Goal: Task Accomplishment & Management: Use online tool/utility

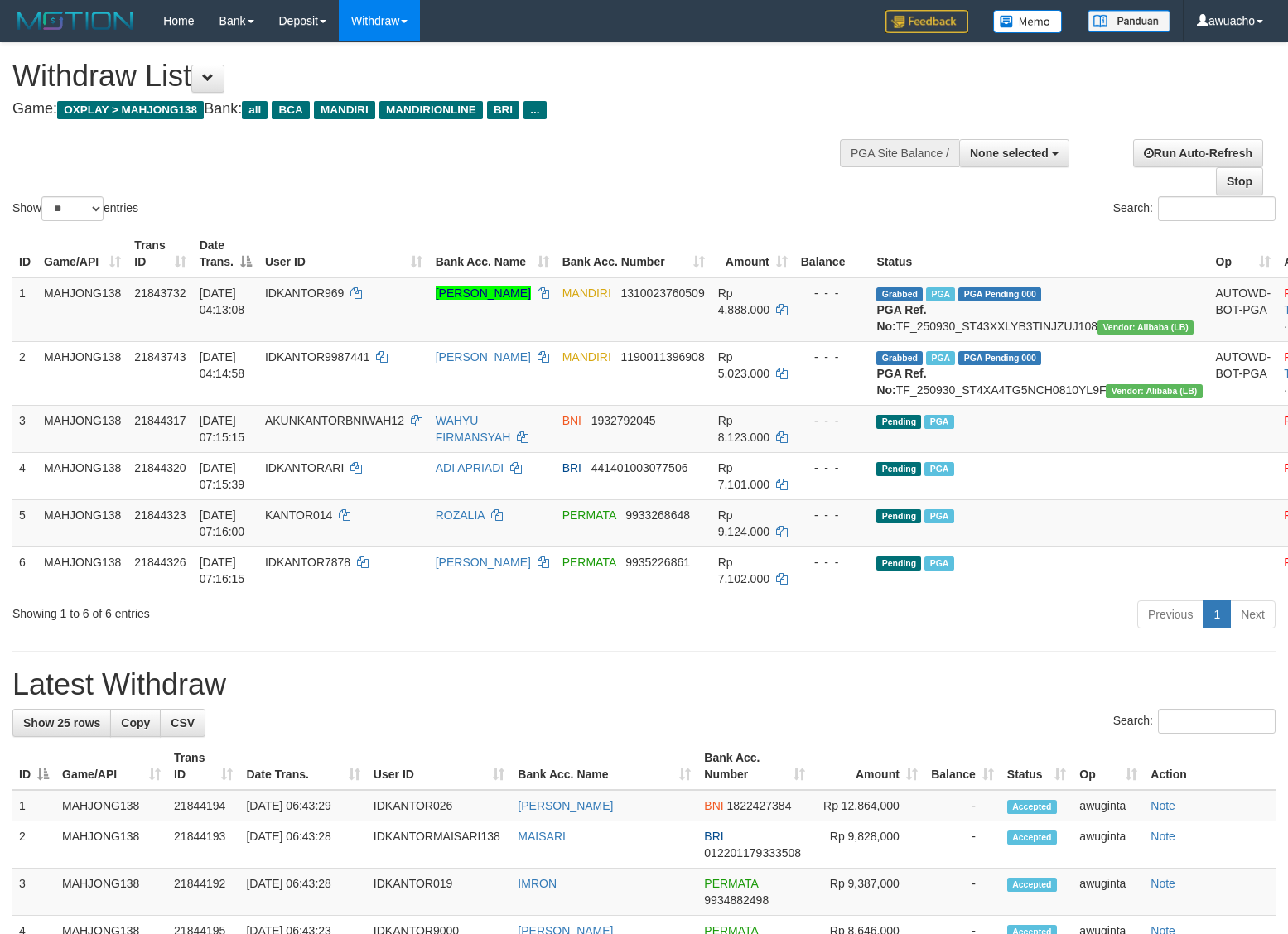
select select
select select "**"
click at [345, 428] on span "AKUNKANTORBNIWAH12" at bounding box center [334, 420] width 139 height 13
copy td "AKUNKANTORBNIWAH12"
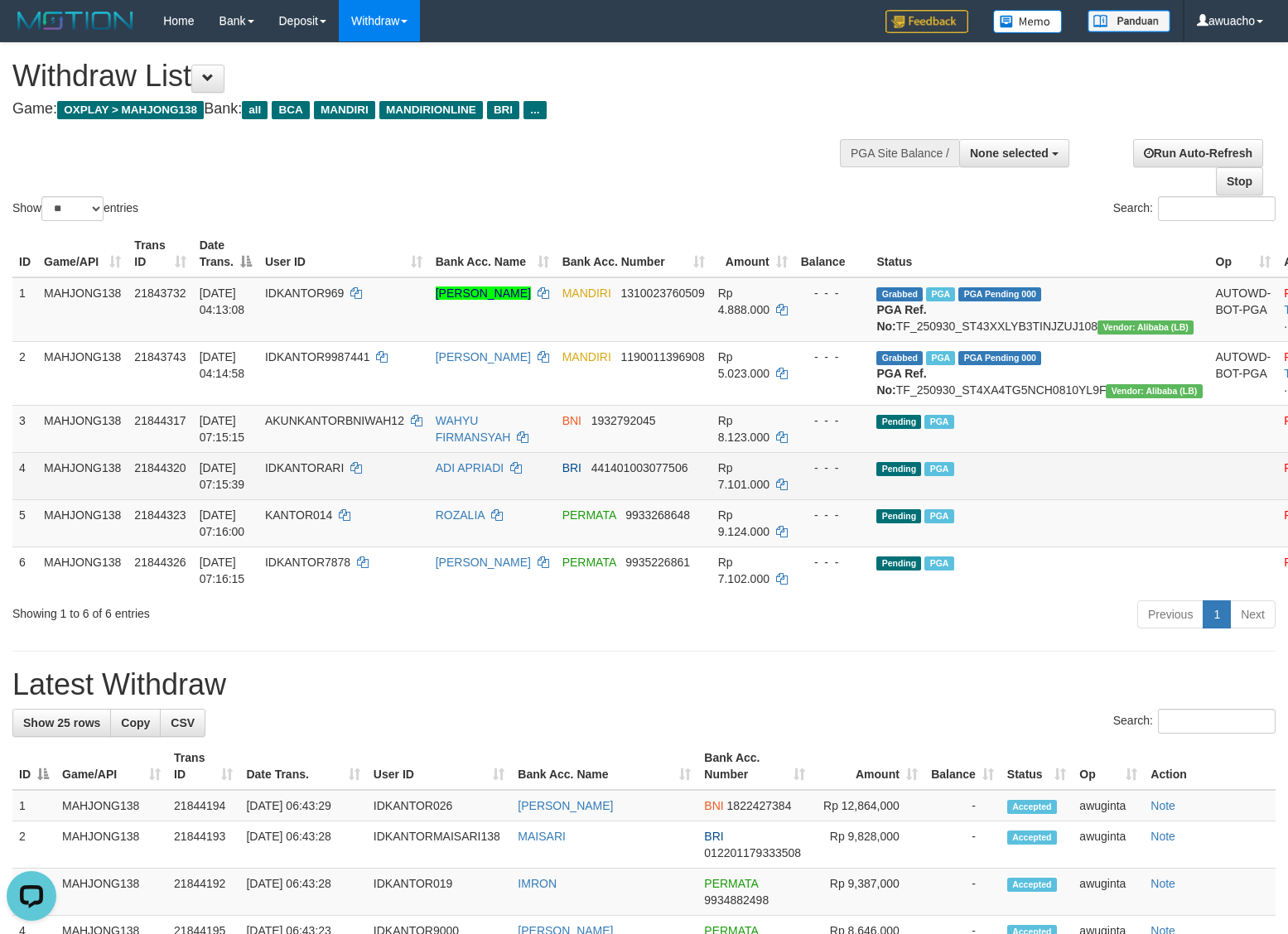
click at [328, 474] on span "IDKANTORARI" at bounding box center [304, 467] width 79 height 13
click at [332, 474] on span "IDKANTORARI" at bounding box center [304, 467] width 79 height 13
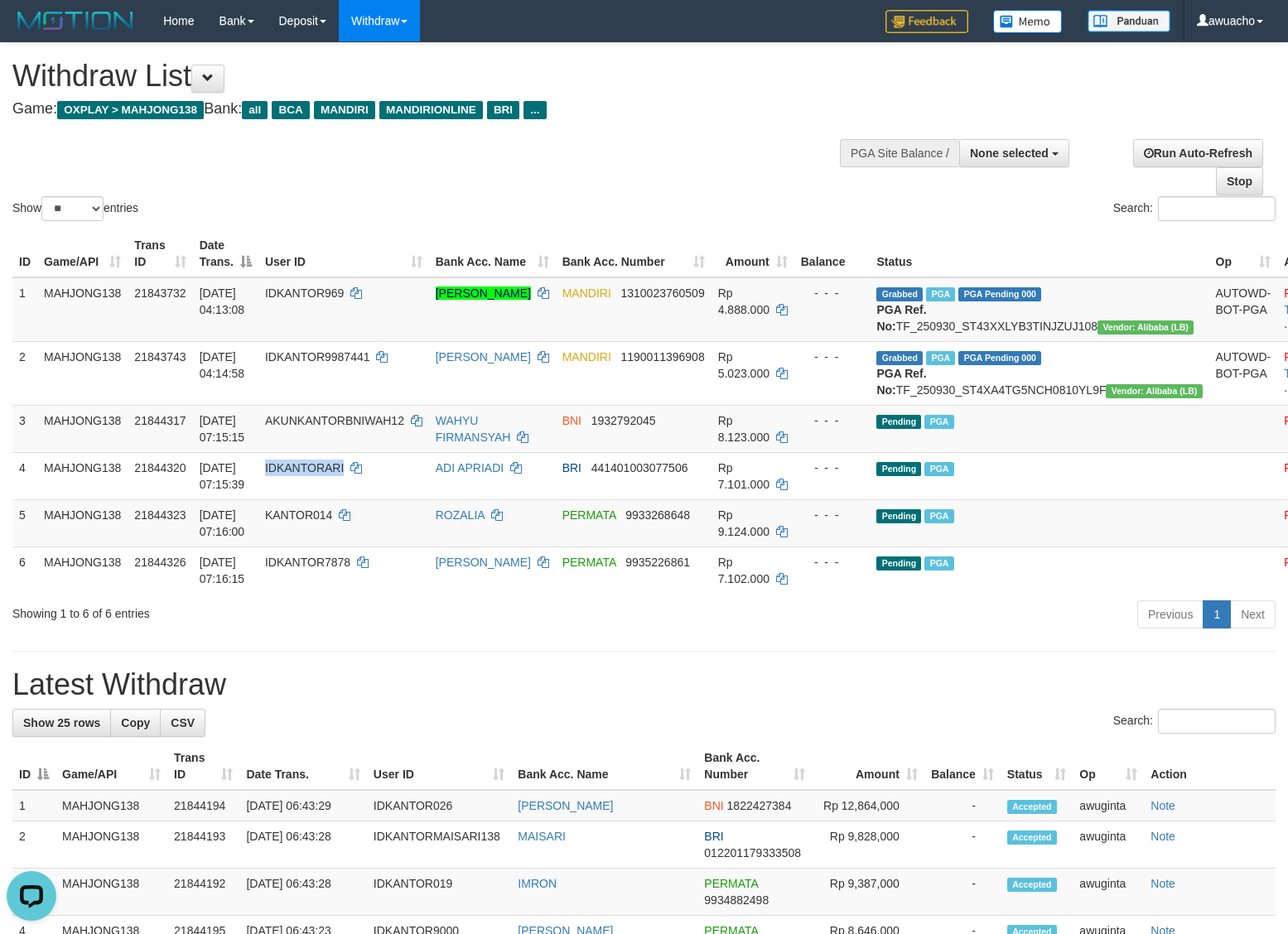
copy span "IDKANTORARI"
click at [328, 521] on span "KANTOR014" at bounding box center [298, 514] width 67 height 13
copy td "KANTOR014"
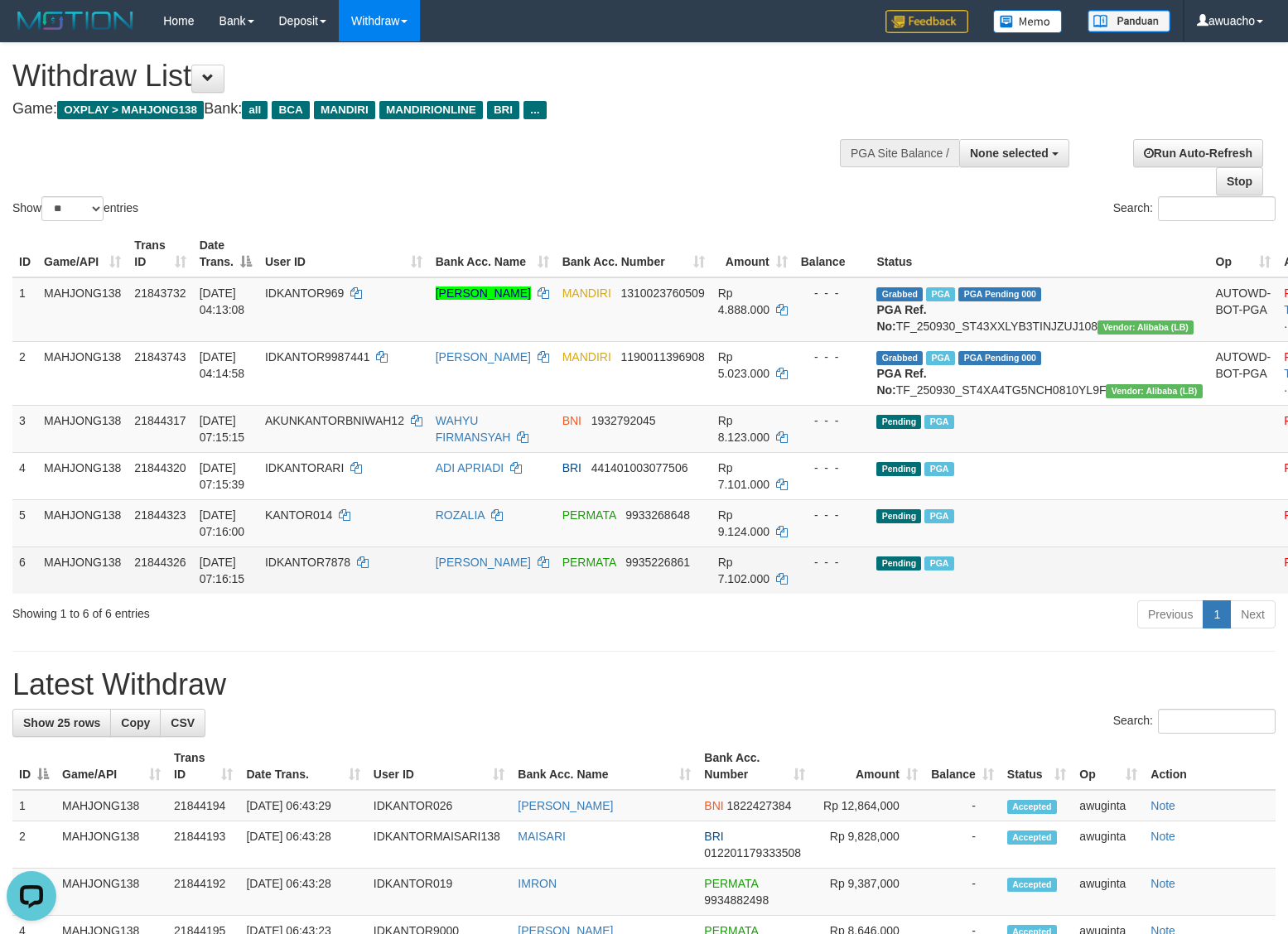
click at [351, 568] on span "IDKANTOR7878" at bounding box center [307, 561] width 85 height 13
copy td "IDKANTOR7878"
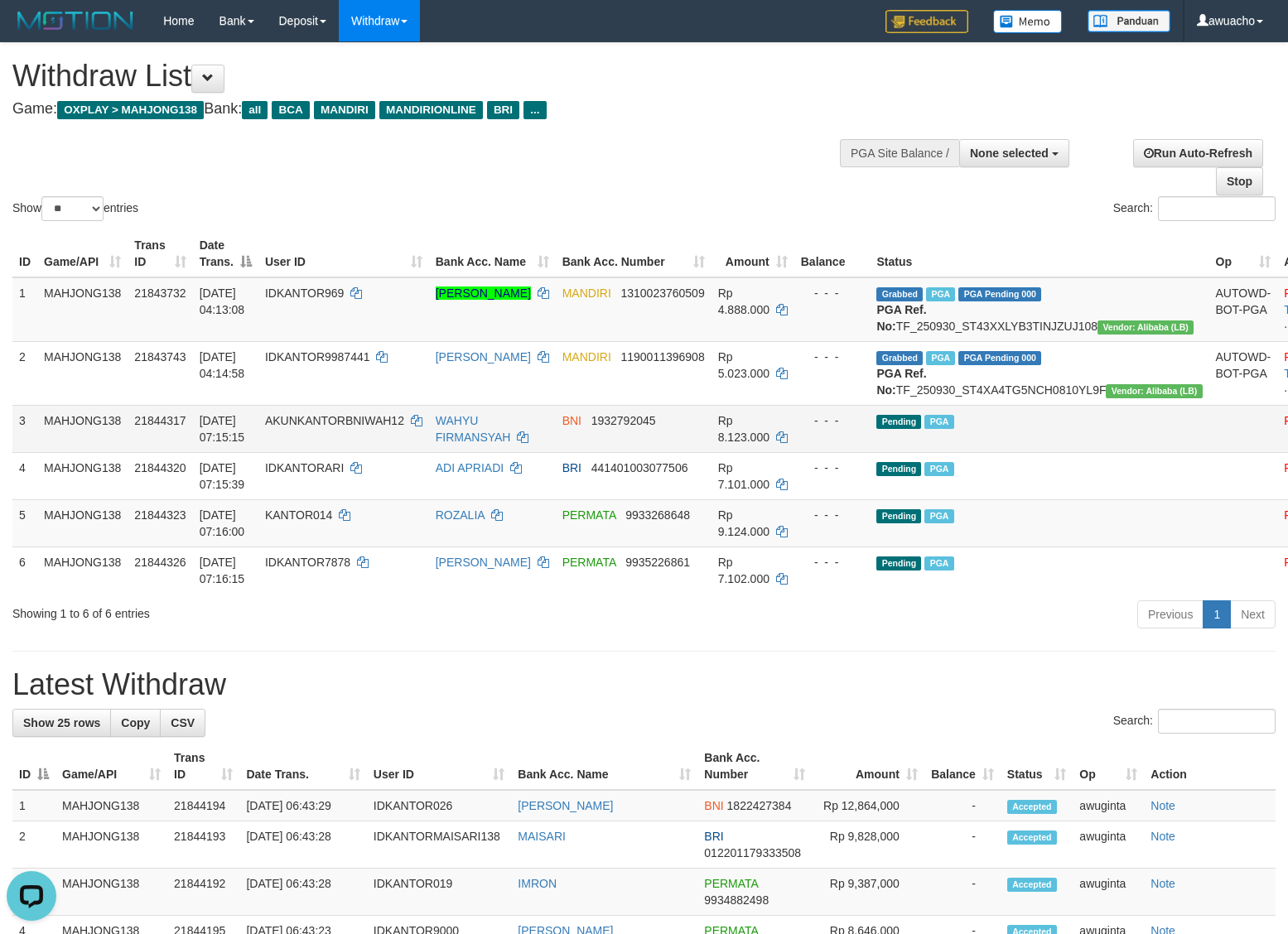
click at [317, 428] on span "AKUNKANTORBNIWAH12" at bounding box center [334, 420] width 139 height 13
click at [211, 444] on span "30/09/2025 07:15:15" at bounding box center [223, 429] width 46 height 30
click at [240, 444] on span "30/09/2025 07:15:15" at bounding box center [223, 429] width 46 height 30
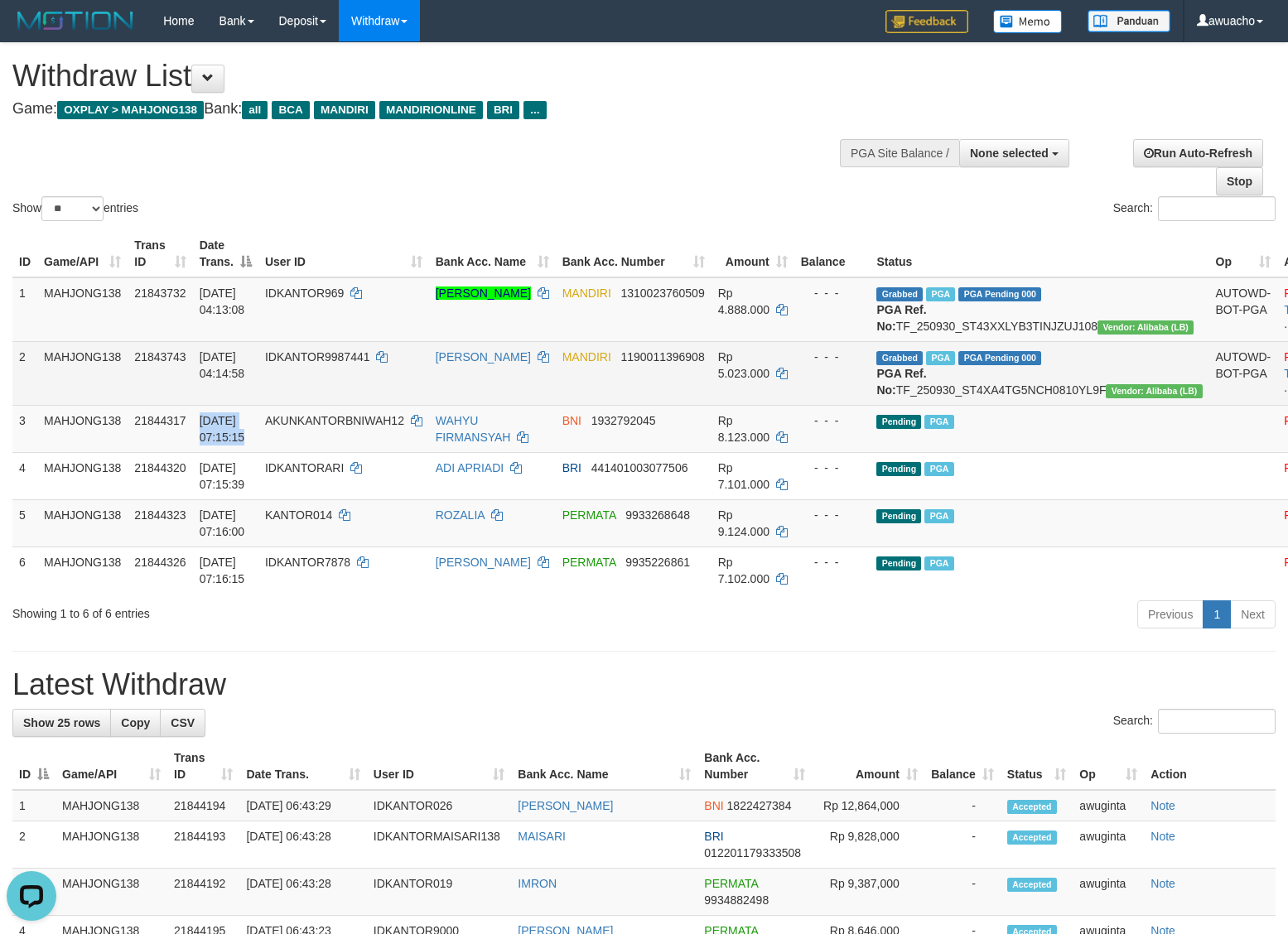
copy td "30/09/2025 07:15:15"
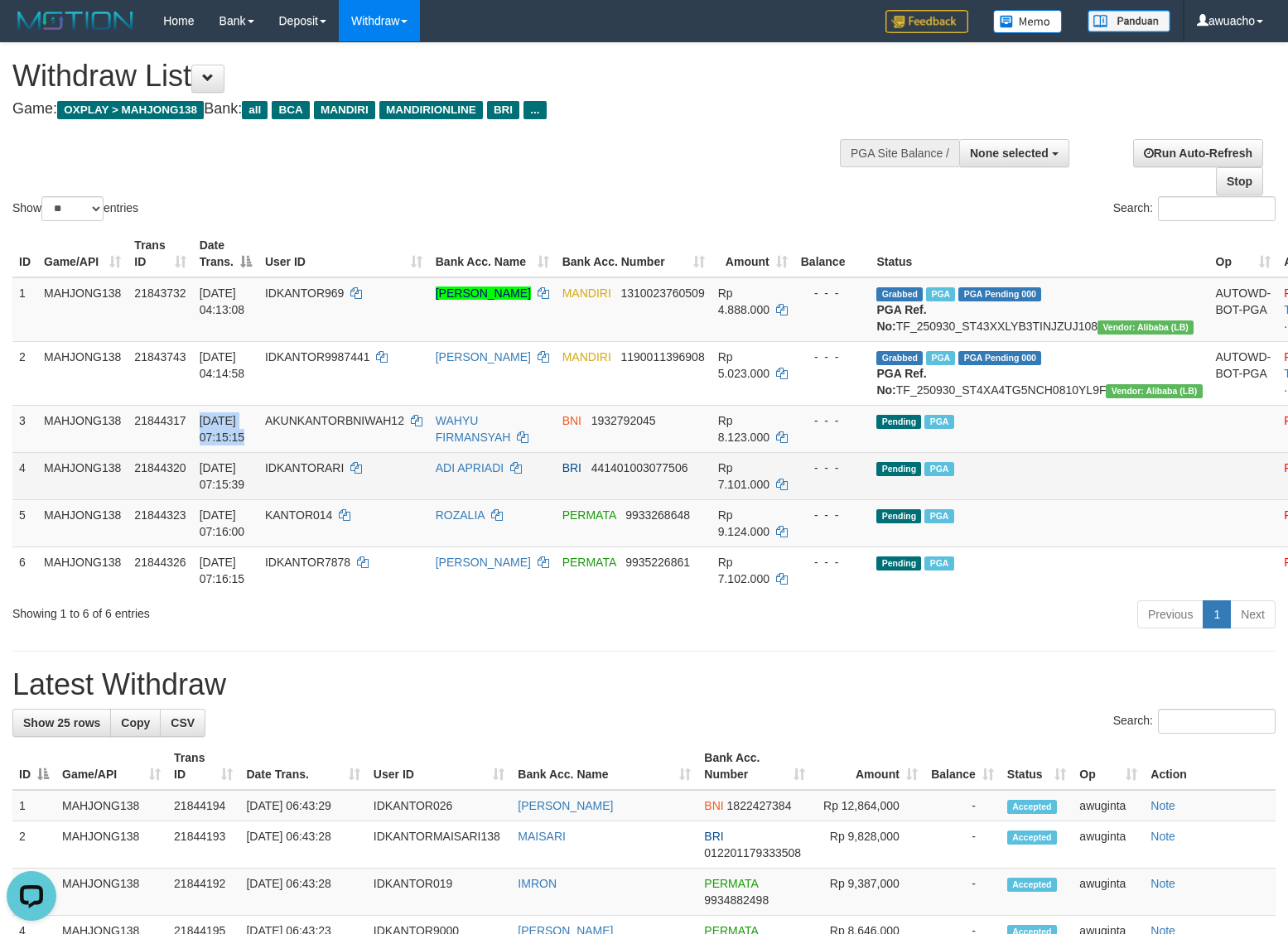
click at [228, 499] on td "30/09/2025 07:15:39" at bounding box center [225, 475] width 65 height 47
copy td "30/09/2025 07:15:39"
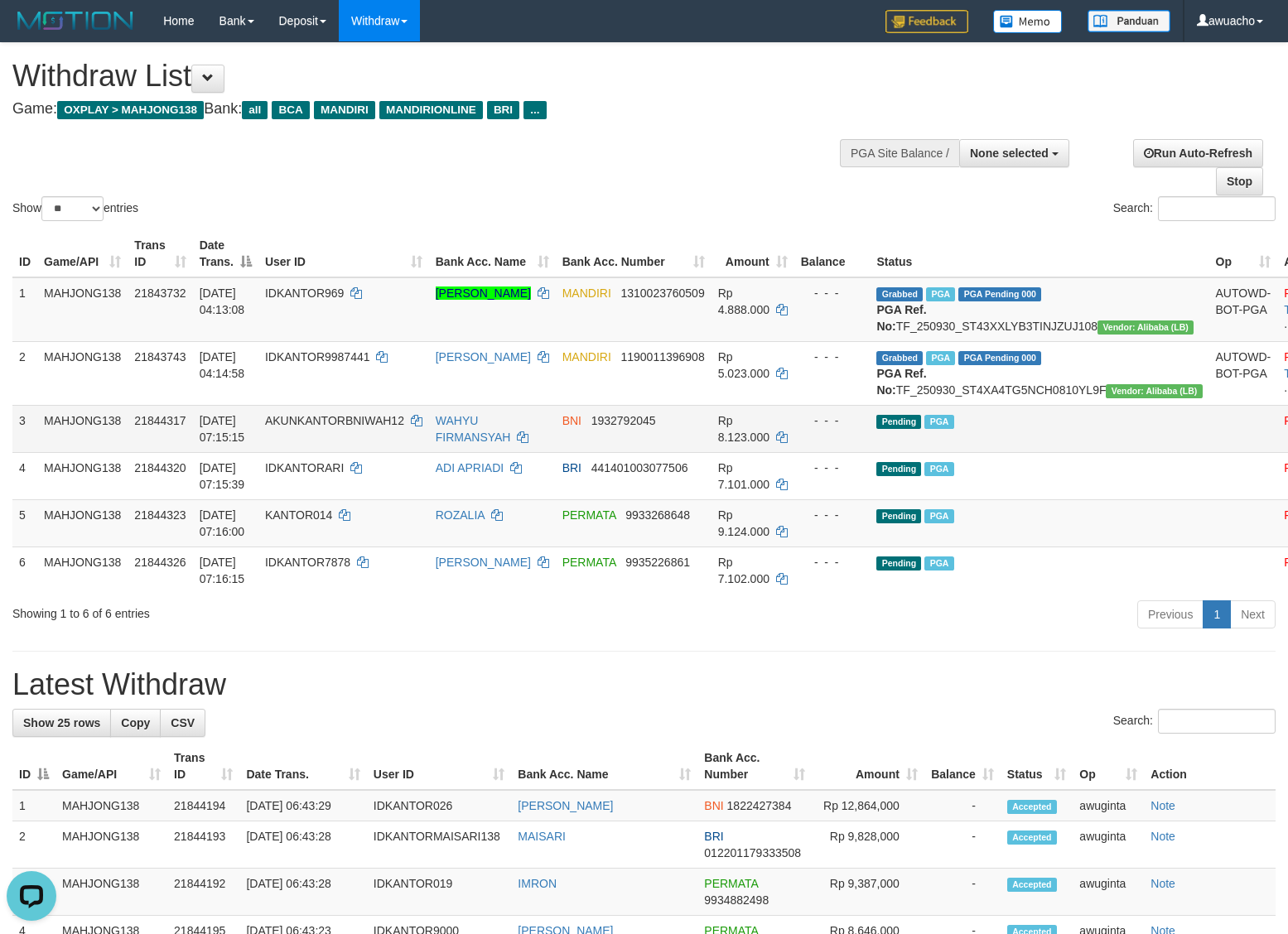
click at [213, 444] on span "30/09/2025 07:15:15" at bounding box center [223, 429] width 46 height 30
copy td "30/09/2025 07:15:15"
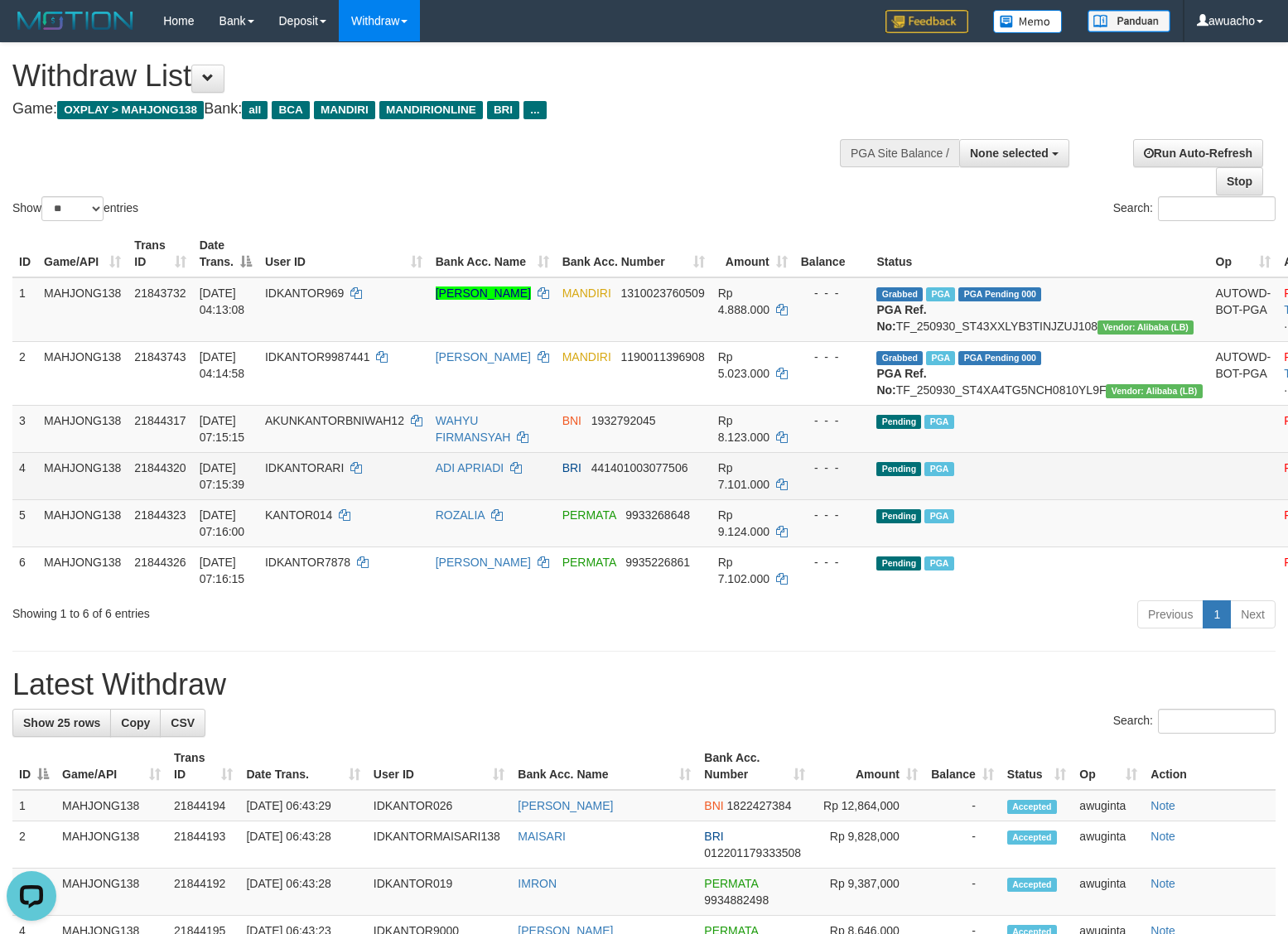
click at [220, 491] on span "30/09/2025 07:15:39" at bounding box center [223, 476] width 46 height 30
copy td "30/09/2025 07:15:39"
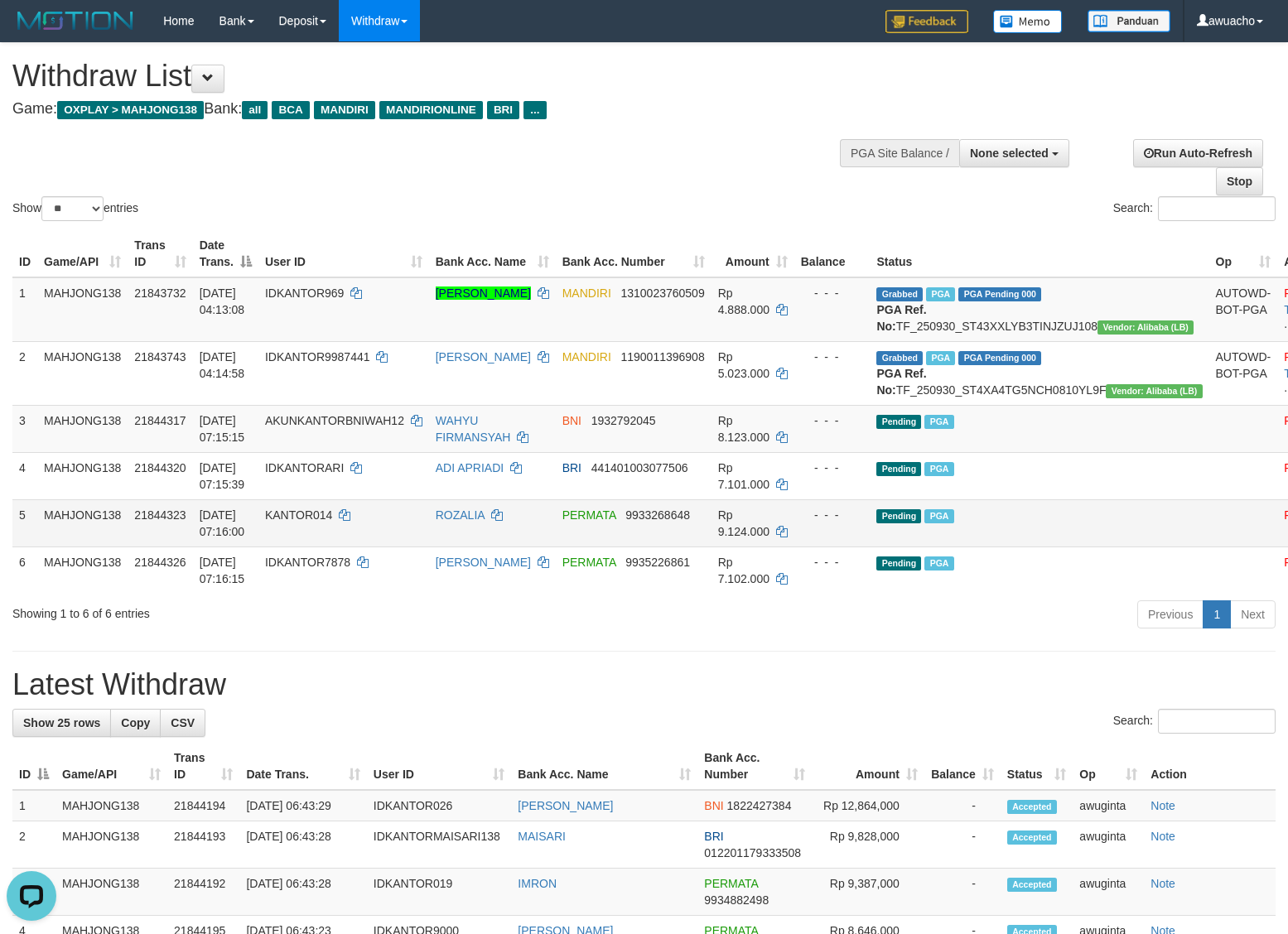
click at [239, 538] on span "30/09/2025 07:16:00" at bounding box center [223, 523] width 46 height 30
copy td "30/09/2025 07:16:00"
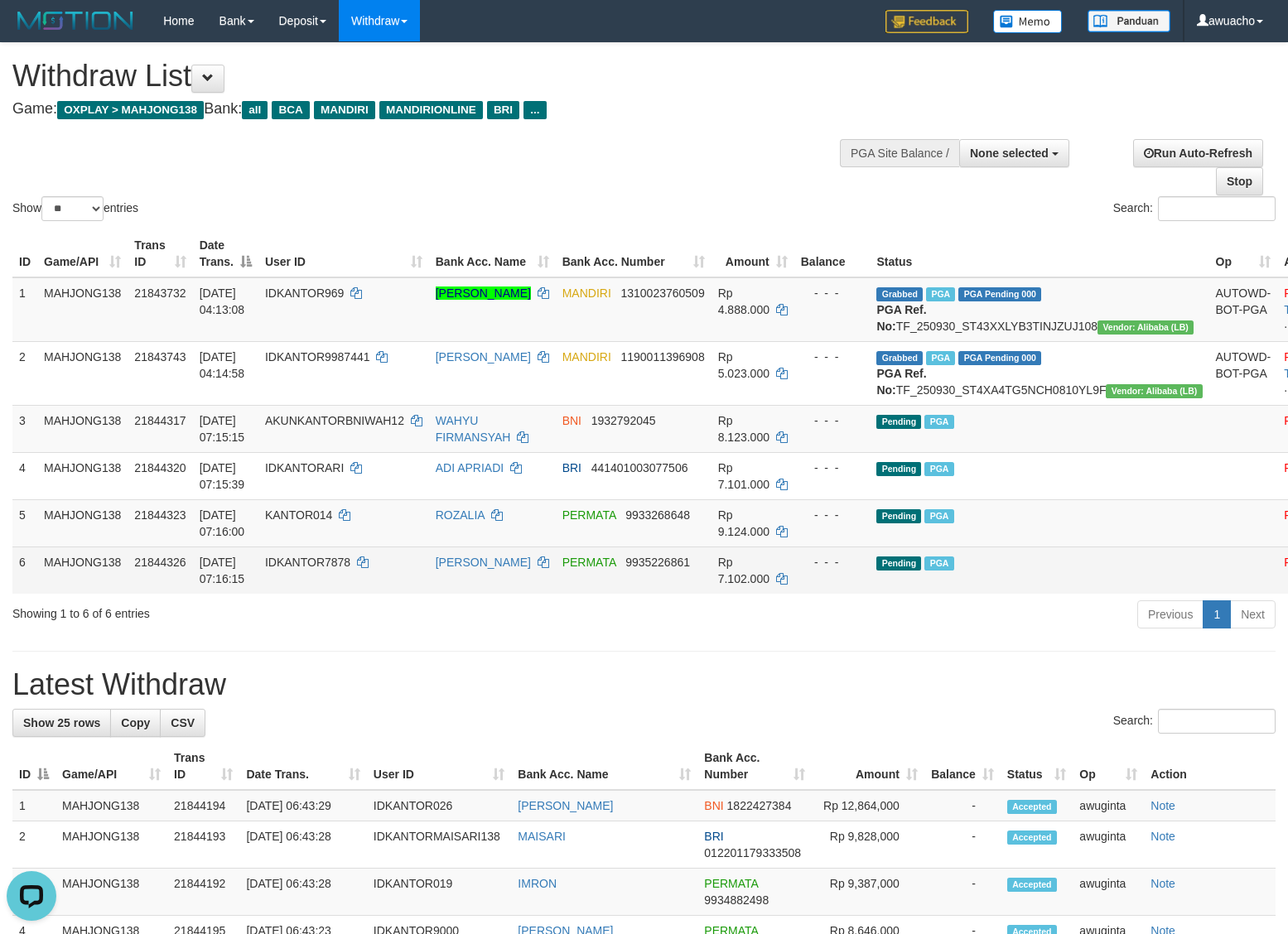
click at [230, 585] on span "30/09/2025 07:16:15" at bounding box center [223, 570] width 46 height 30
copy td "30/09/2025 07:16:15"
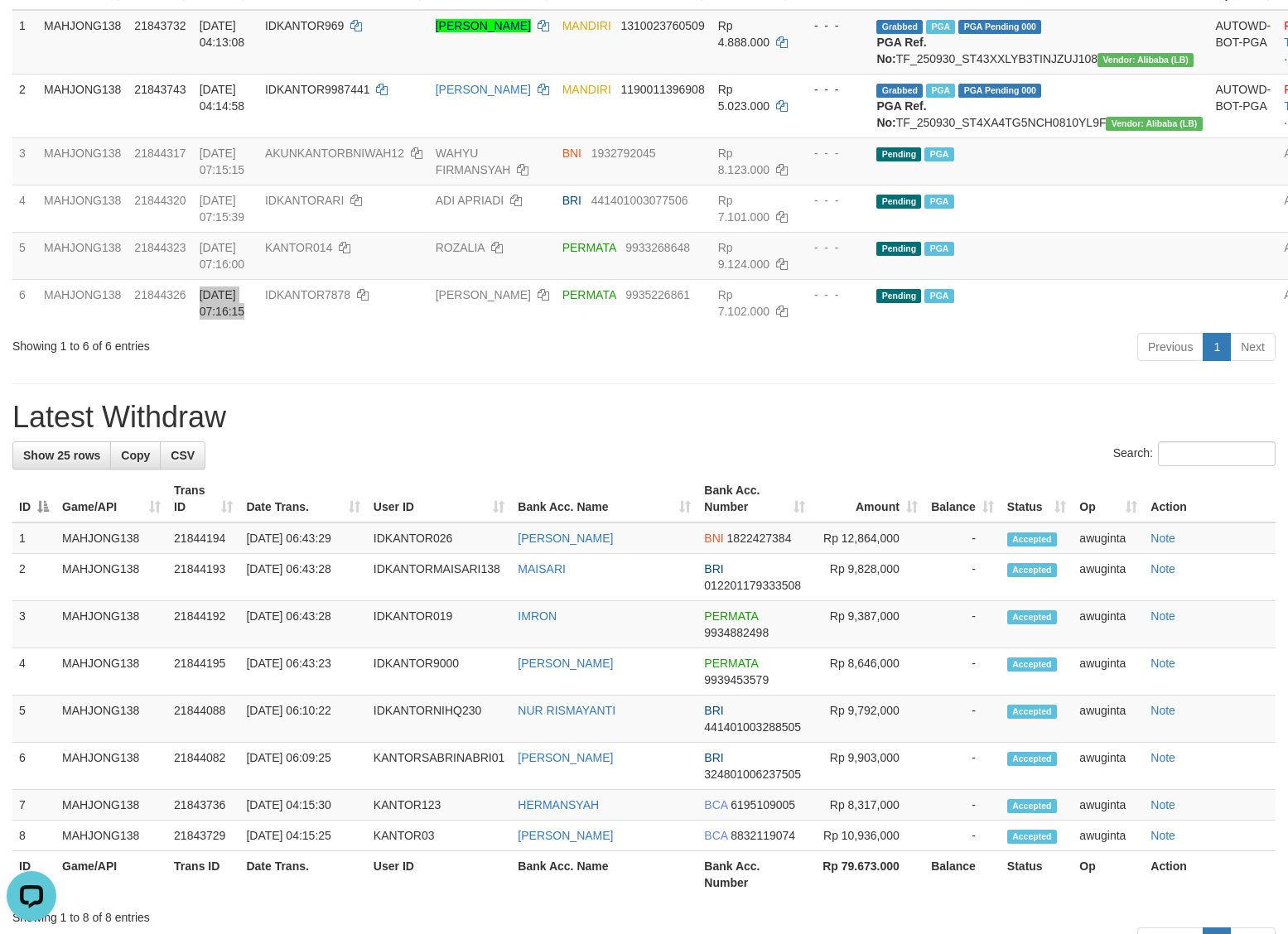
scroll to position [311, 0]
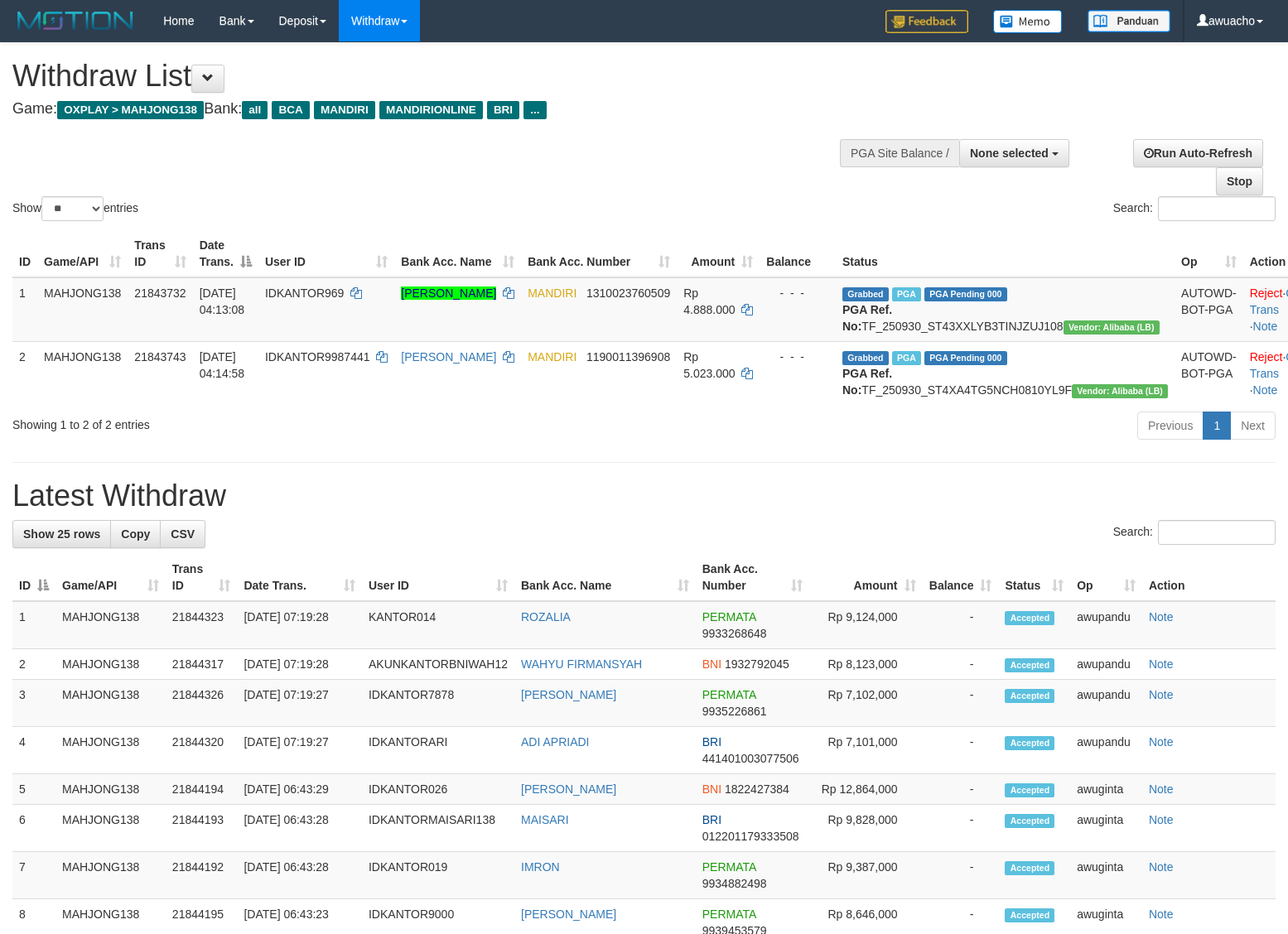
select select
select select "**"
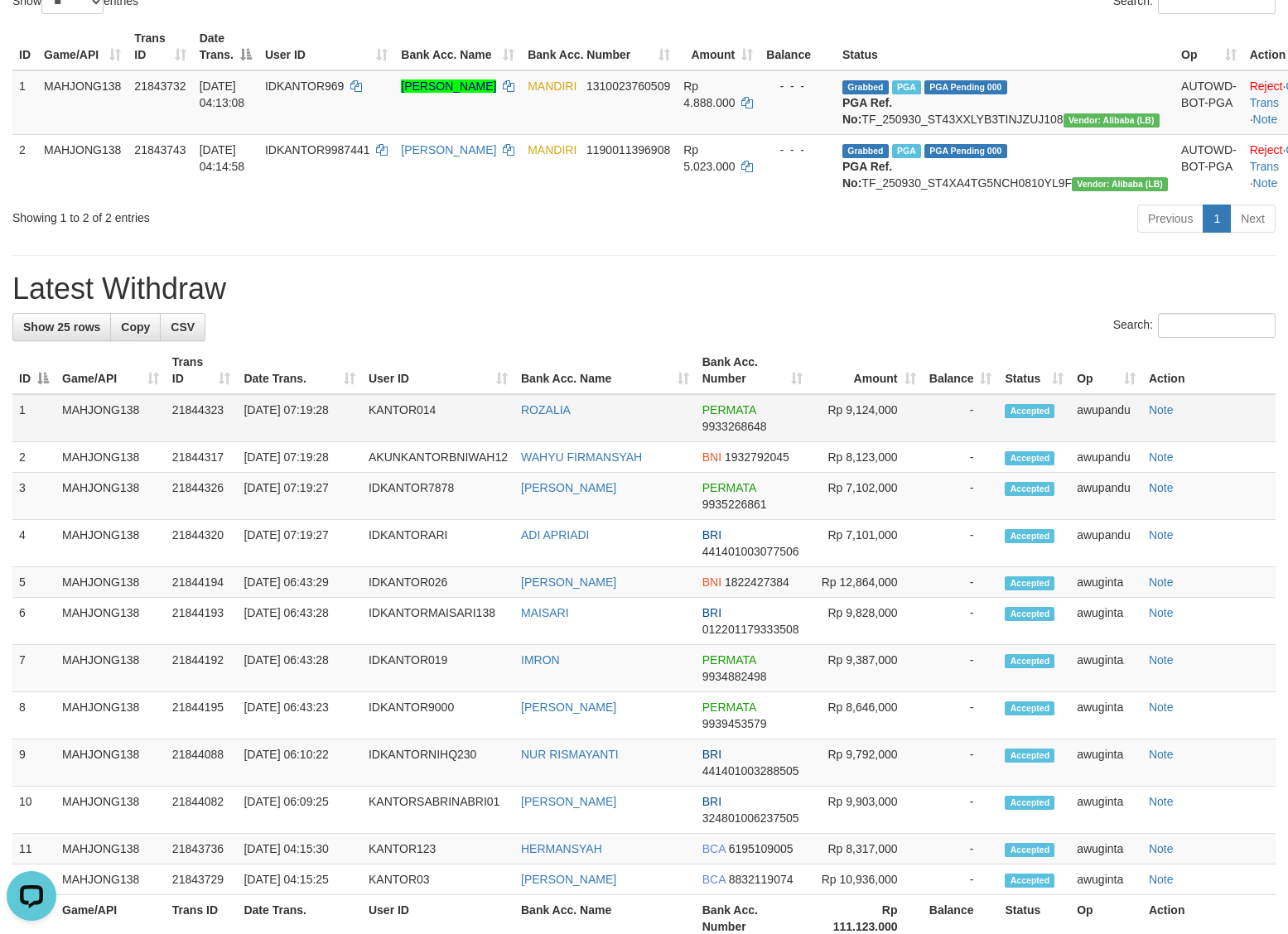
click at [274, 443] on td "30/09/2025 07:19:28" at bounding box center [299, 419] width 125 height 48
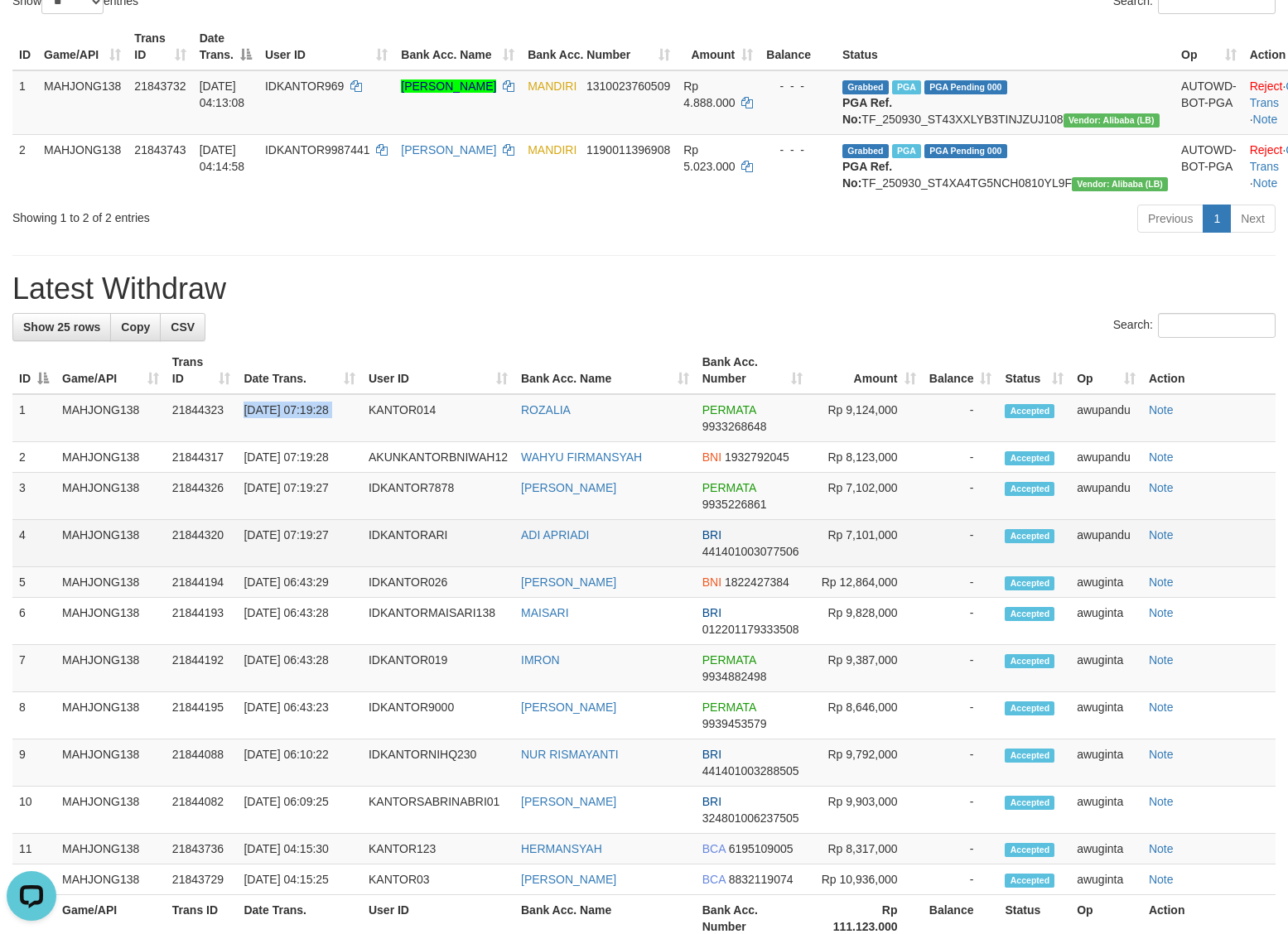
copy tr "30/09/2025 07:19:28"
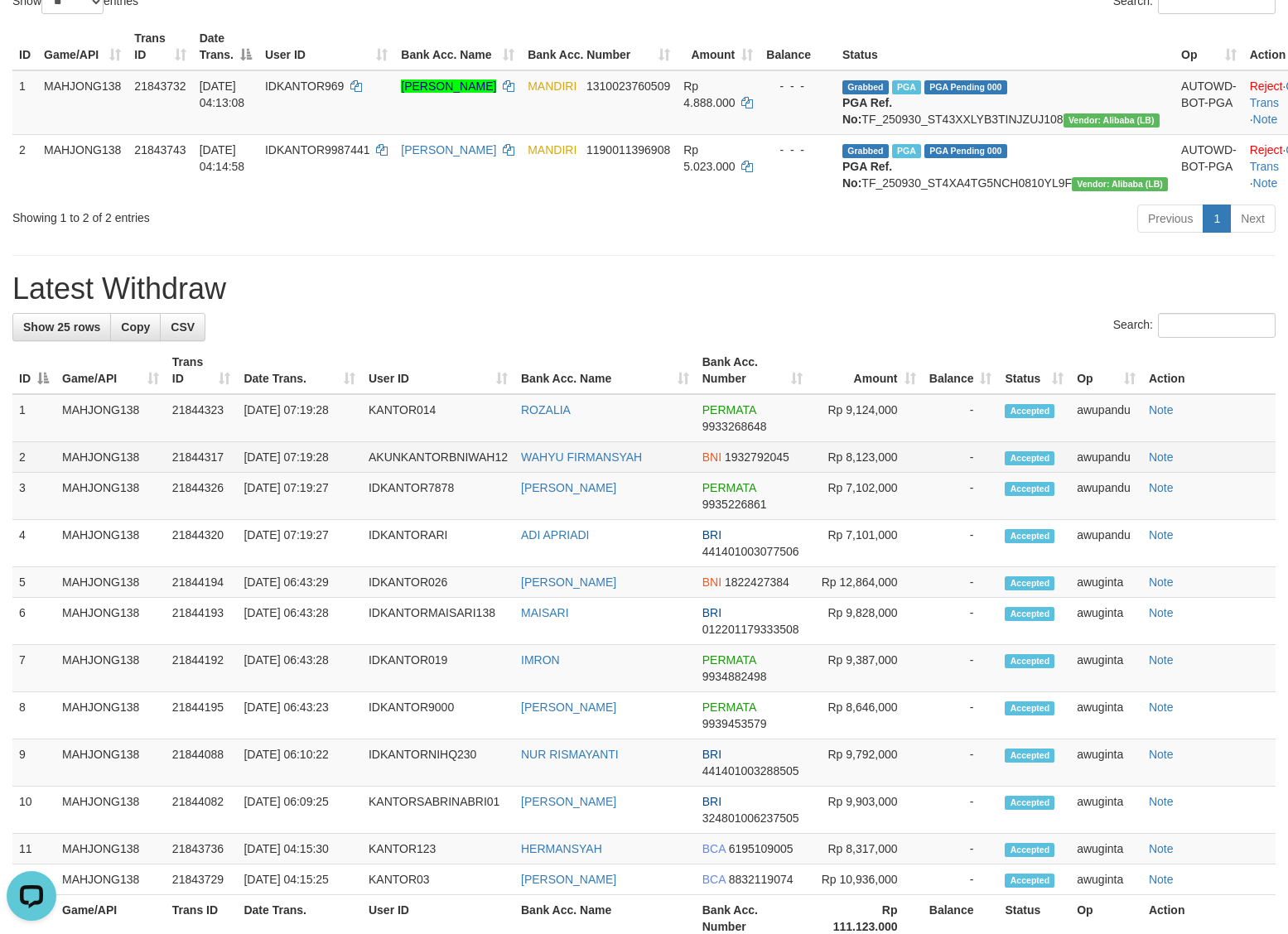
click at [290, 472] on td "30/09/2025 07:19:28" at bounding box center [299, 458] width 125 height 31
click at [290, 472] on td "[DATE] 07:19:28" at bounding box center [299, 458] width 125 height 31
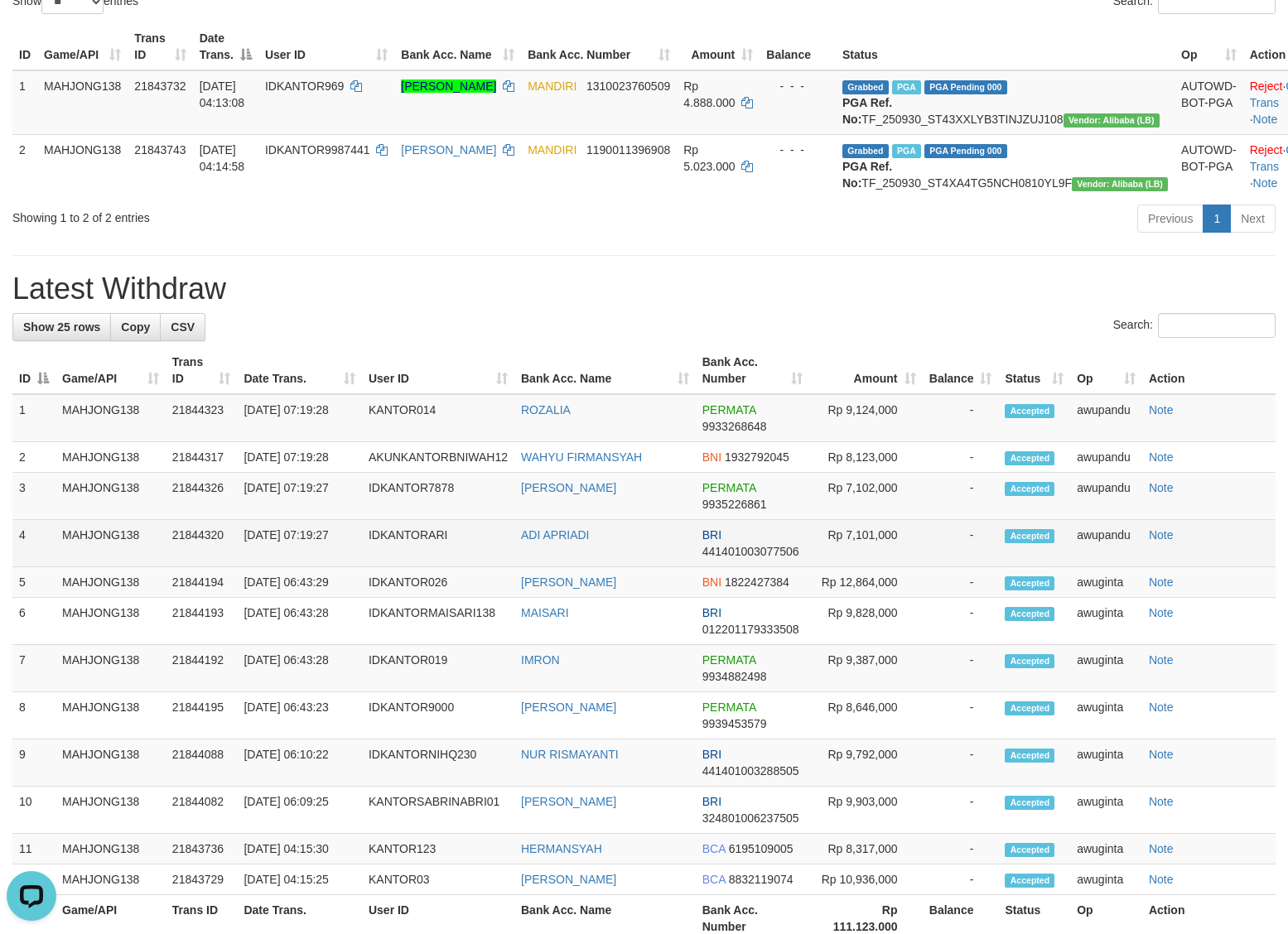
click at [308, 567] on td "[DATE] 07:19:27" at bounding box center [299, 543] width 125 height 47
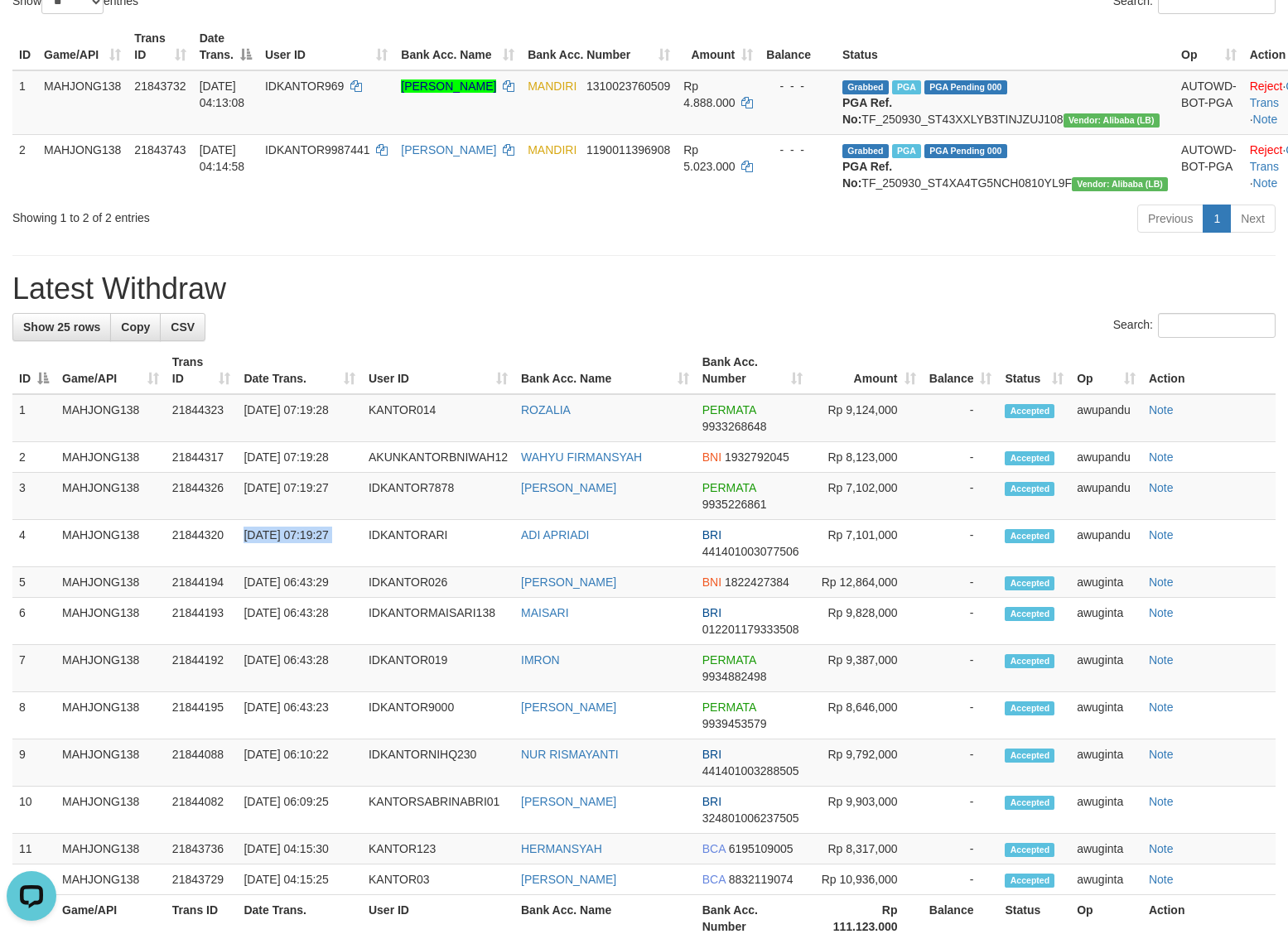
copy tr "[DATE] 07:19:27"
click at [282, 519] on td "[DATE] 07:19:27" at bounding box center [299, 495] width 125 height 47
copy tr "[DATE] 07:19:27"
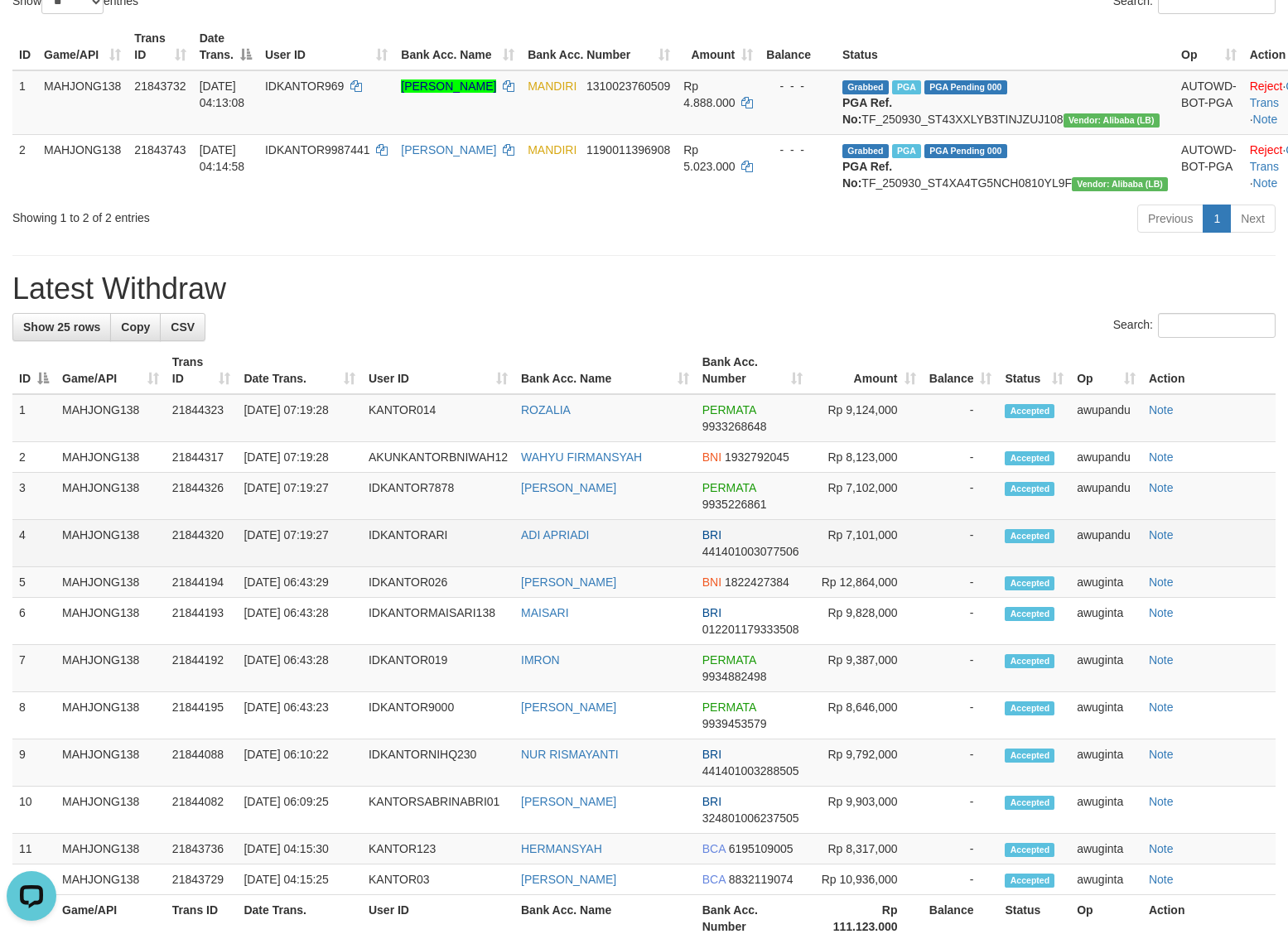
click at [293, 567] on td "[DATE] 07:19:27" at bounding box center [299, 543] width 125 height 47
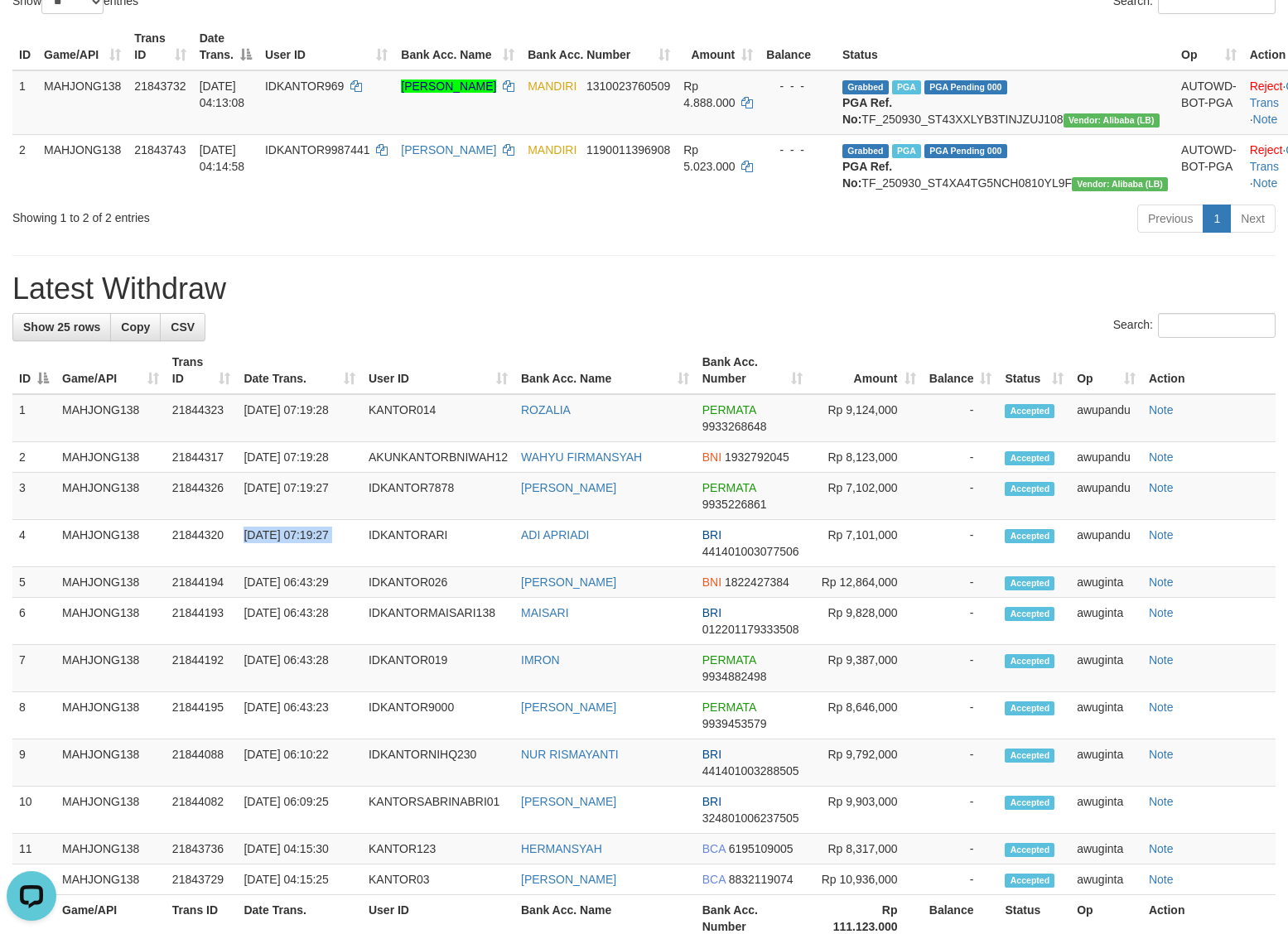
click at [610, 306] on h1 "Latest Withdraw" at bounding box center [644, 289] width 1263 height 33
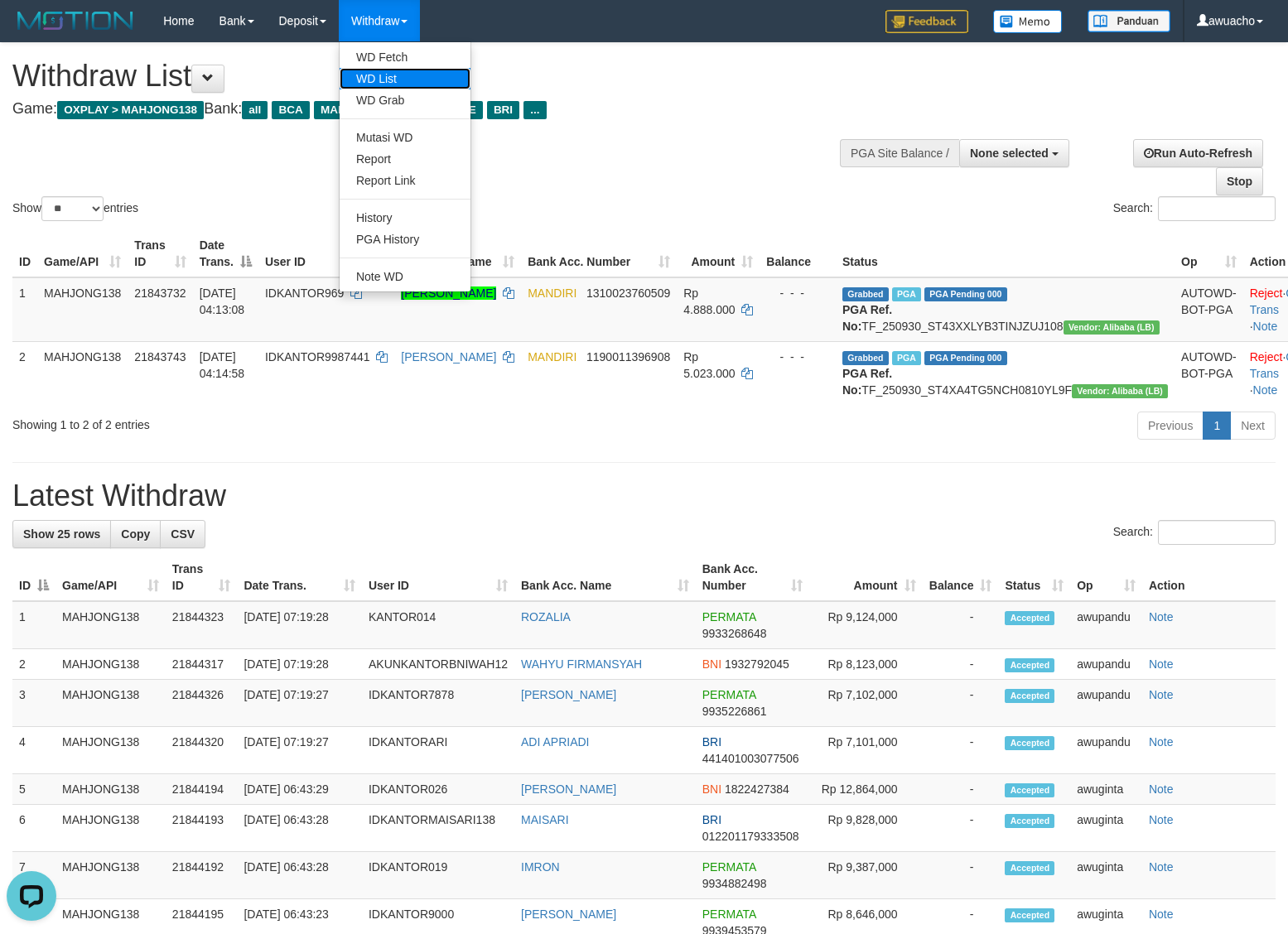
click at [399, 69] on link "WD List" at bounding box center [405, 79] width 131 height 22
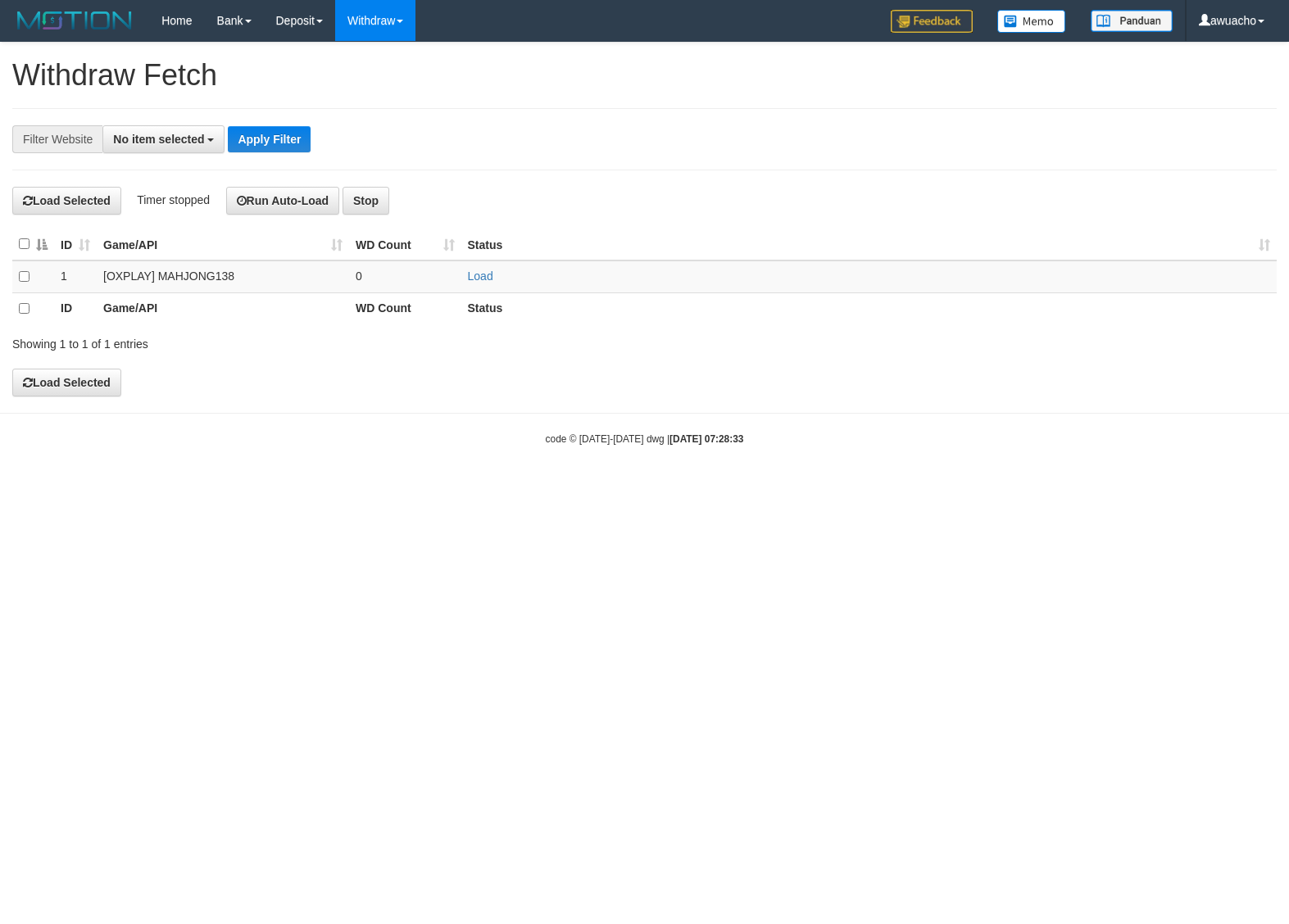
select select
click at [469, 273] on link "Load" at bounding box center [480, 276] width 26 height 13
click at [484, 277] on link "Load" at bounding box center [480, 276] width 26 height 13
click at [483, 277] on link "Load" at bounding box center [480, 276] width 26 height 13
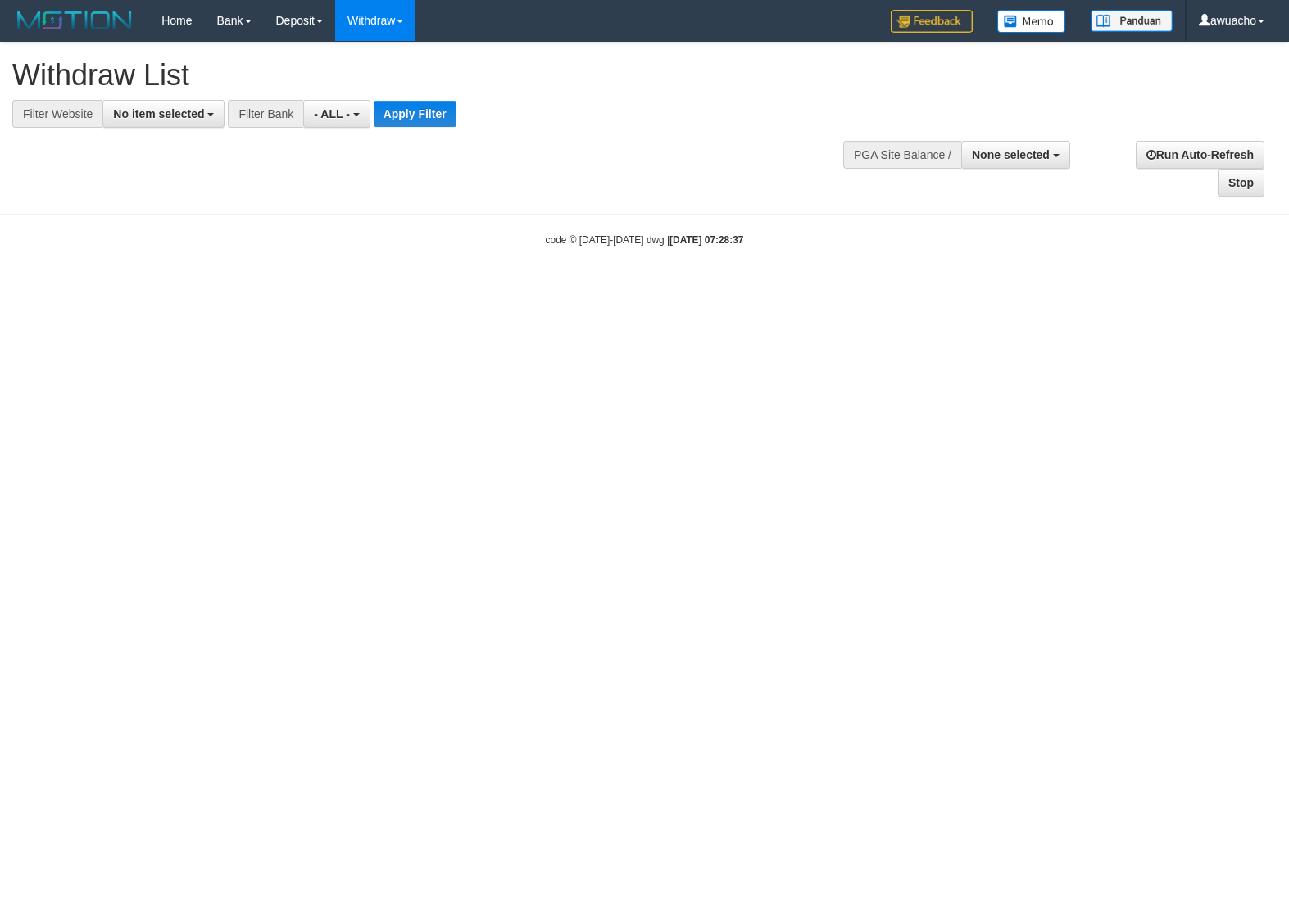
select select
click at [120, 123] on button "No item selected" at bounding box center [164, 114] width 123 height 28
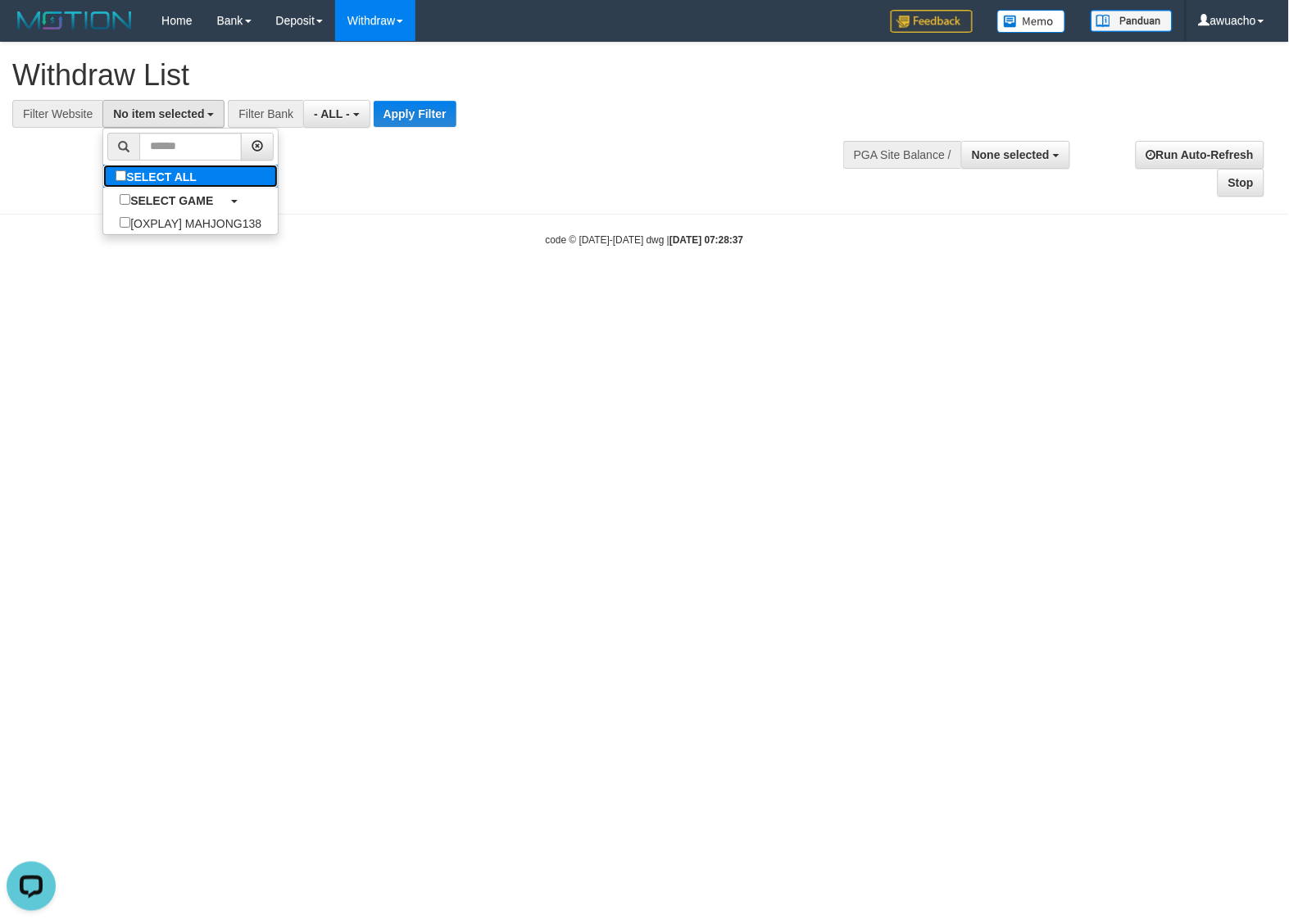
click at [147, 179] on label "SELECT ALL" at bounding box center [157, 176] width 110 height 23
select select "***"
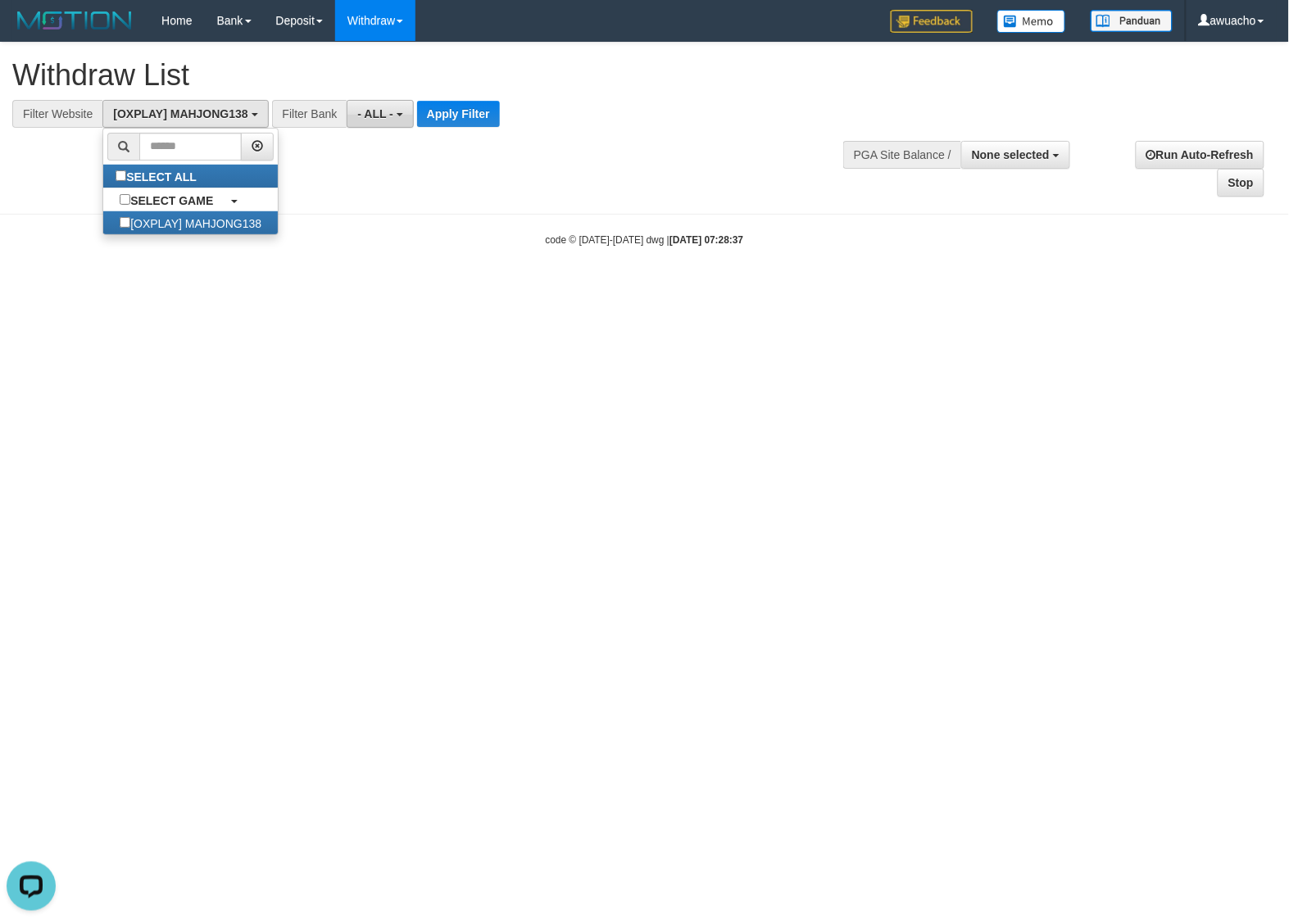
click at [350, 122] on button "- ALL -" at bounding box center [380, 114] width 66 height 28
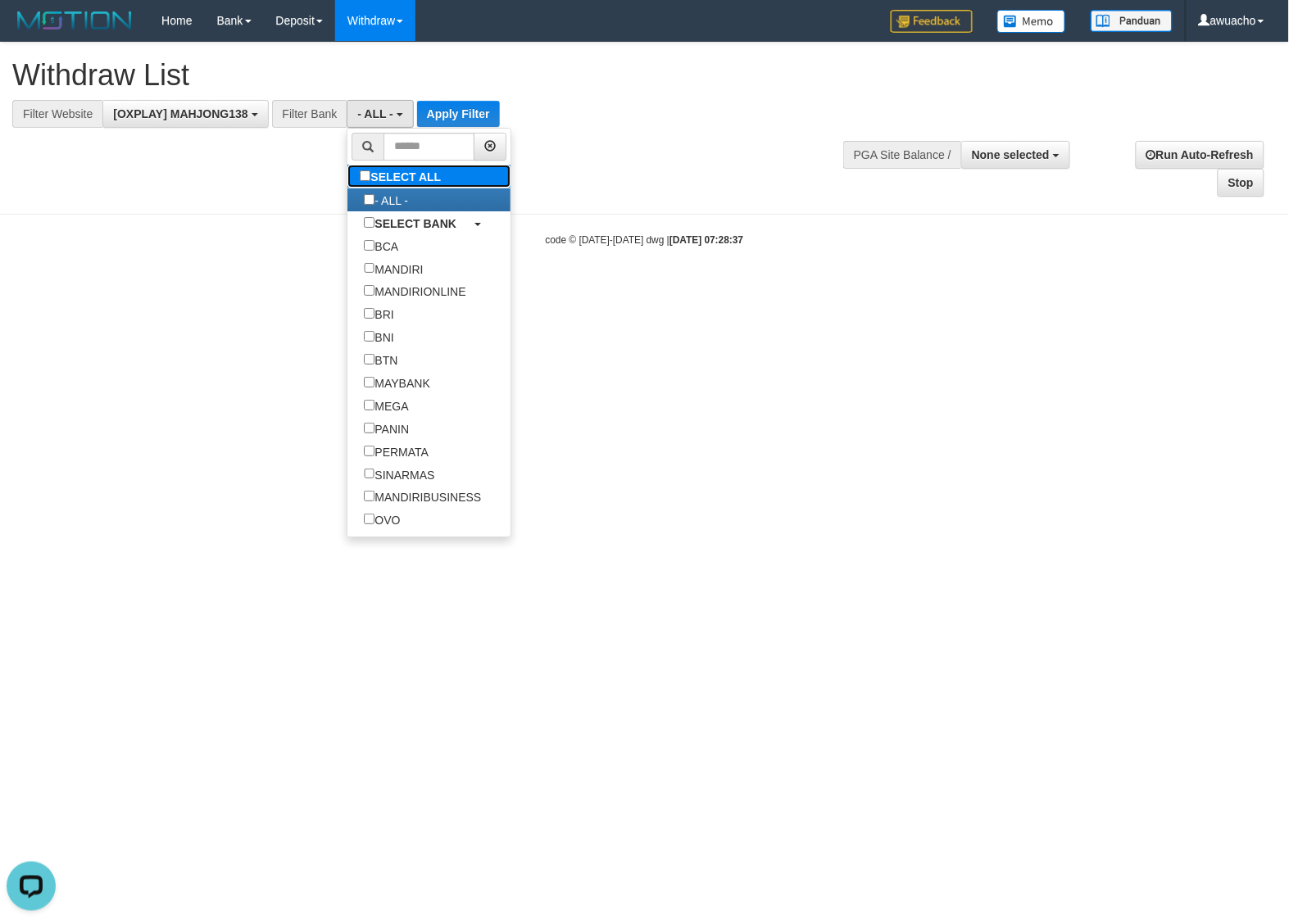
click at [377, 170] on label "SELECT ALL" at bounding box center [401, 176] width 110 height 23
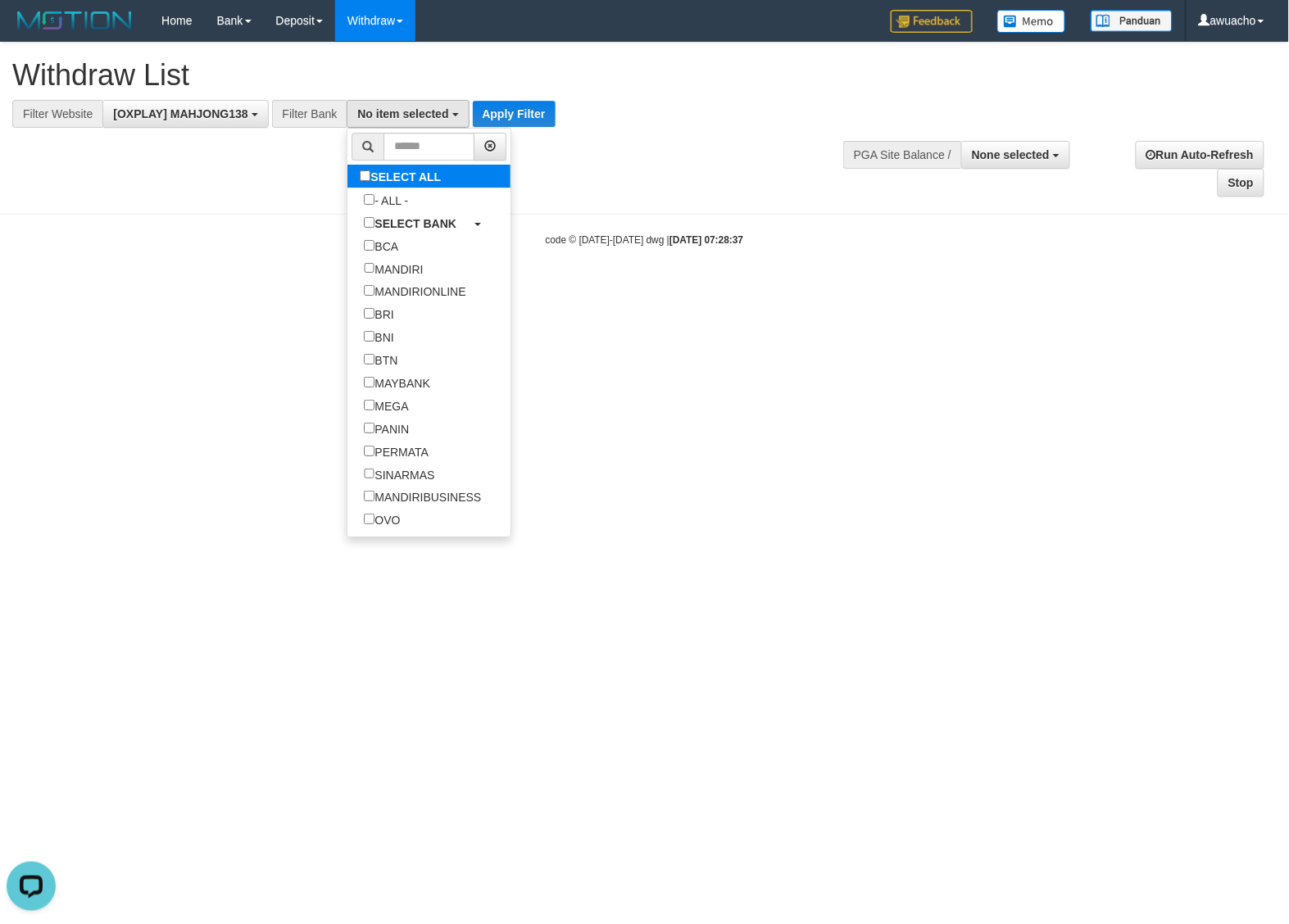
select select "***"
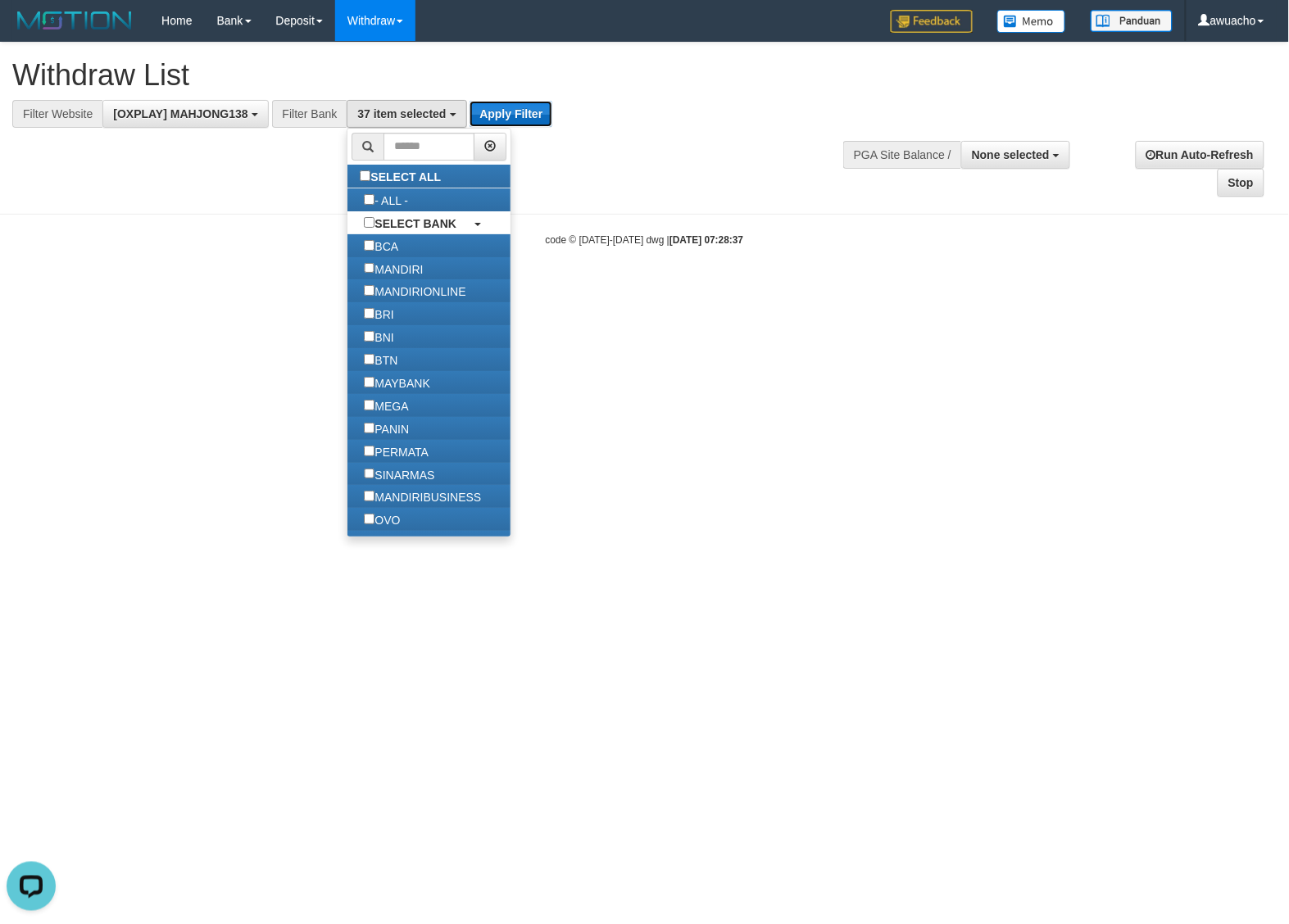
click at [510, 108] on button "Apply Filter" at bounding box center [511, 114] width 83 height 27
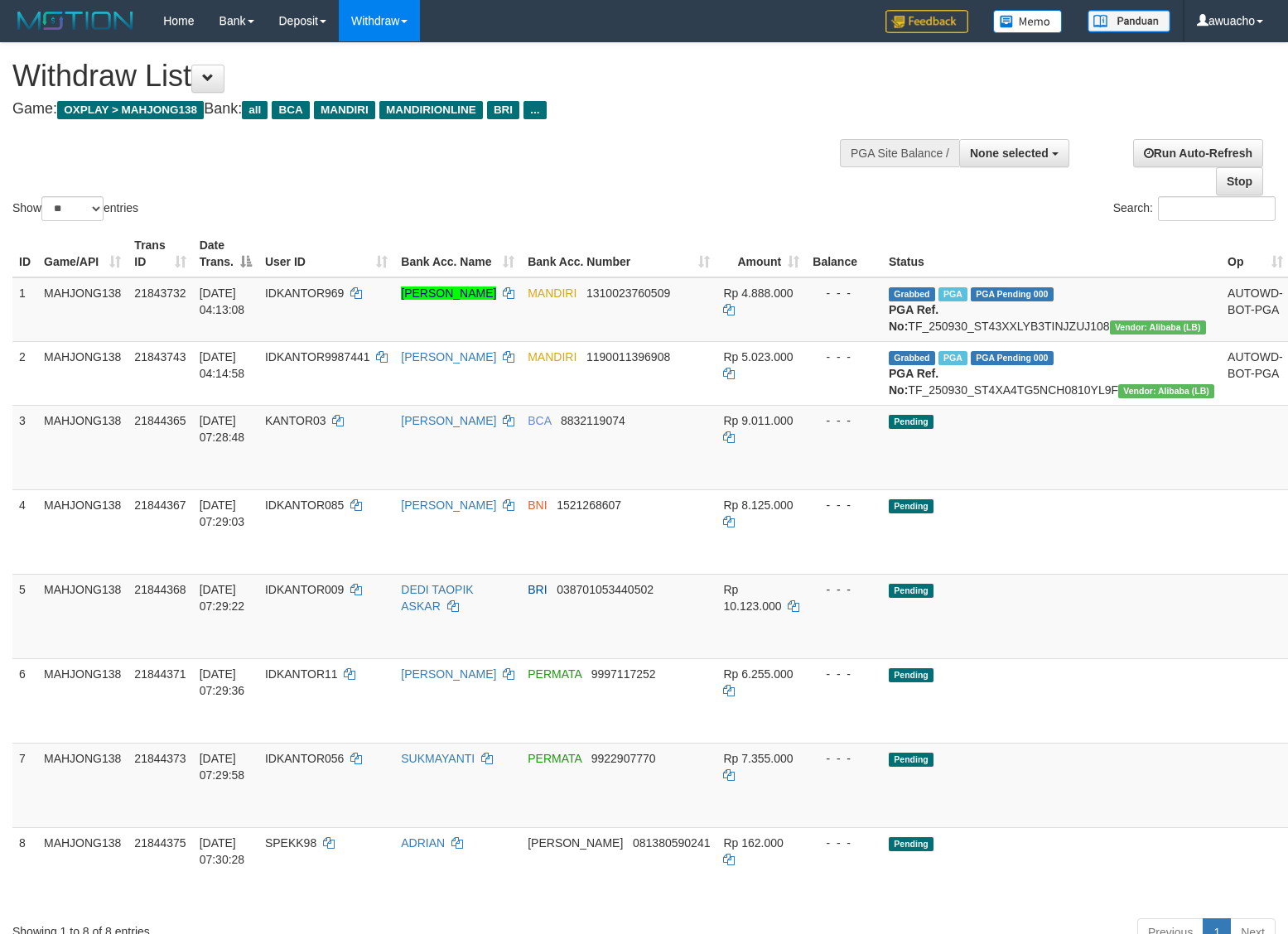
select select
select select "**"
click at [642, 162] on div "Show ** ** ** *** entries Search:" at bounding box center [644, 134] width 1288 height 182
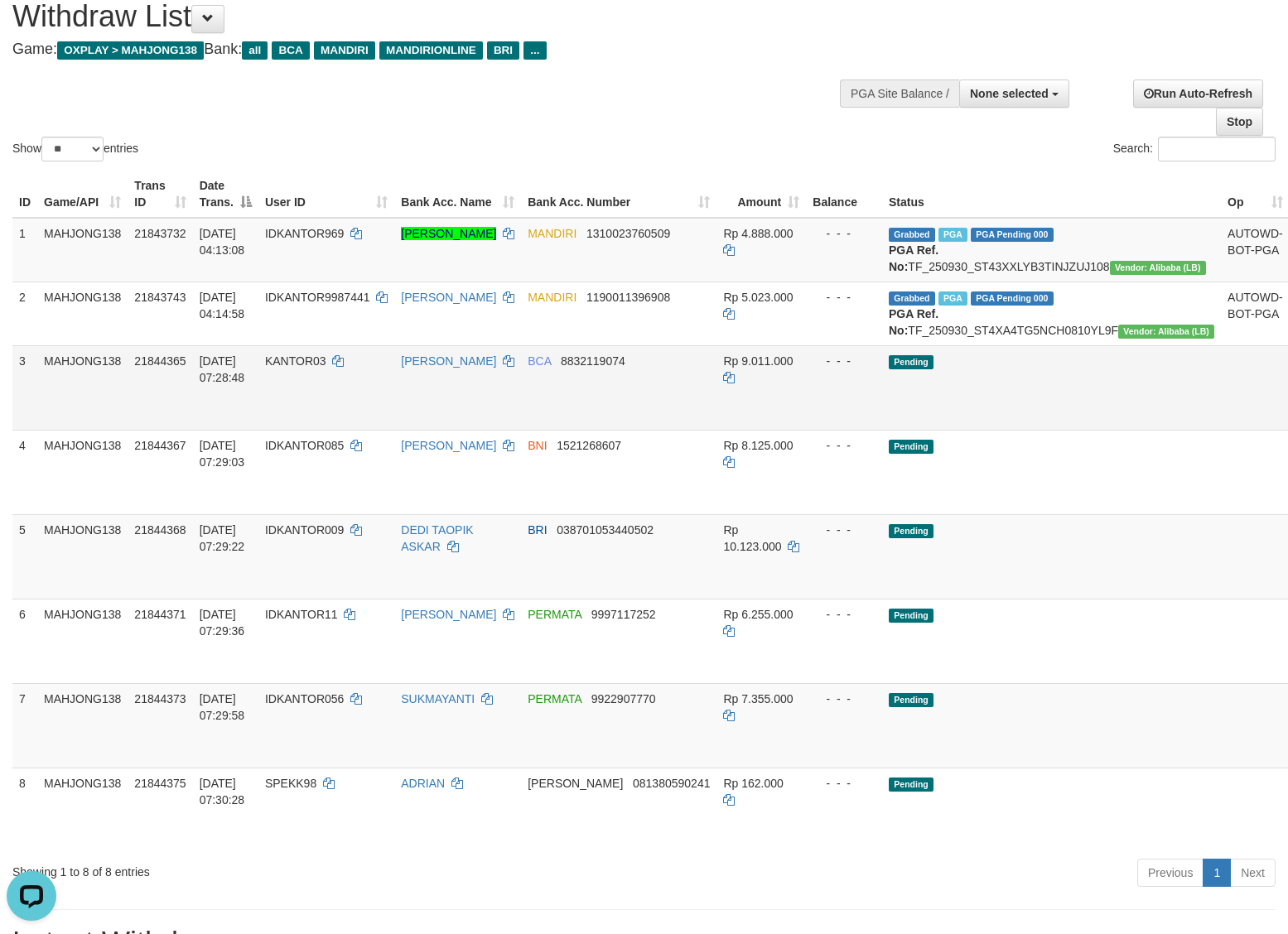
scroll to position [104, 0]
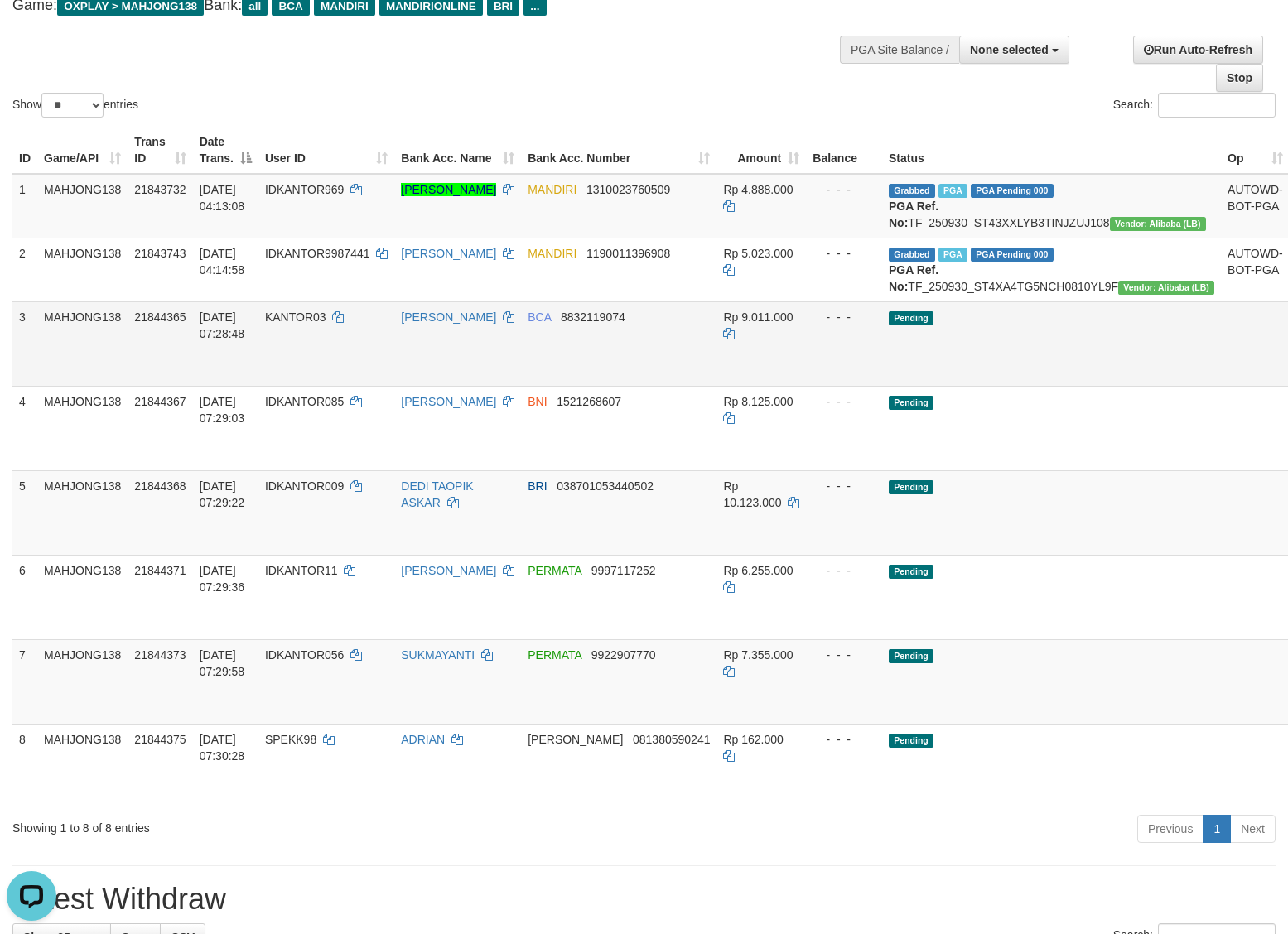
click at [1287, 378] on link "Send PGA" at bounding box center [1309, 363] width 27 height 30
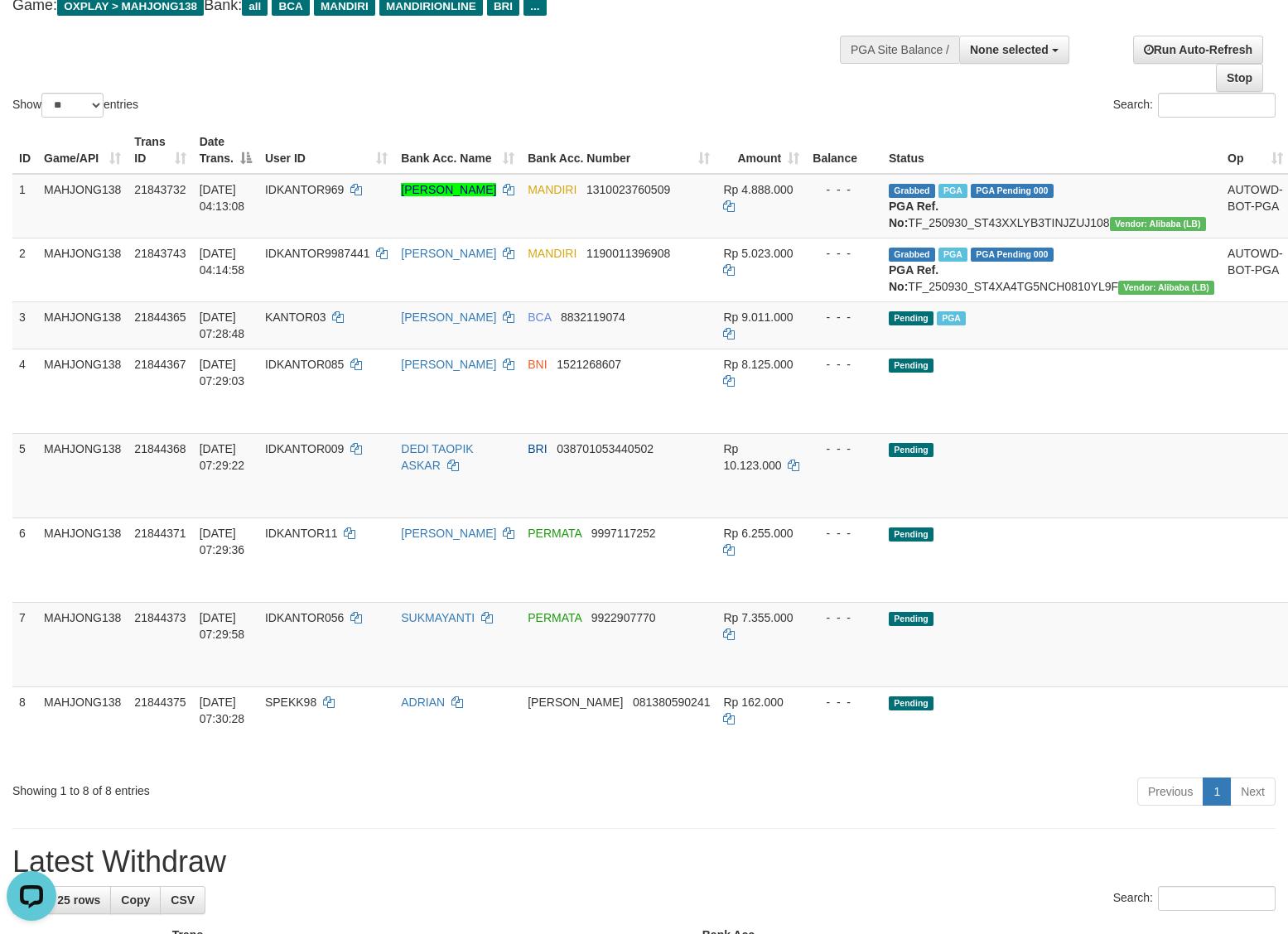
click at [666, 114] on div "Search:" at bounding box center [966, 107] width 620 height 29
drag, startPoint x: 1190, startPoint y: 435, endPoint x: 760, endPoint y: 253, distance: 466.9
click at [1287, 425] on link "Send PGA" at bounding box center [1309, 410] width 27 height 30
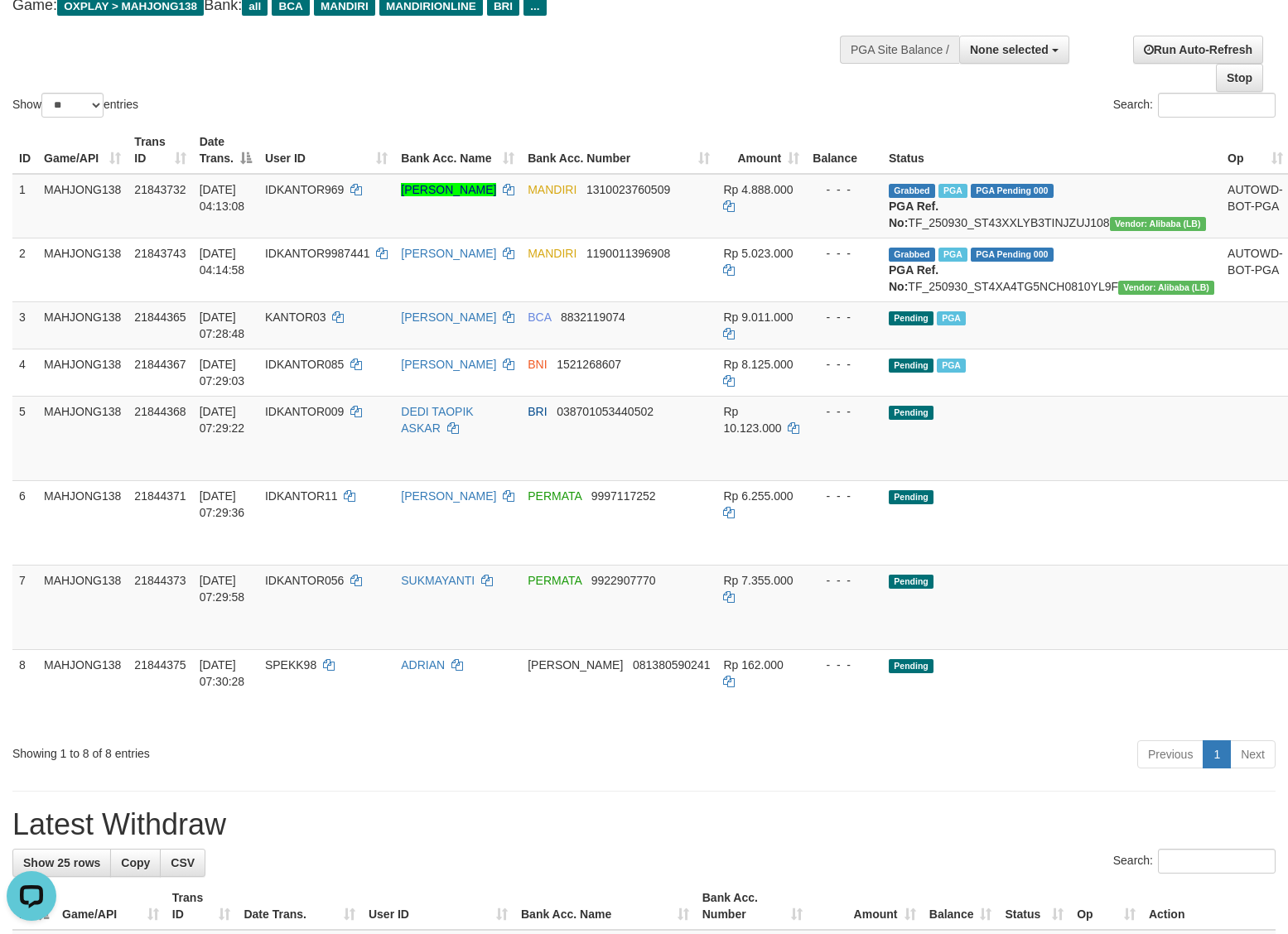
click at [824, 116] on div "Search:" at bounding box center [966, 107] width 620 height 29
click at [1287, 471] on link "Send PGA" at bounding box center [1309, 458] width 27 height 30
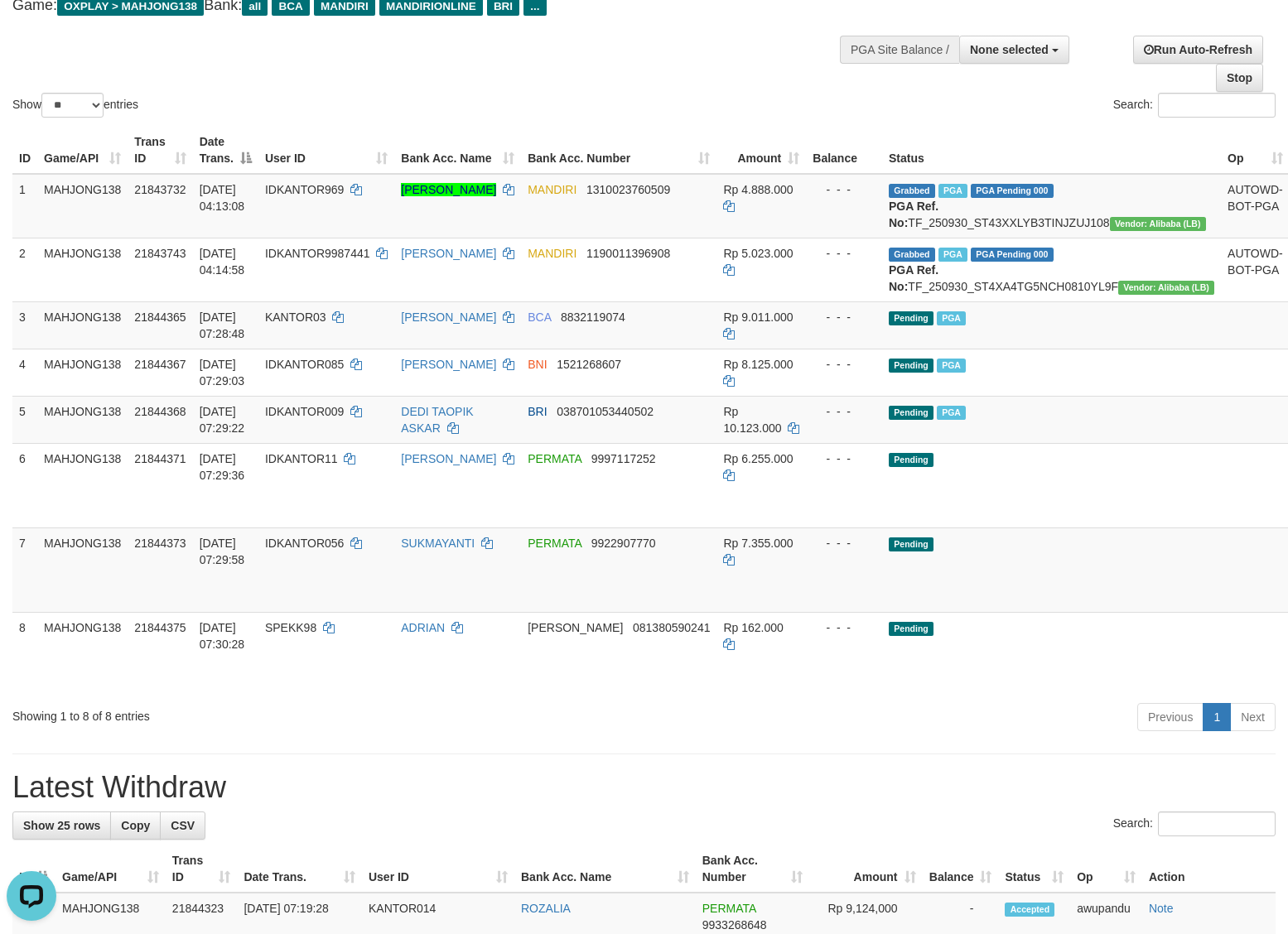
click at [745, 96] on div "Search:" at bounding box center [966, 107] width 620 height 29
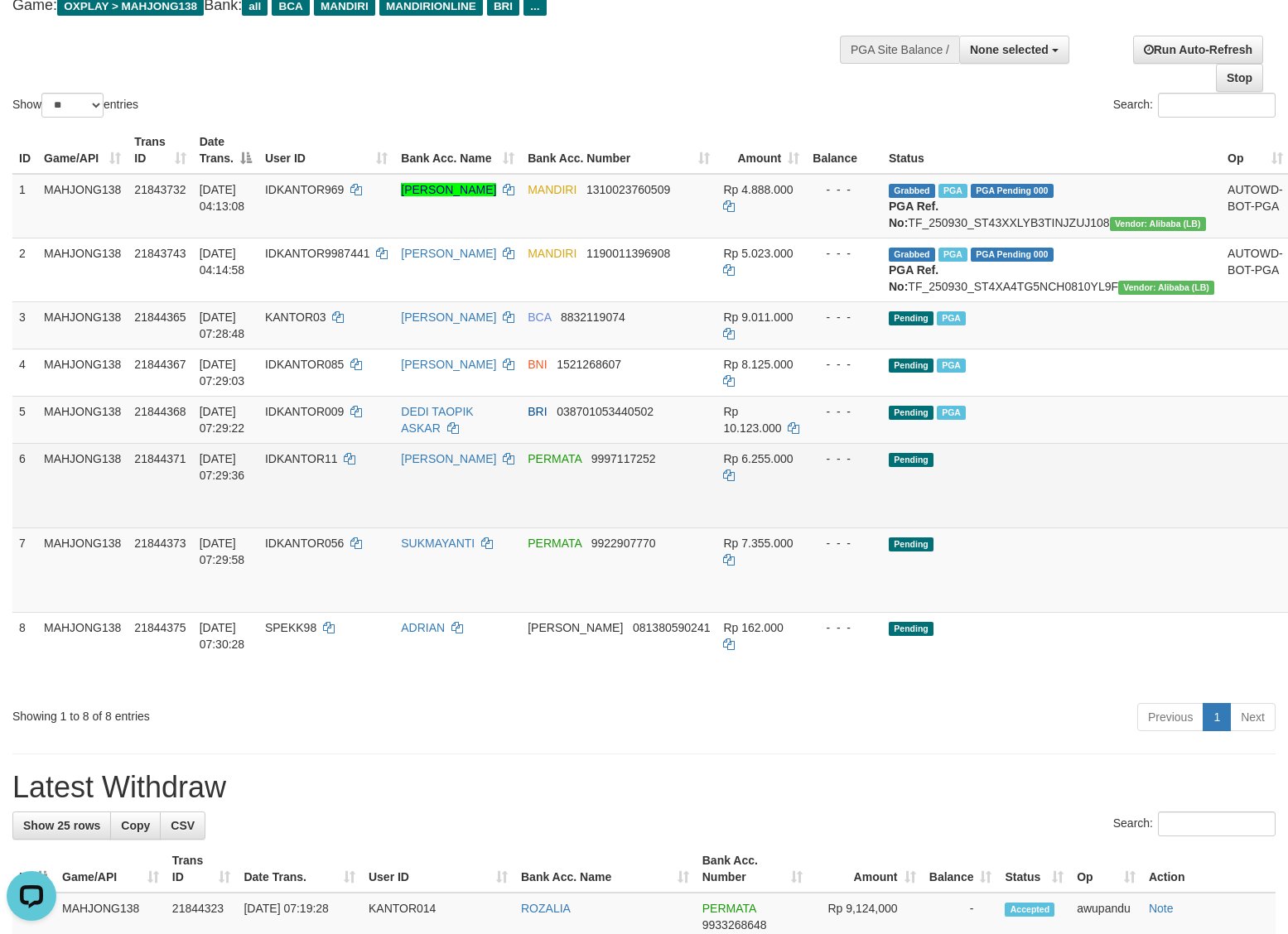
click at [1287, 519] on link "Send PGA" at bounding box center [1309, 504] width 27 height 30
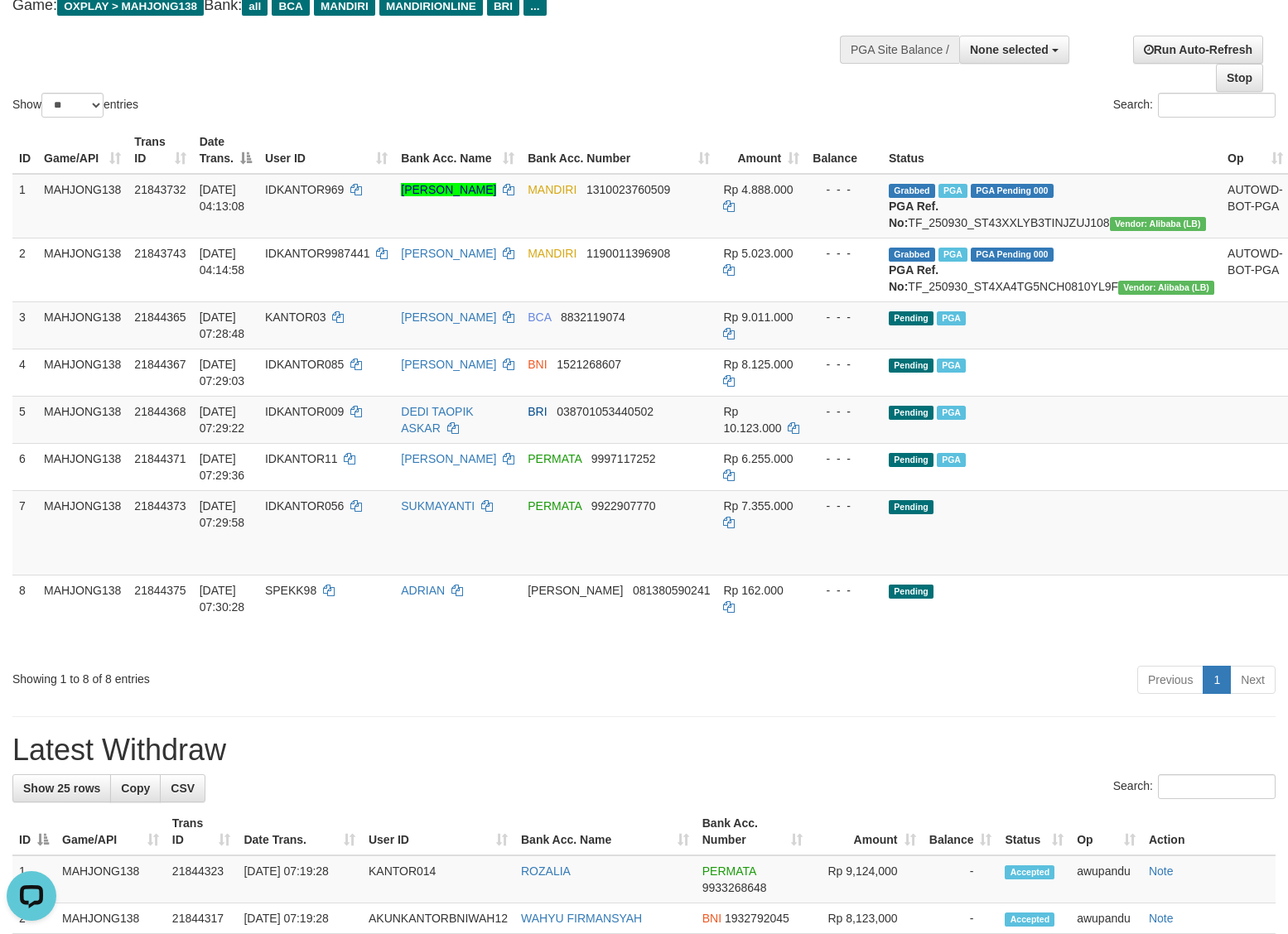
click at [783, 97] on div "Search:" at bounding box center [966, 107] width 620 height 29
click at [632, 85] on div "Show ** ** ** *** entries Search:" at bounding box center [644, 30] width 1288 height 182
click at [1287, 566] on link "Send PGA" at bounding box center [1309, 551] width 27 height 30
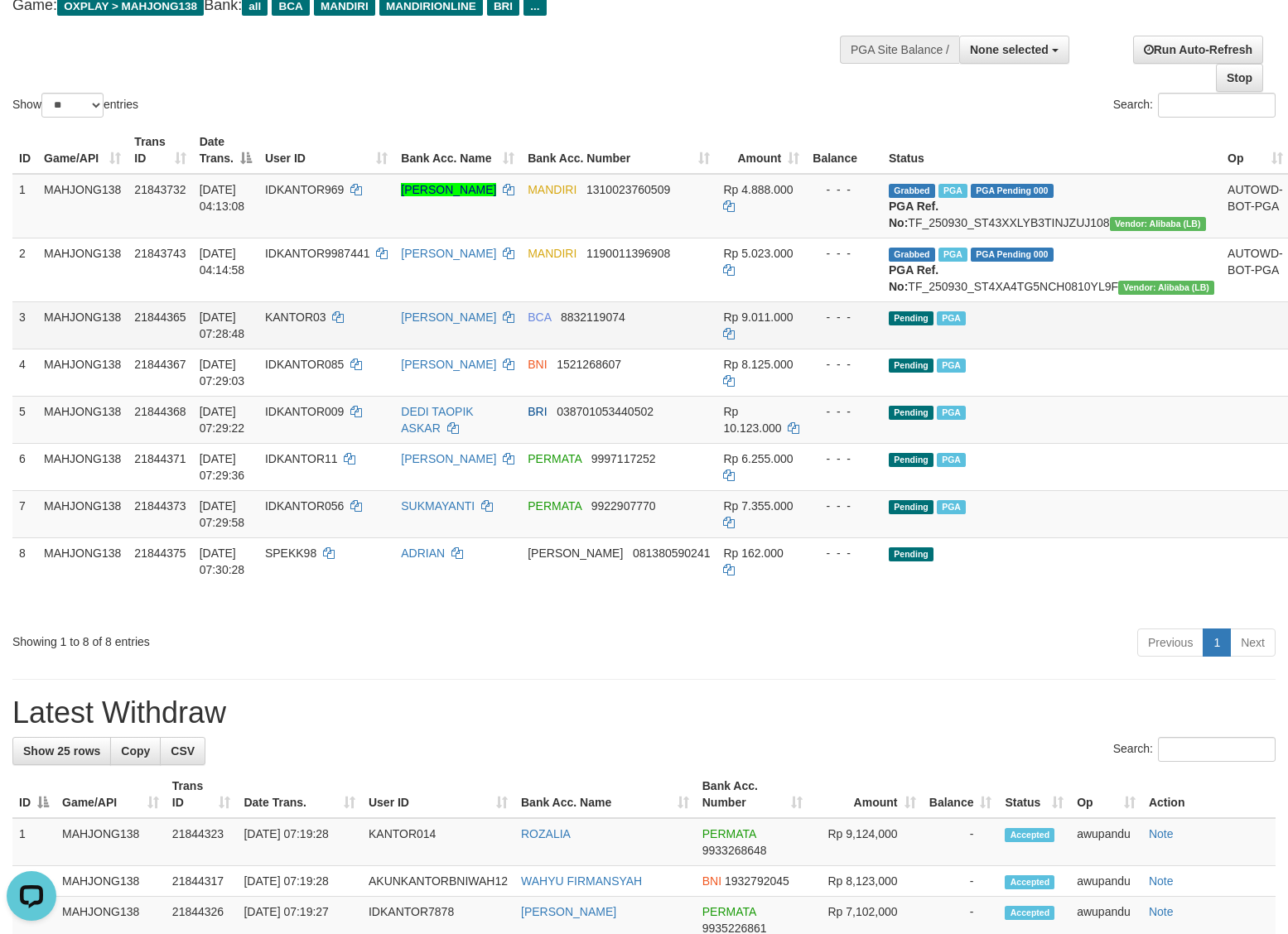
click at [239, 341] on span "30/09/2025 07:28:48" at bounding box center [223, 326] width 46 height 30
copy td "30/09/2025 07:28:48"
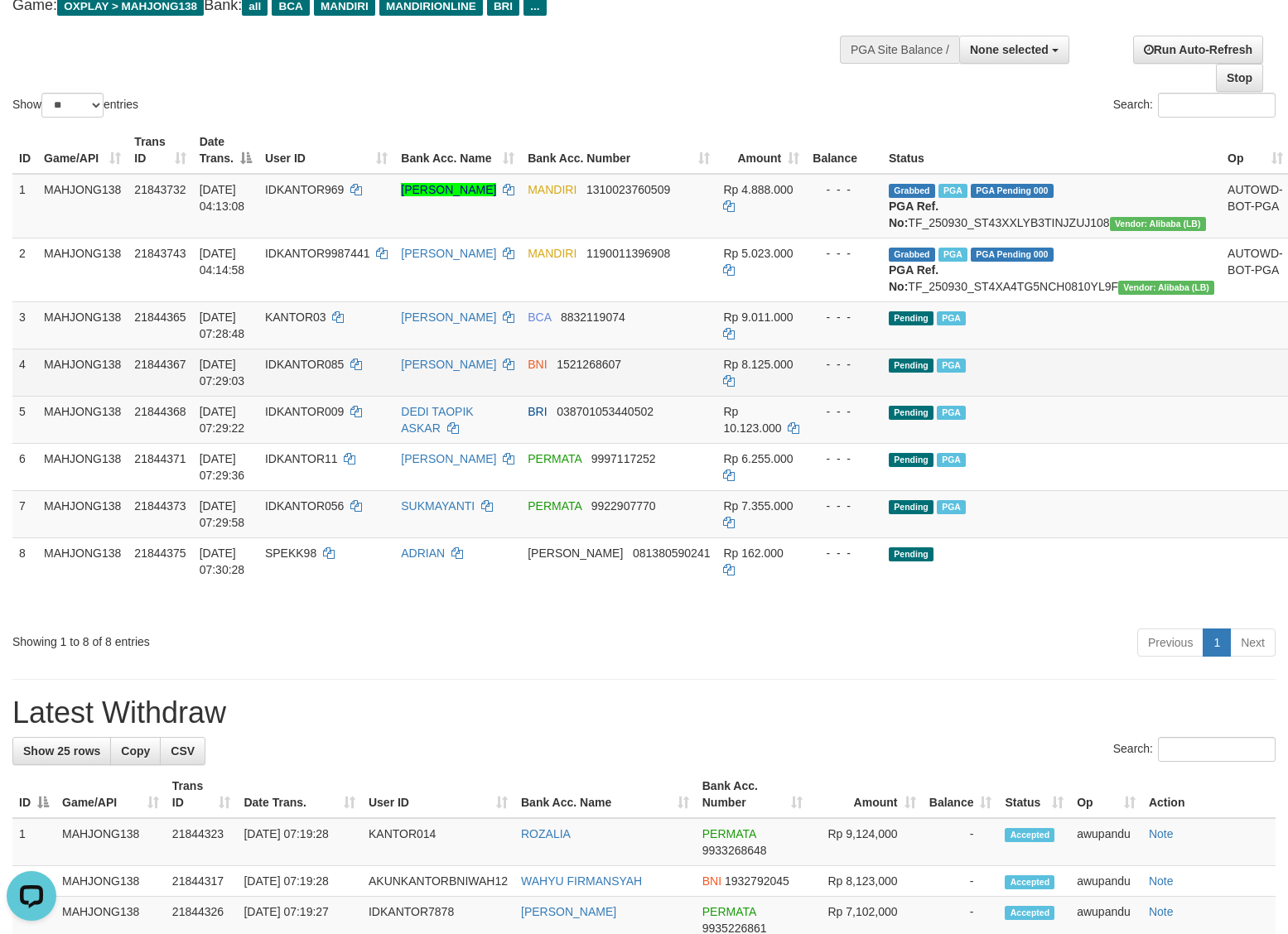
click at [216, 388] on span "30/09/2025 07:29:03" at bounding box center [223, 373] width 46 height 30
drag, startPoint x: 216, startPoint y: 410, endPoint x: 1284, endPoint y: 470, distance: 1069.7
click at [228, 388] on span "30/09/2025 07:29:03" at bounding box center [223, 373] width 46 height 30
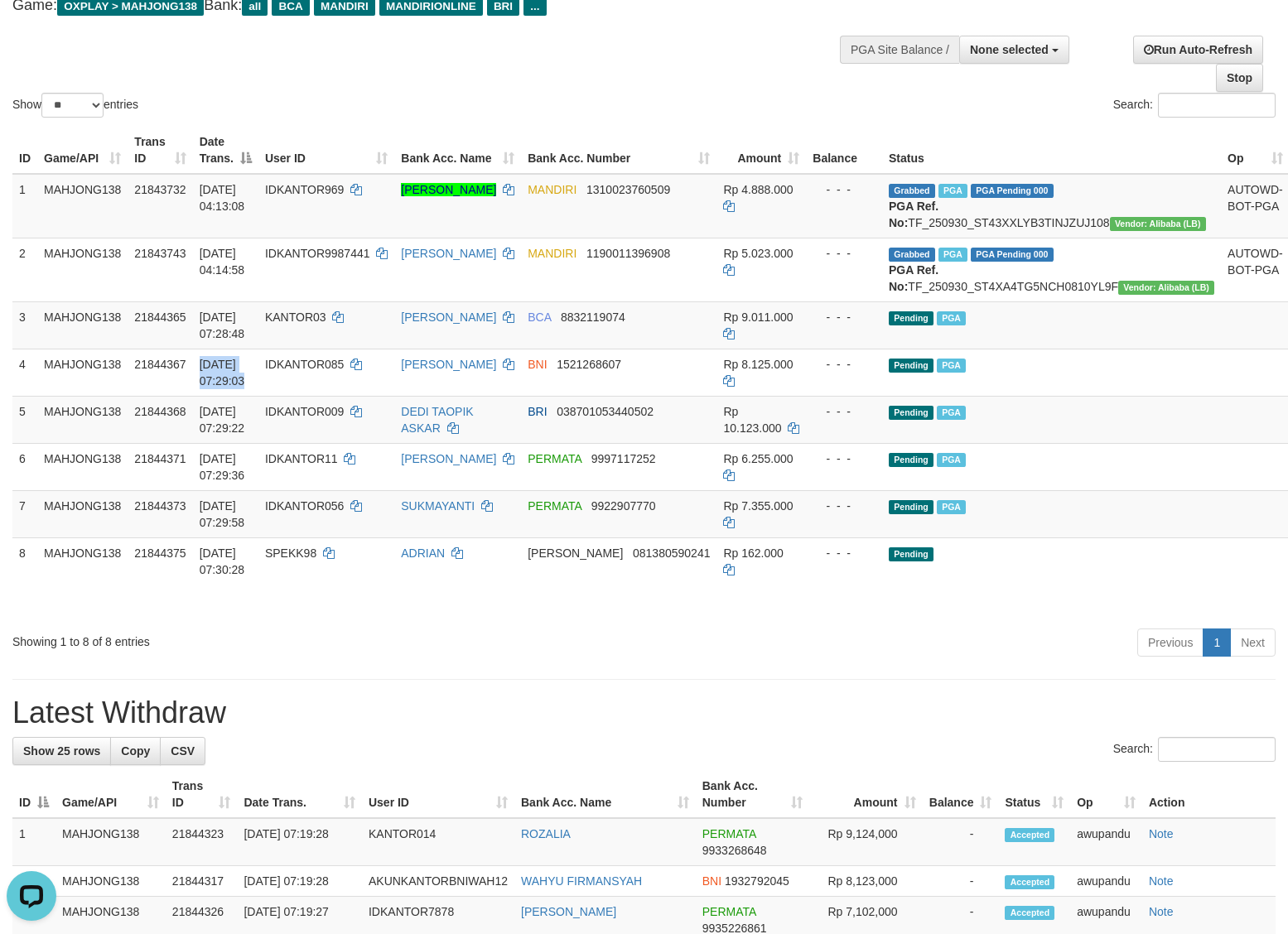
copy td "30/09/2025 07:29:03"
click at [220, 435] on span "30/09/2025 07:29:22" at bounding box center [223, 420] width 46 height 30
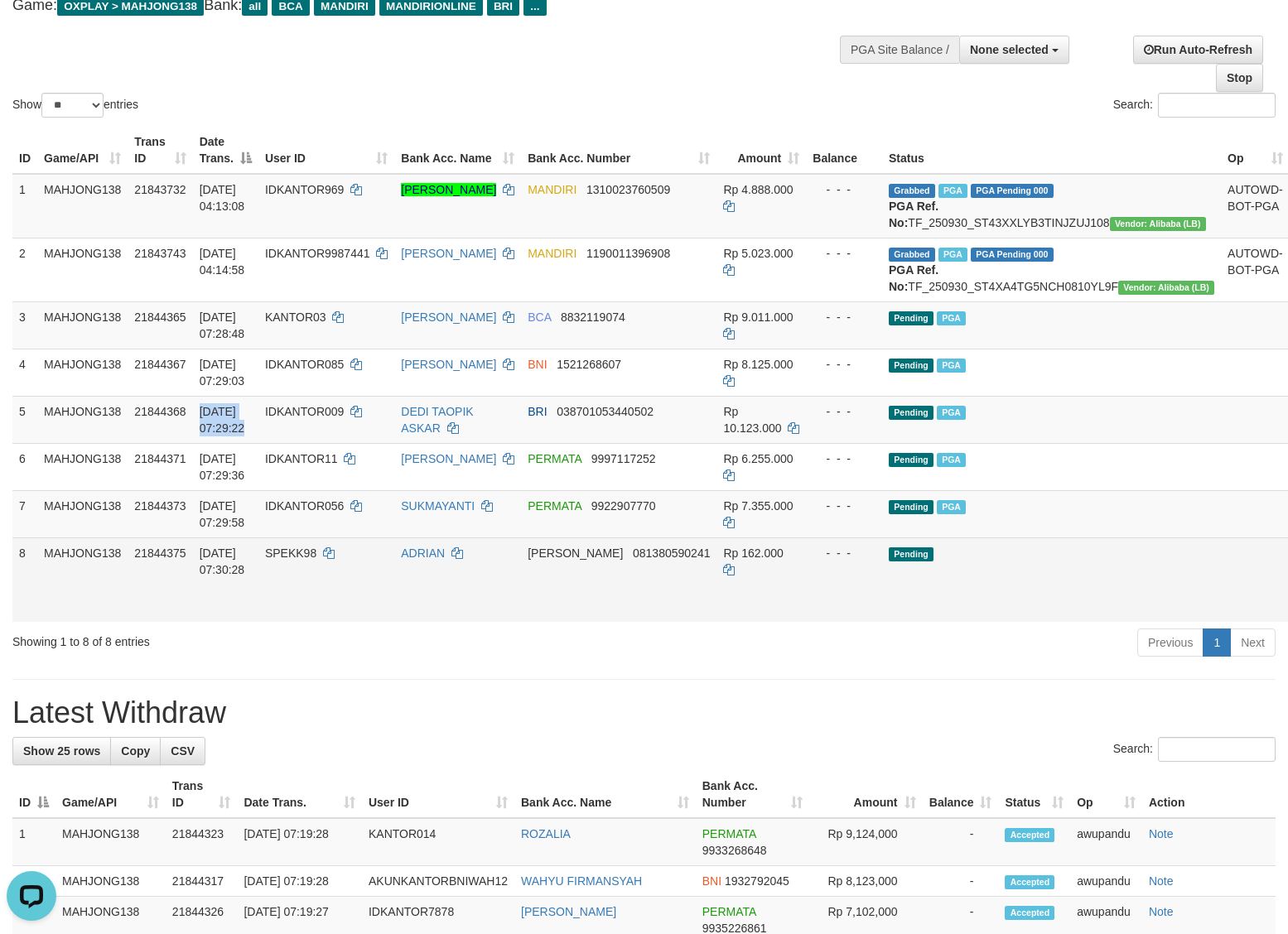
copy td "30/09/2025 07:29:22"
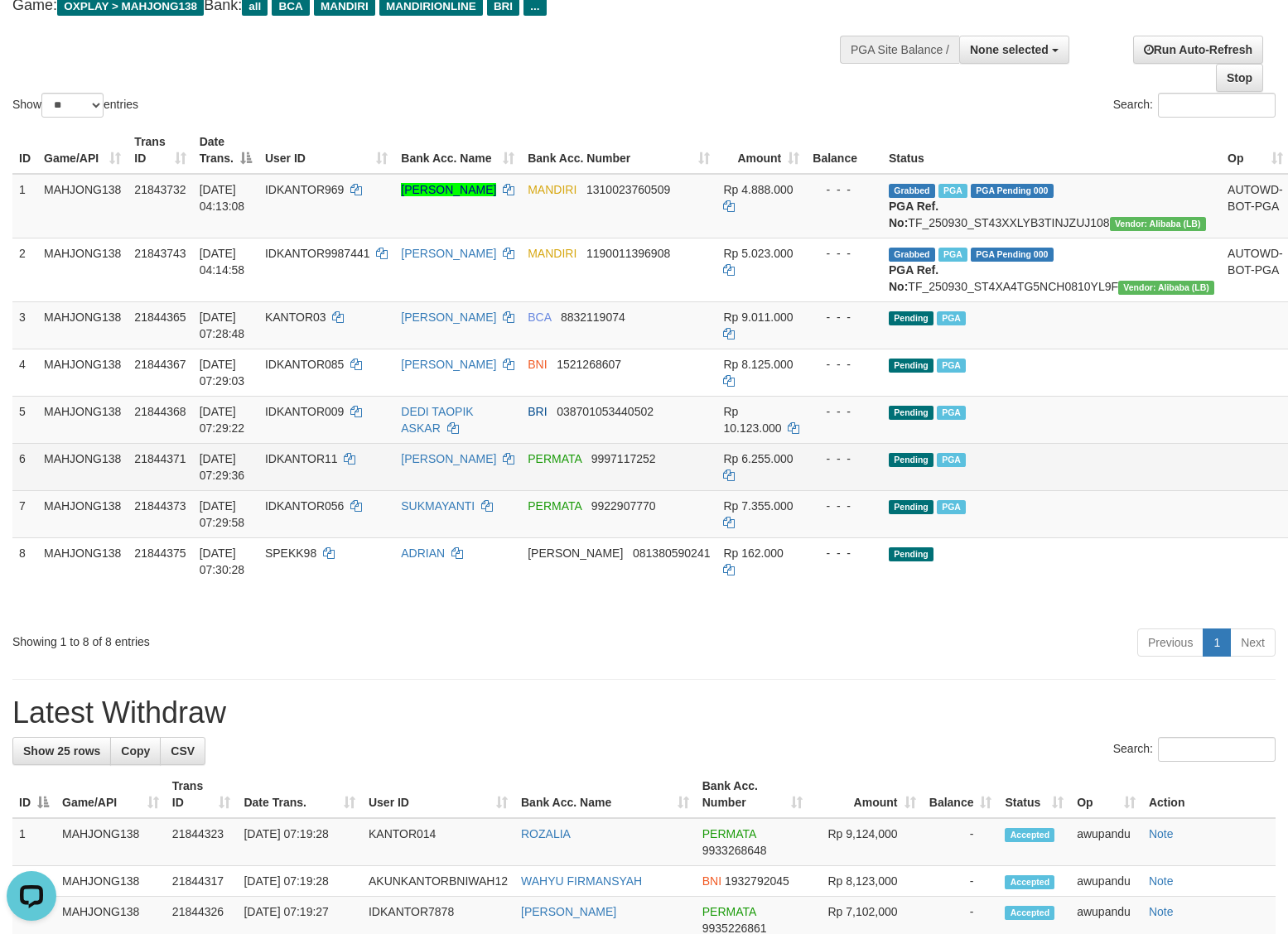
click at [222, 481] on span "30/09/2025 07:29:36" at bounding box center [223, 467] width 46 height 30
copy td "30/09/2025 07:29:36"
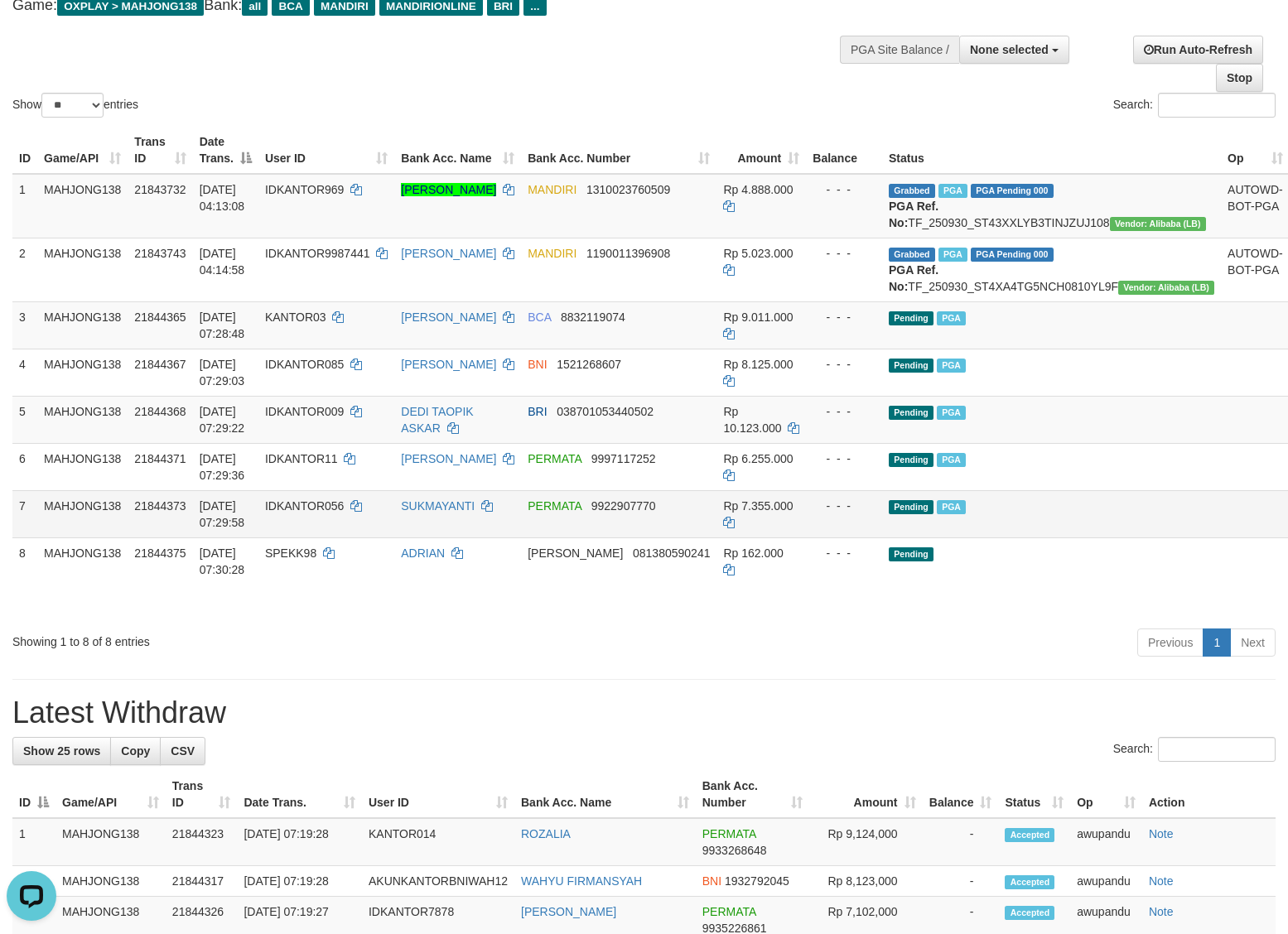
click at [238, 529] on span "30/09/2025 07:29:58" at bounding box center [223, 514] width 46 height 30
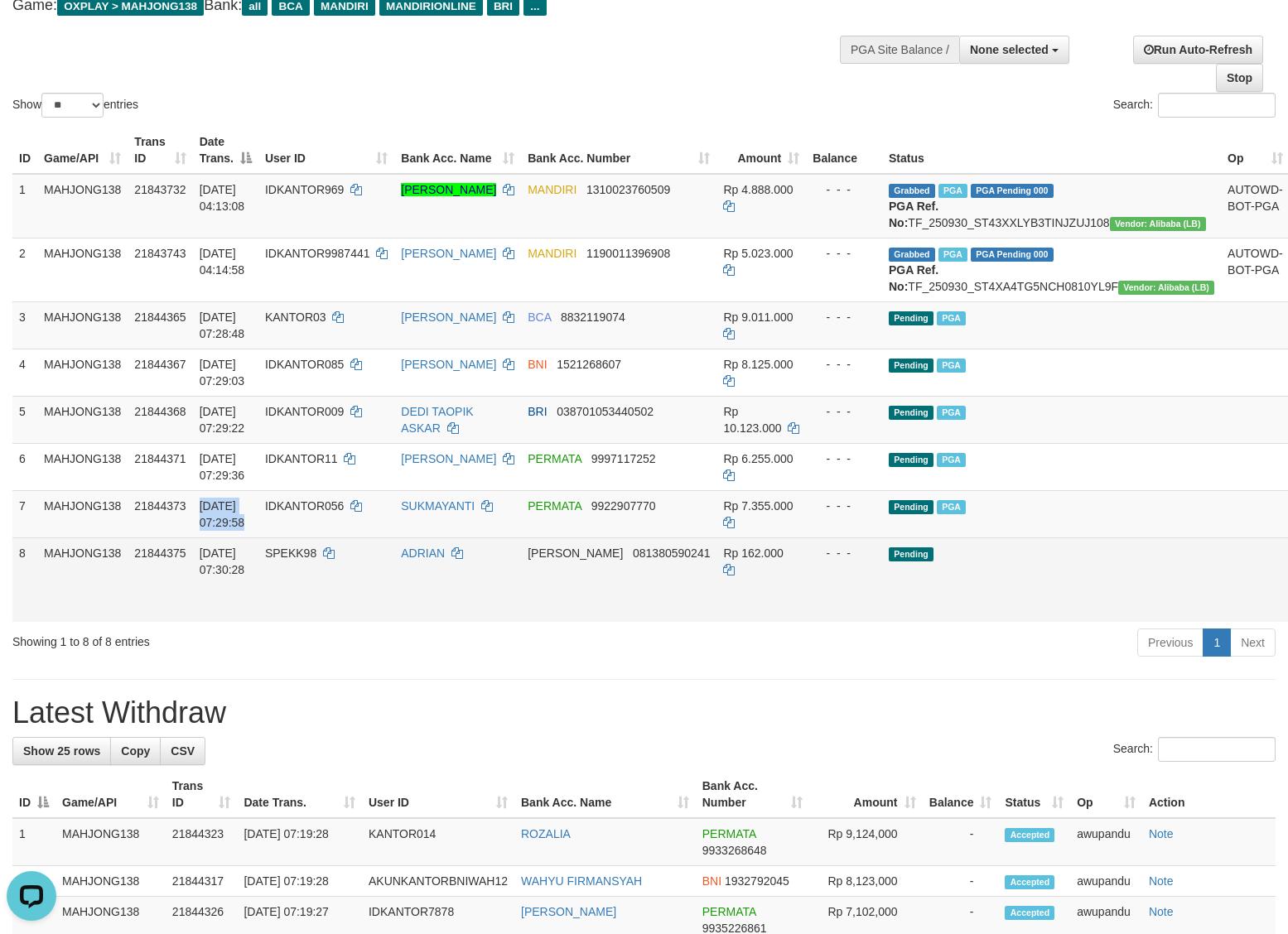
copy td "30/09/2025 07:29:58"
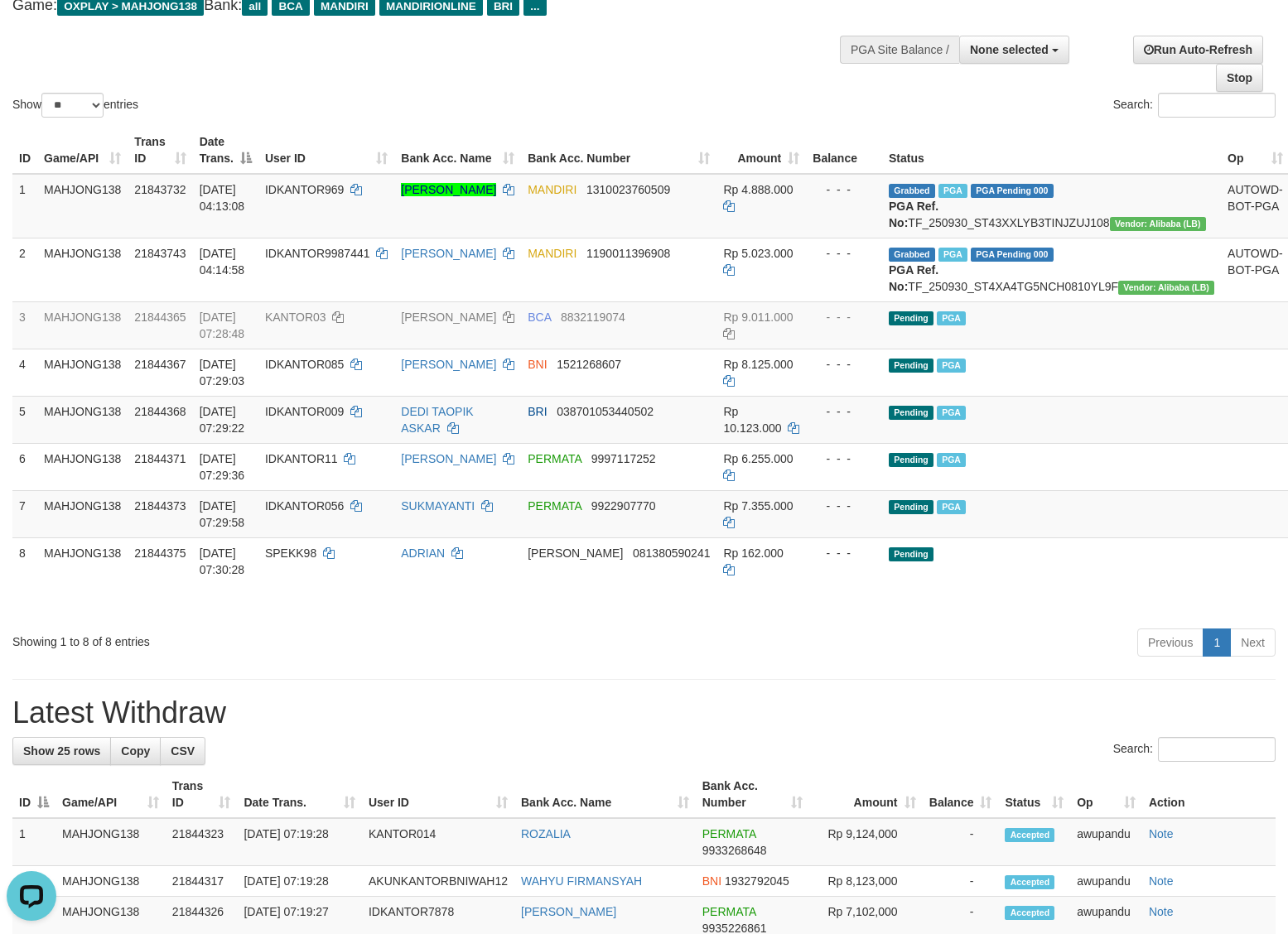
click at [496, 73] on div "Show ** ** ** *** entries Search:" at bounding box center [644, 30] width 1288 height 182
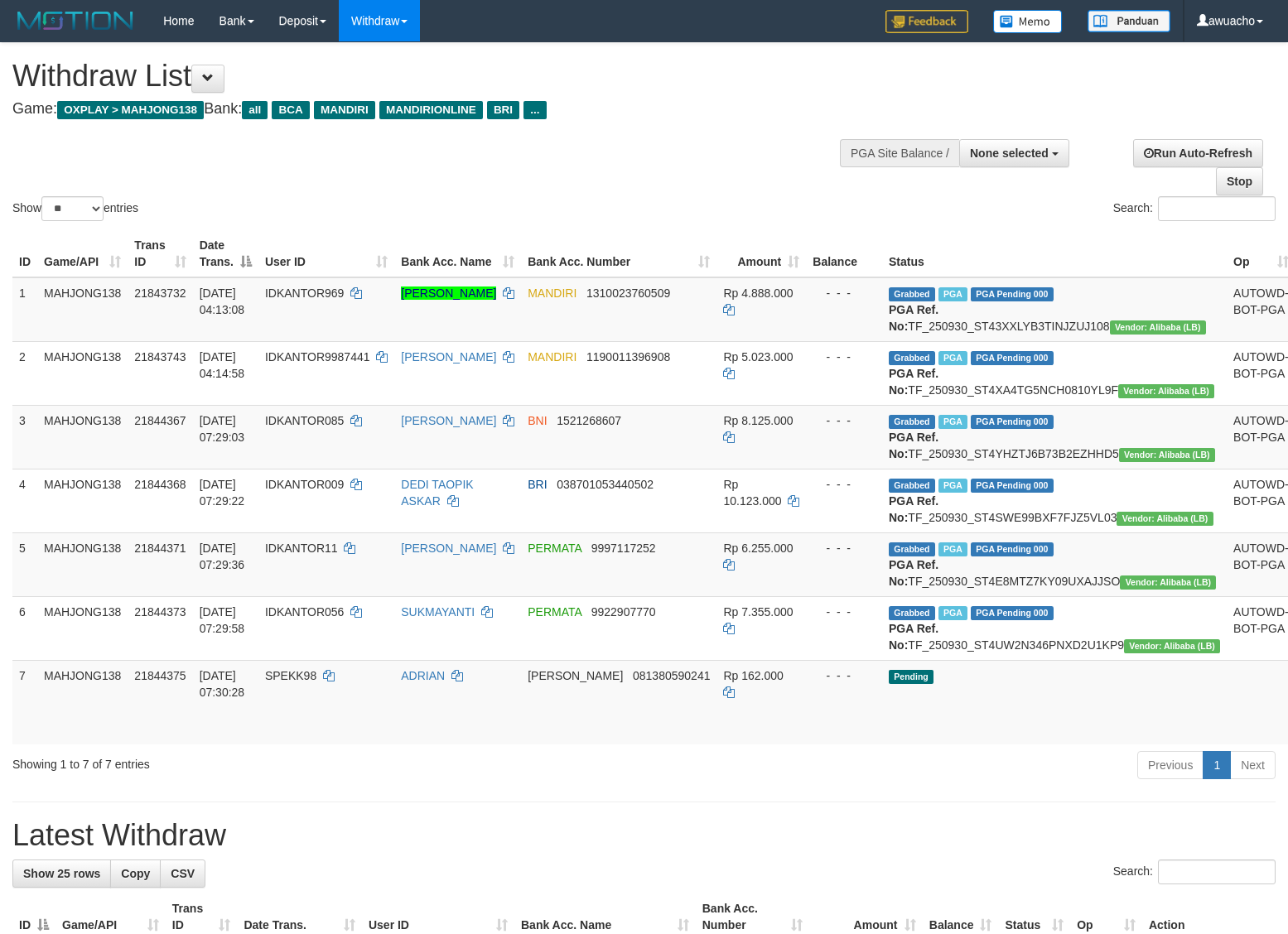
select select
select select "**"
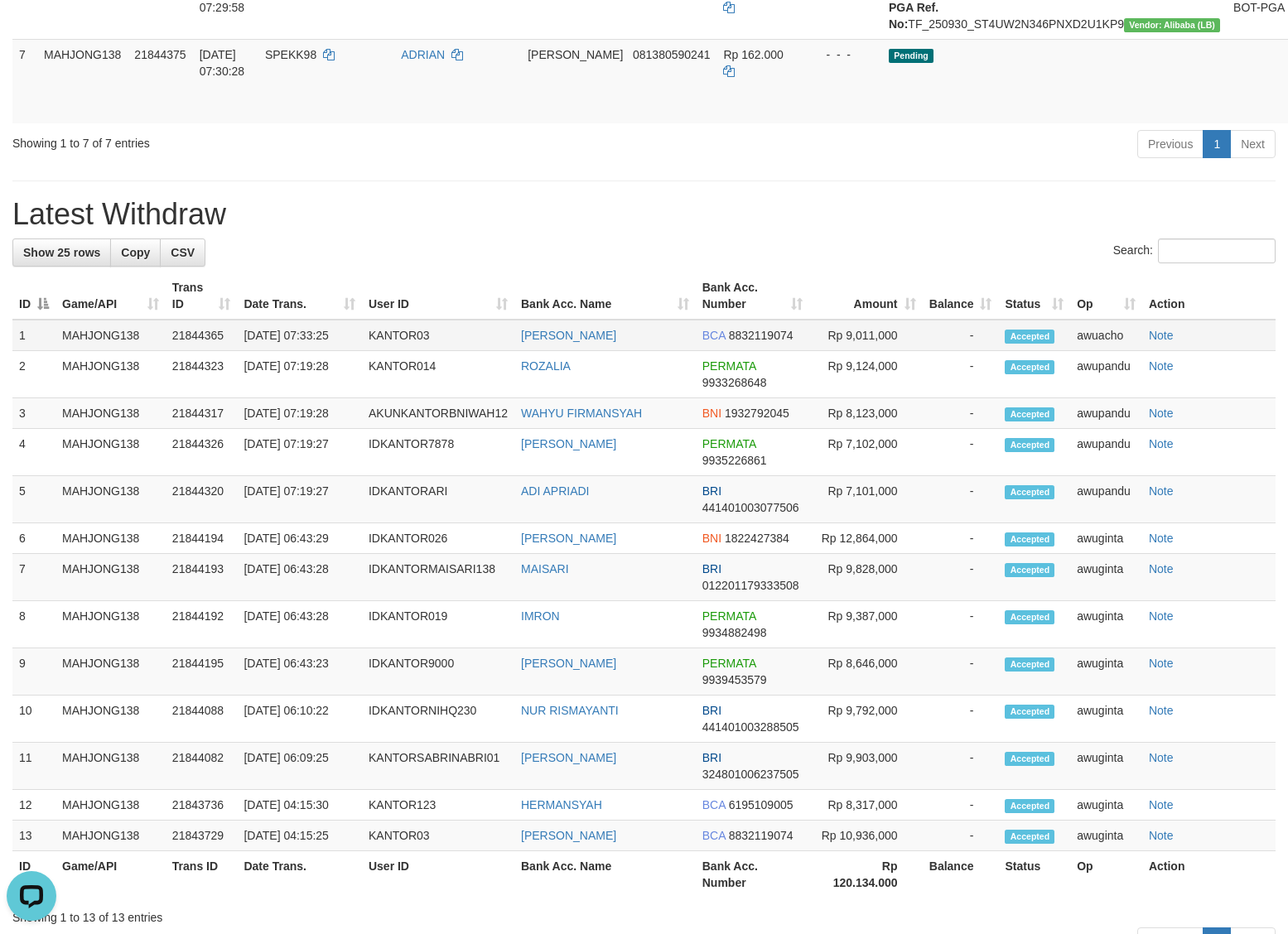
click at [288, 351] on td "[DATE] 07:33:25" at bounding box center [299, 335] width 125 height 31
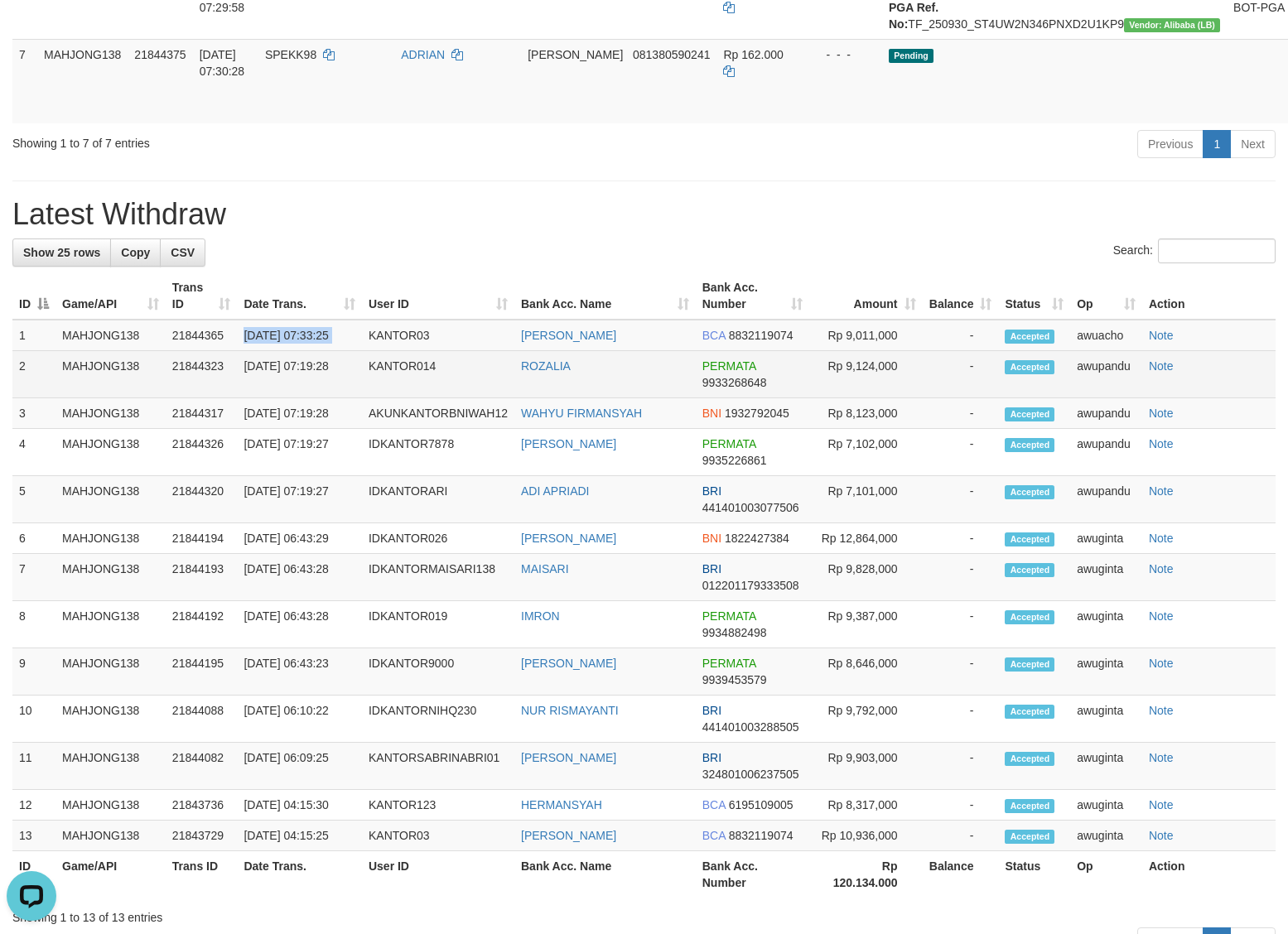
copy tr "[DATE] 07:33:25"
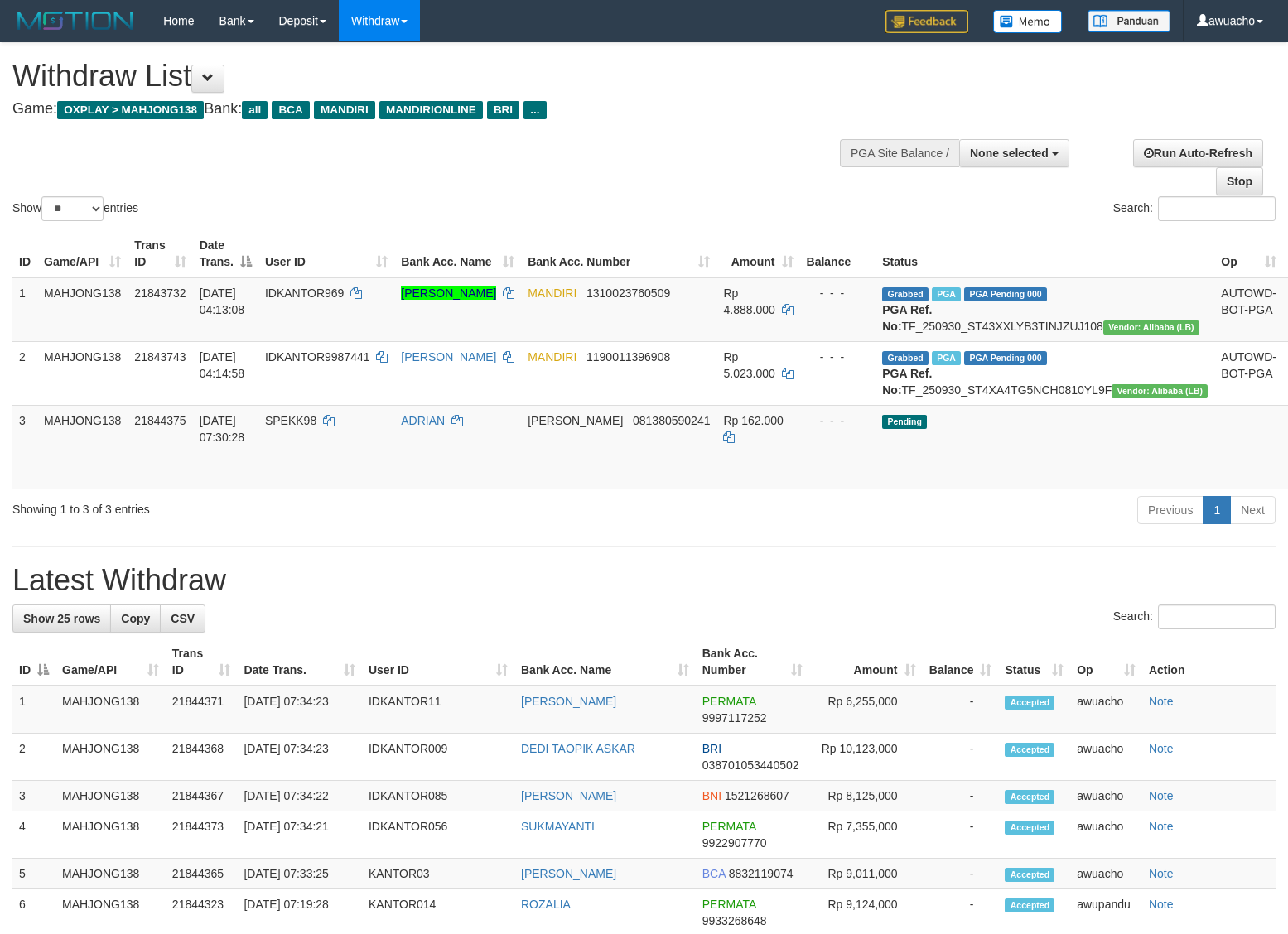
select select
select select "**"
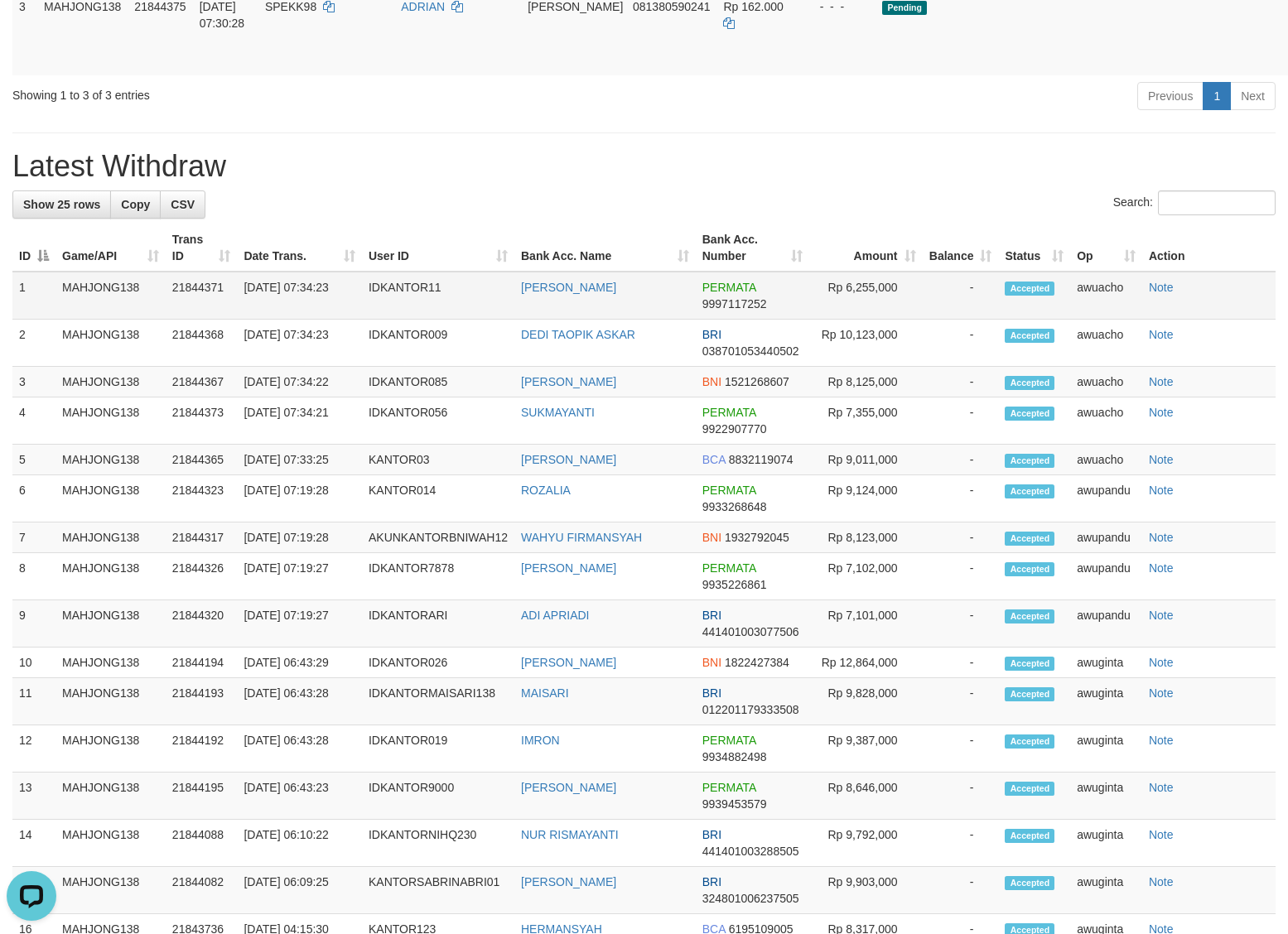
click at [259, 317] on td "[DATE] 07:34:23" at bounding box center [299, 296] width 125 height 48
copy tr "[DATE] 07:34:23"
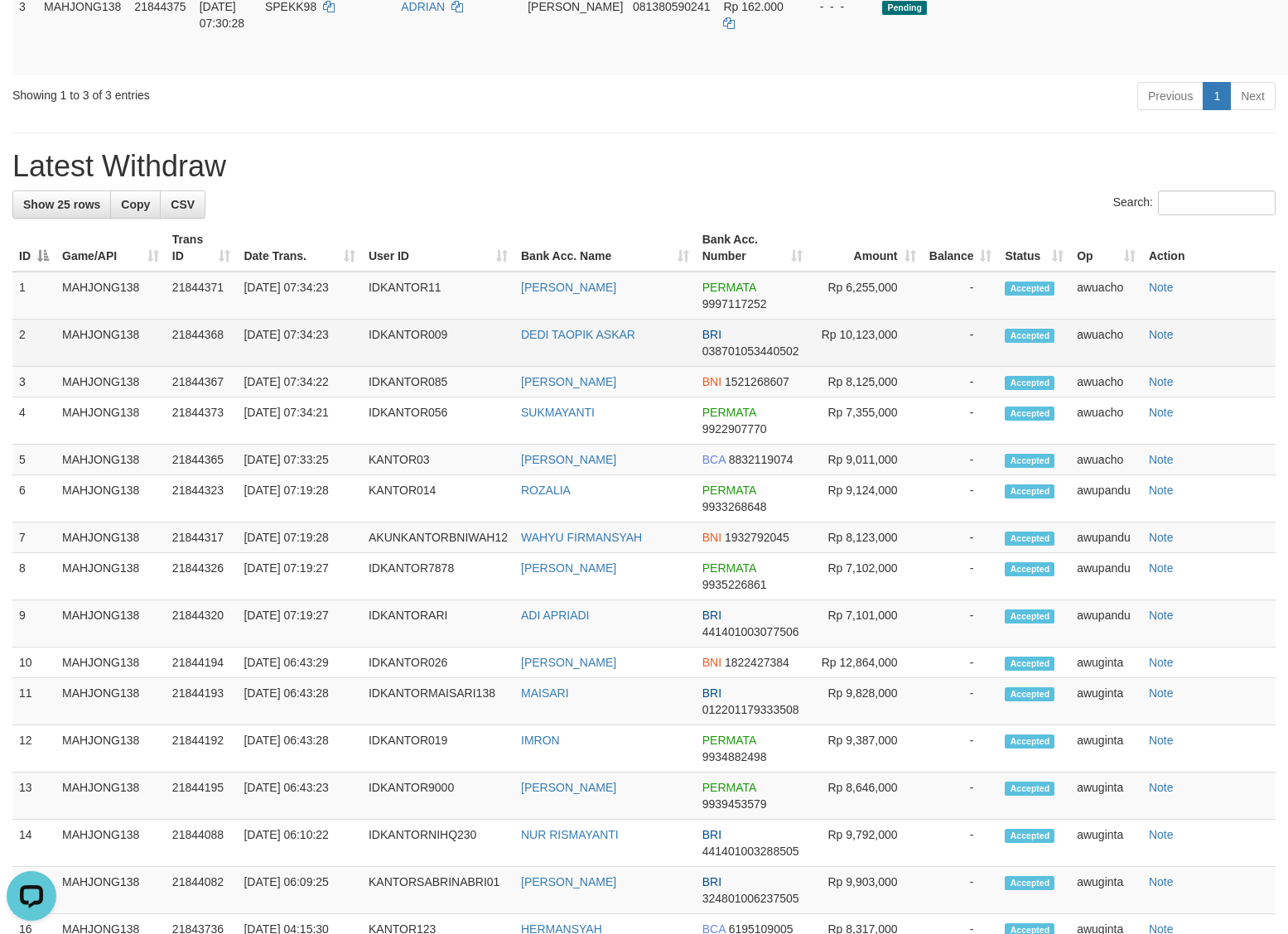
click at [311, 367] on td "[DATE] 07:34:23" at bounding box center [299, 343] width 125 height 47
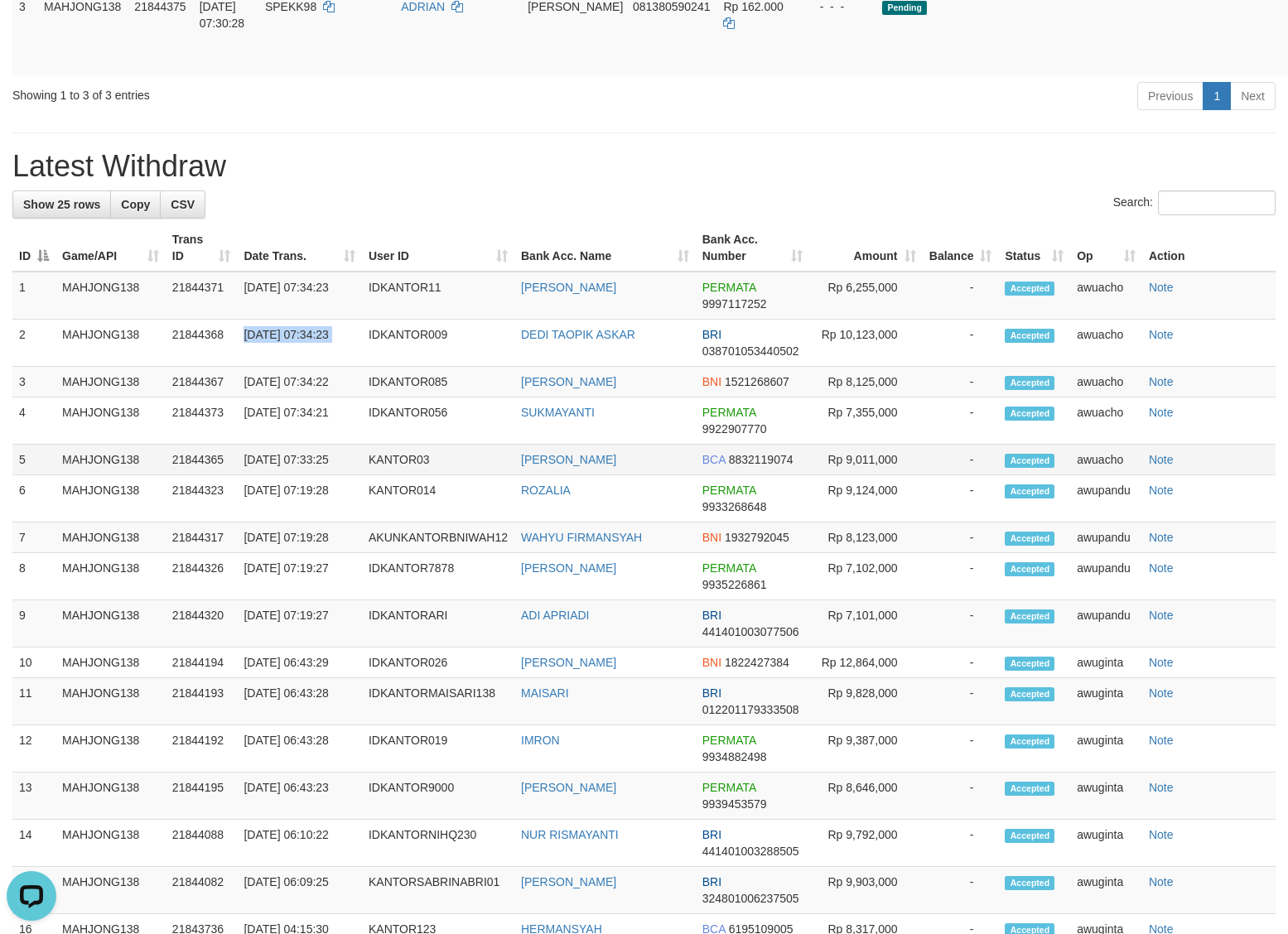
copy tr "[DATE] 07:34:23"
click at [320, 398] on td "[DATE] 07:34:22" at bounding box center [299, 382] width 125 height 31
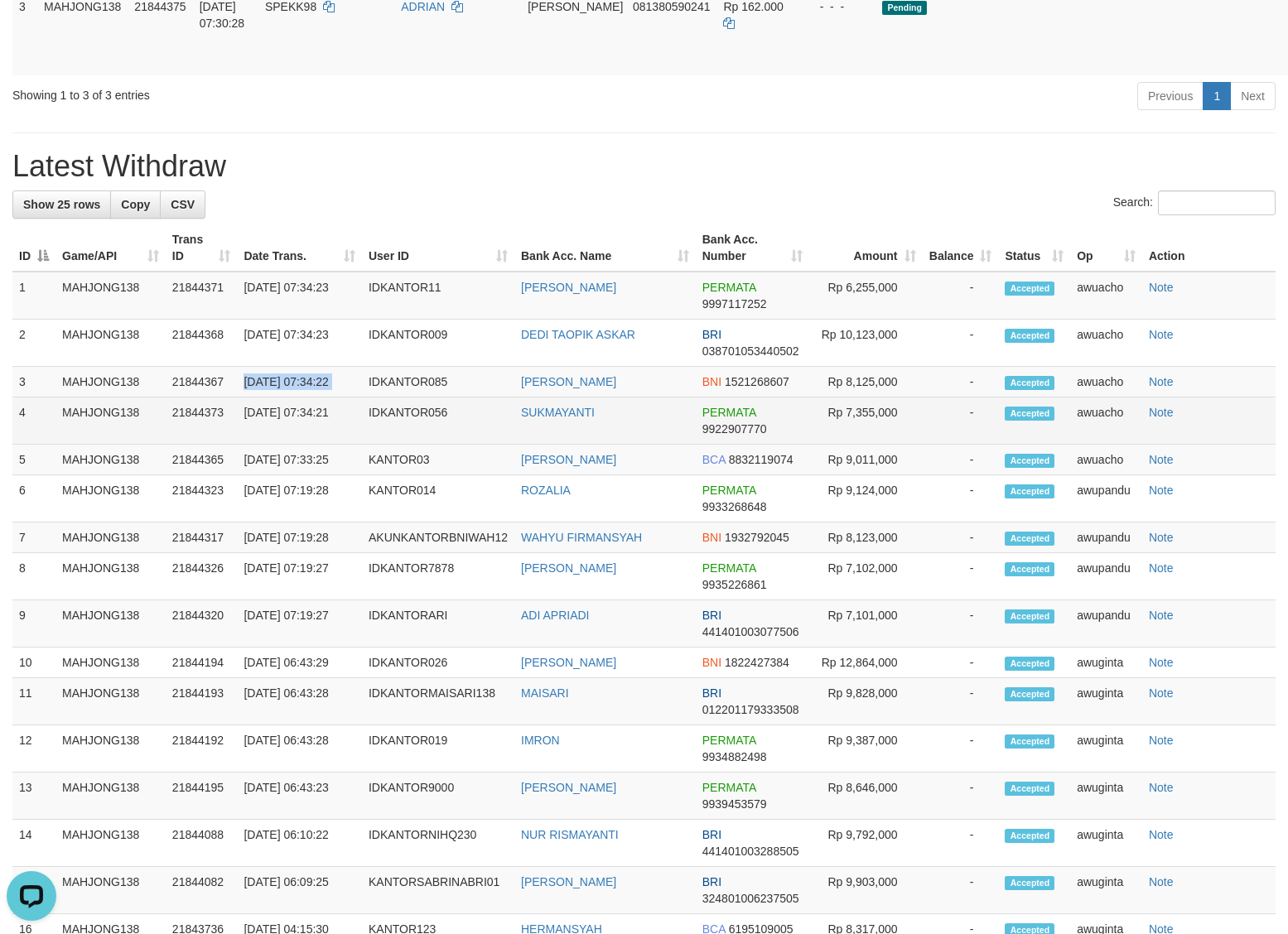
copy tr "[DATE] 07:34:22"
click at [300, 445] on td "[DATE] 07:34:21" at bounding box center [299, 421] width 125 height 47
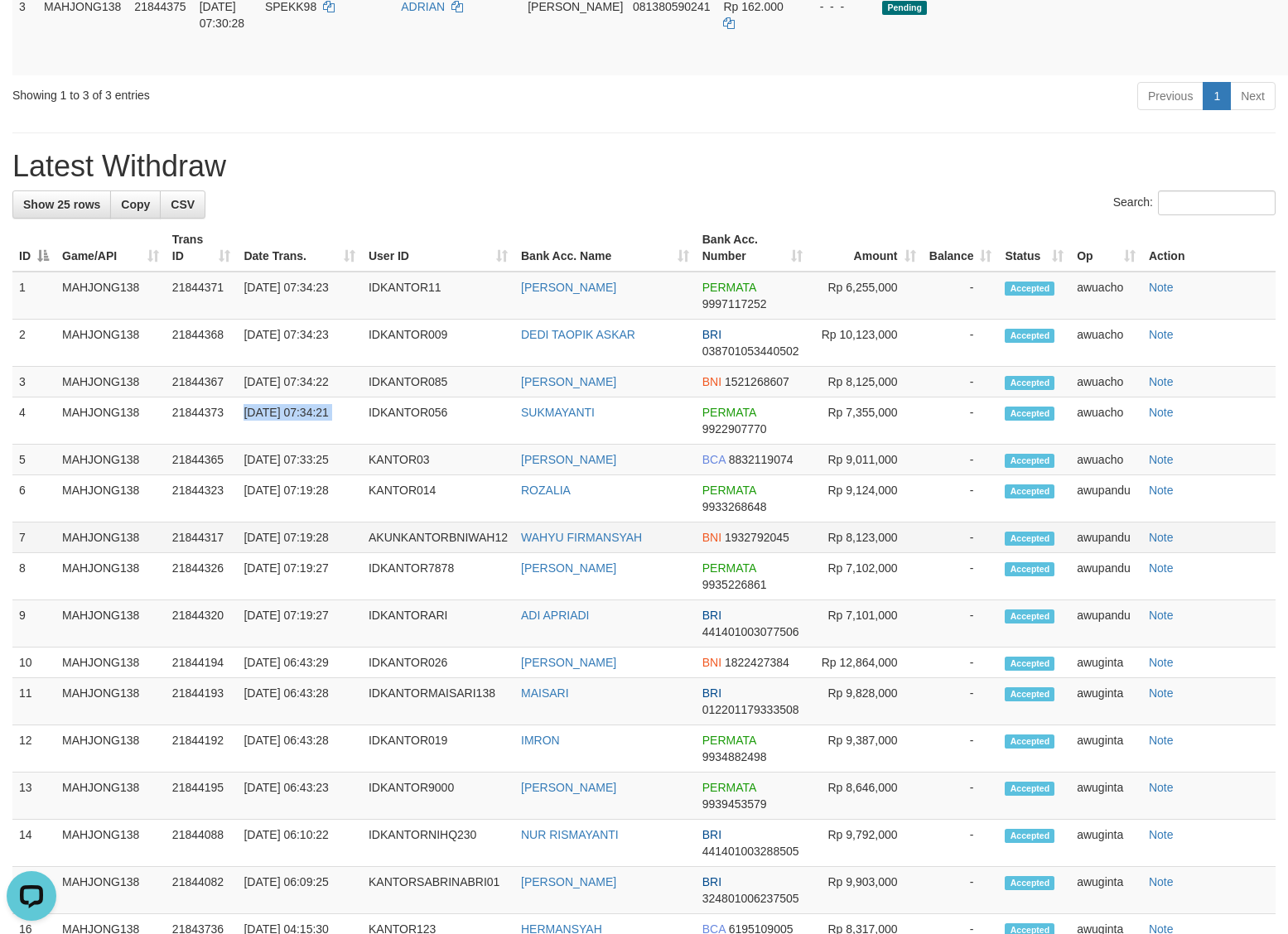
copy tr "[DATE] 07:34:21"
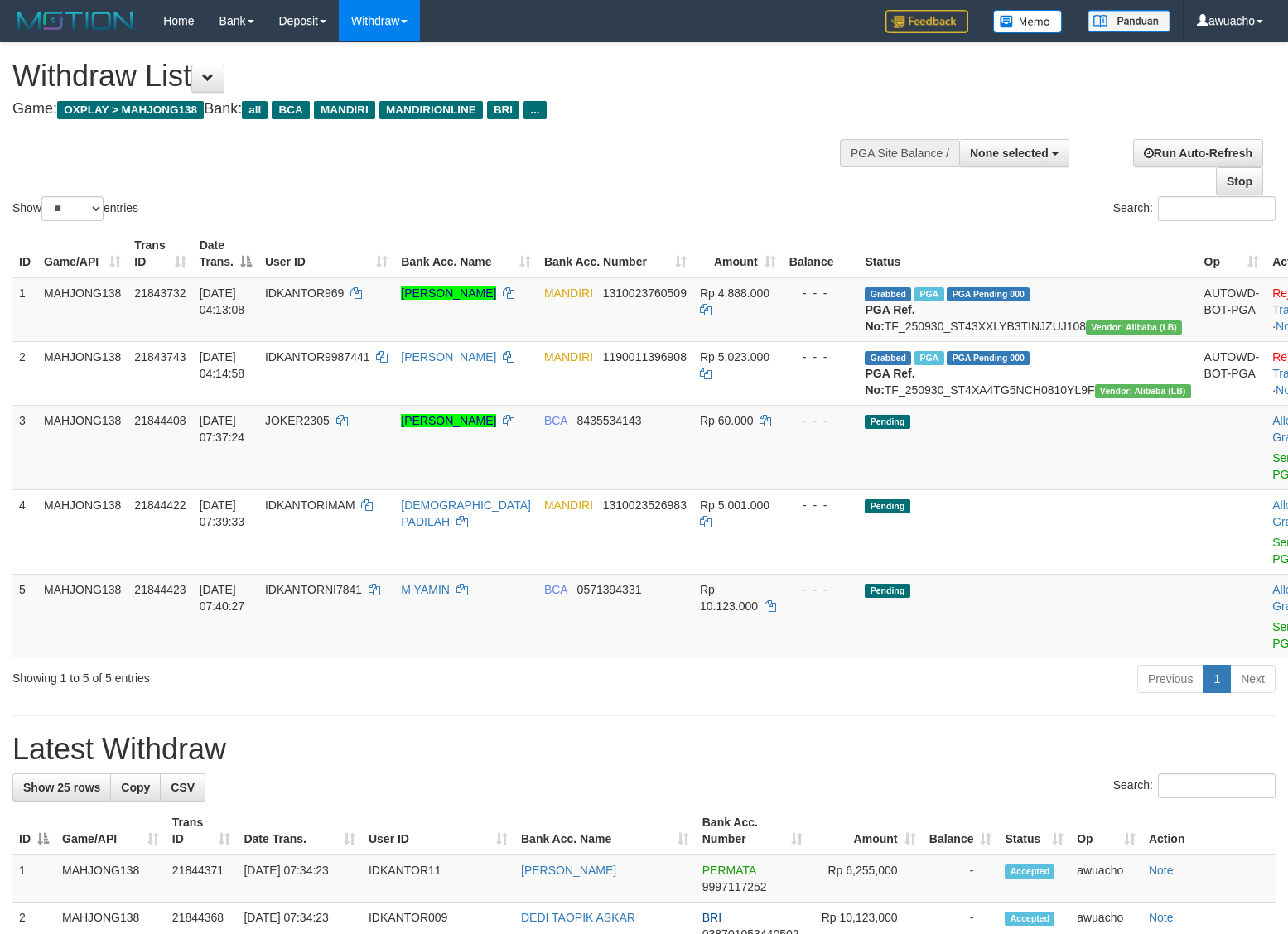
select select
select select "**"
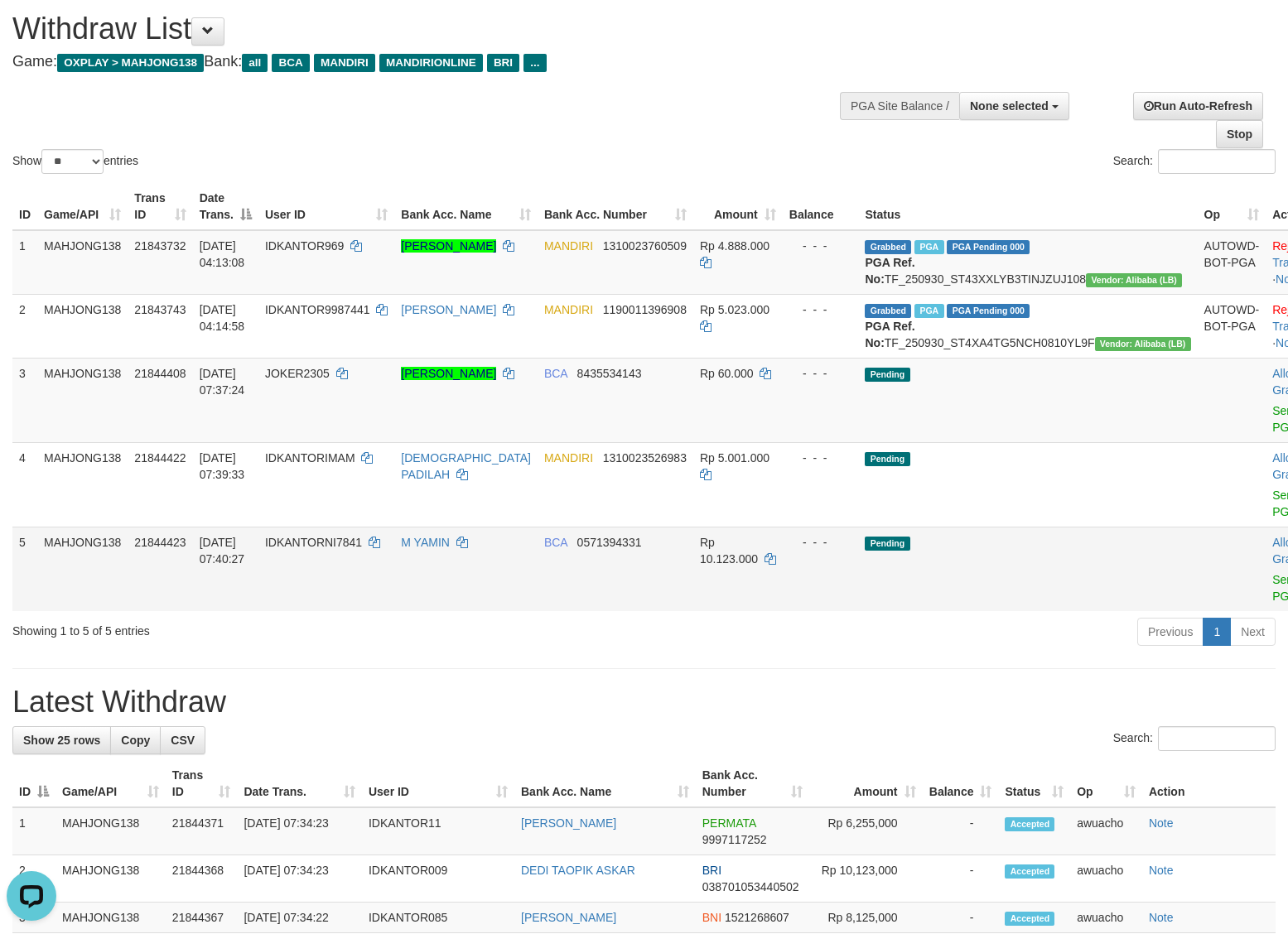
scroll to position [104, 0]
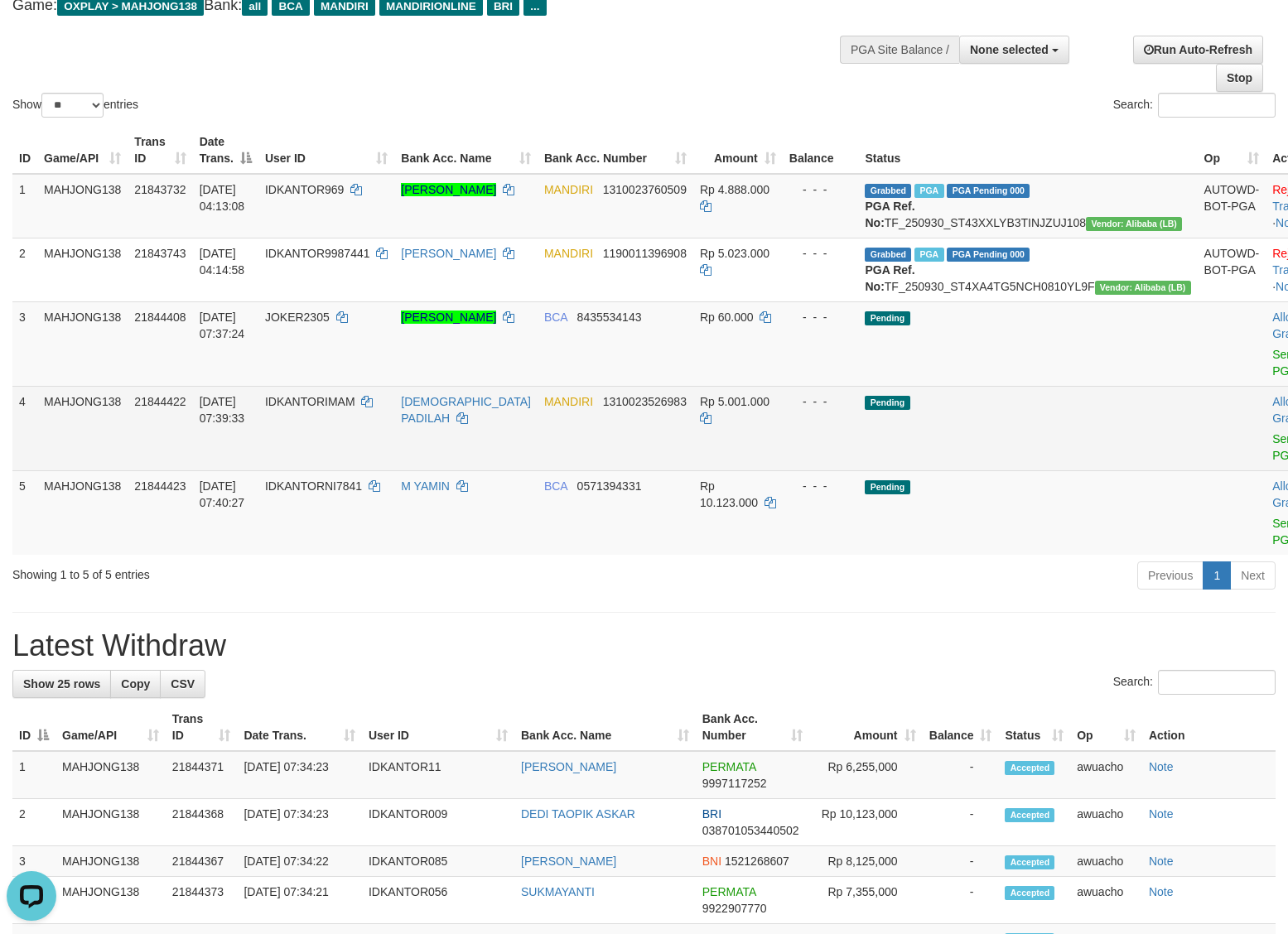
click at [336, 409] on span "IDKANTORIMAM" at bounding box center [310, 401] width 90 height 13
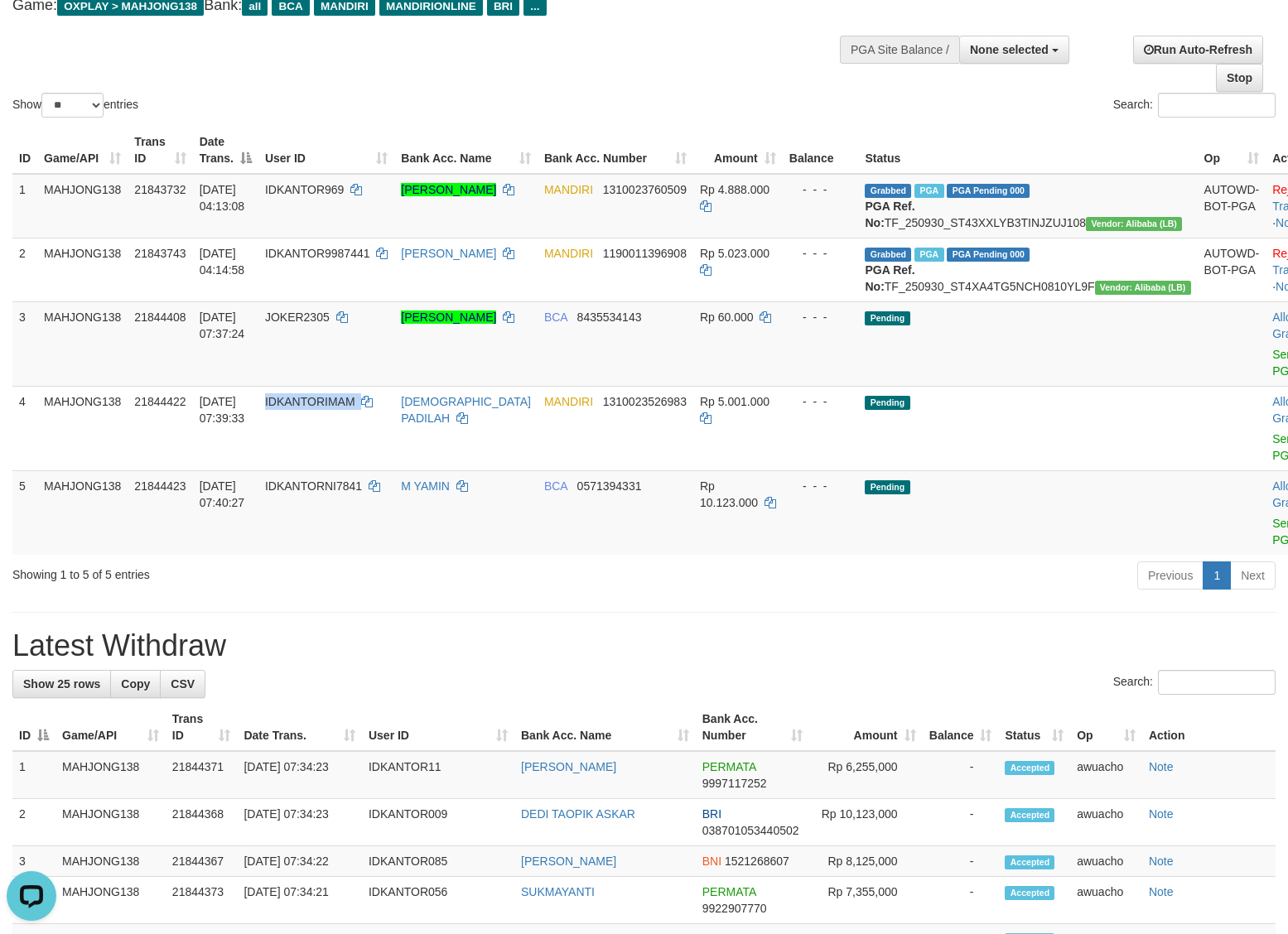
copy td "IDKANTORIMAM"
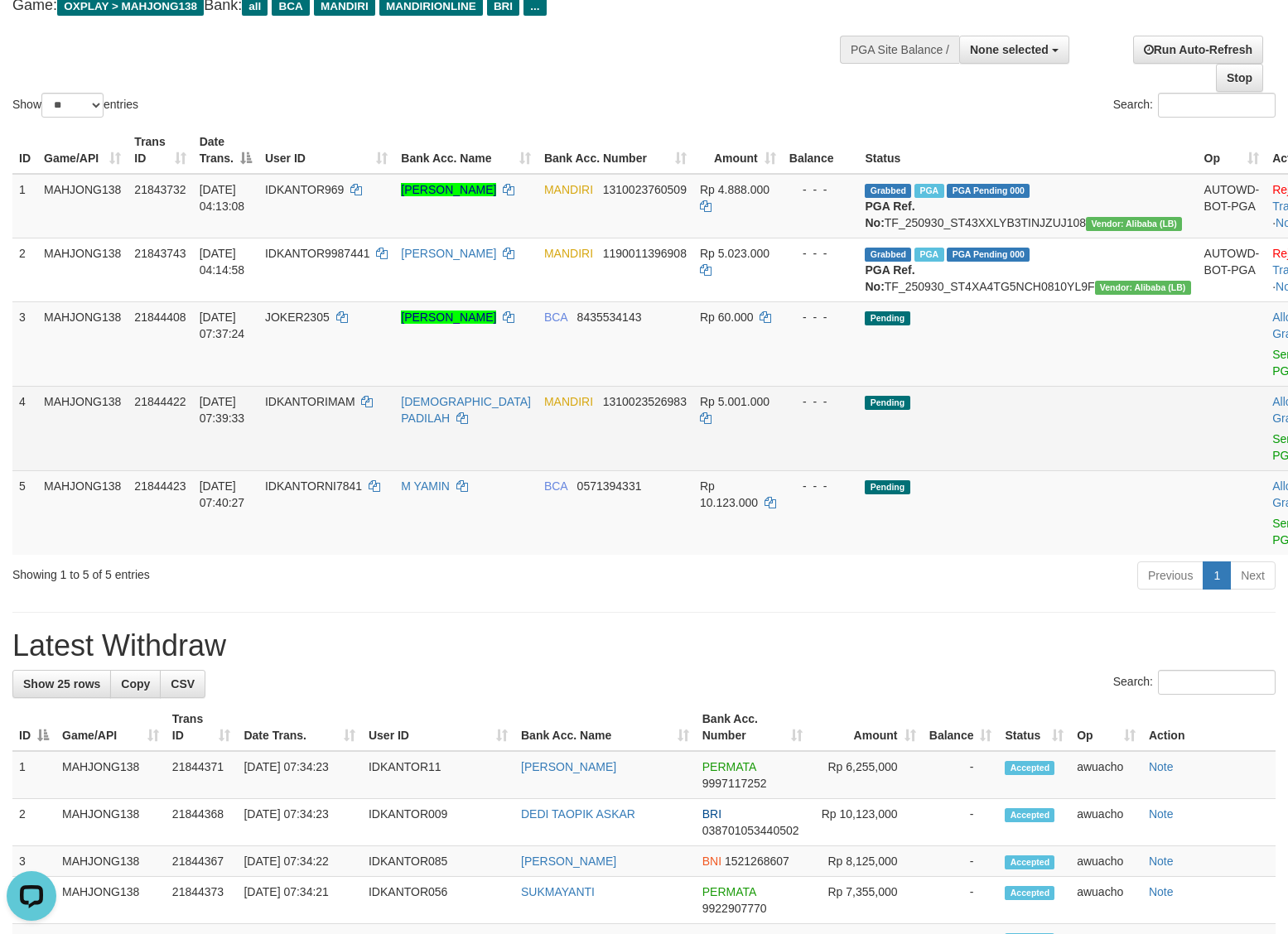
click at [240, 425] on span "[DATE] 07:39:33" at bounding box center [223, 410] width 46 height 30
click at [241, 425] on span "[DATE] 07:39:33" at bounding box center [223, 410] width 46 height 30
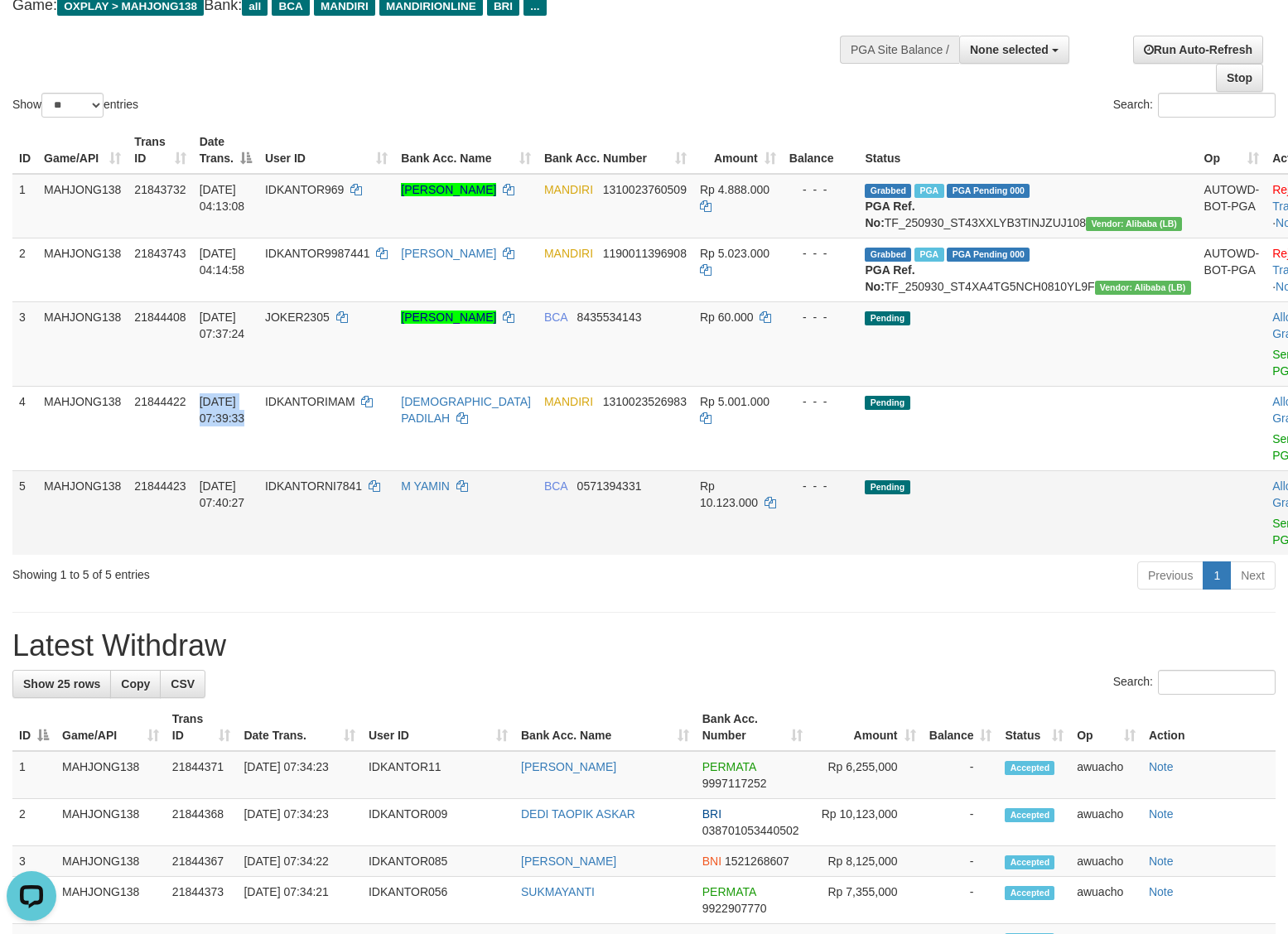
copy td "[DATE] 07:39:33"
click at [240, 509] on span "[DATE] 07:40:27" at bounding box center [223, 494] width 46 height 30
copy td "[DATE] 07:40:27"
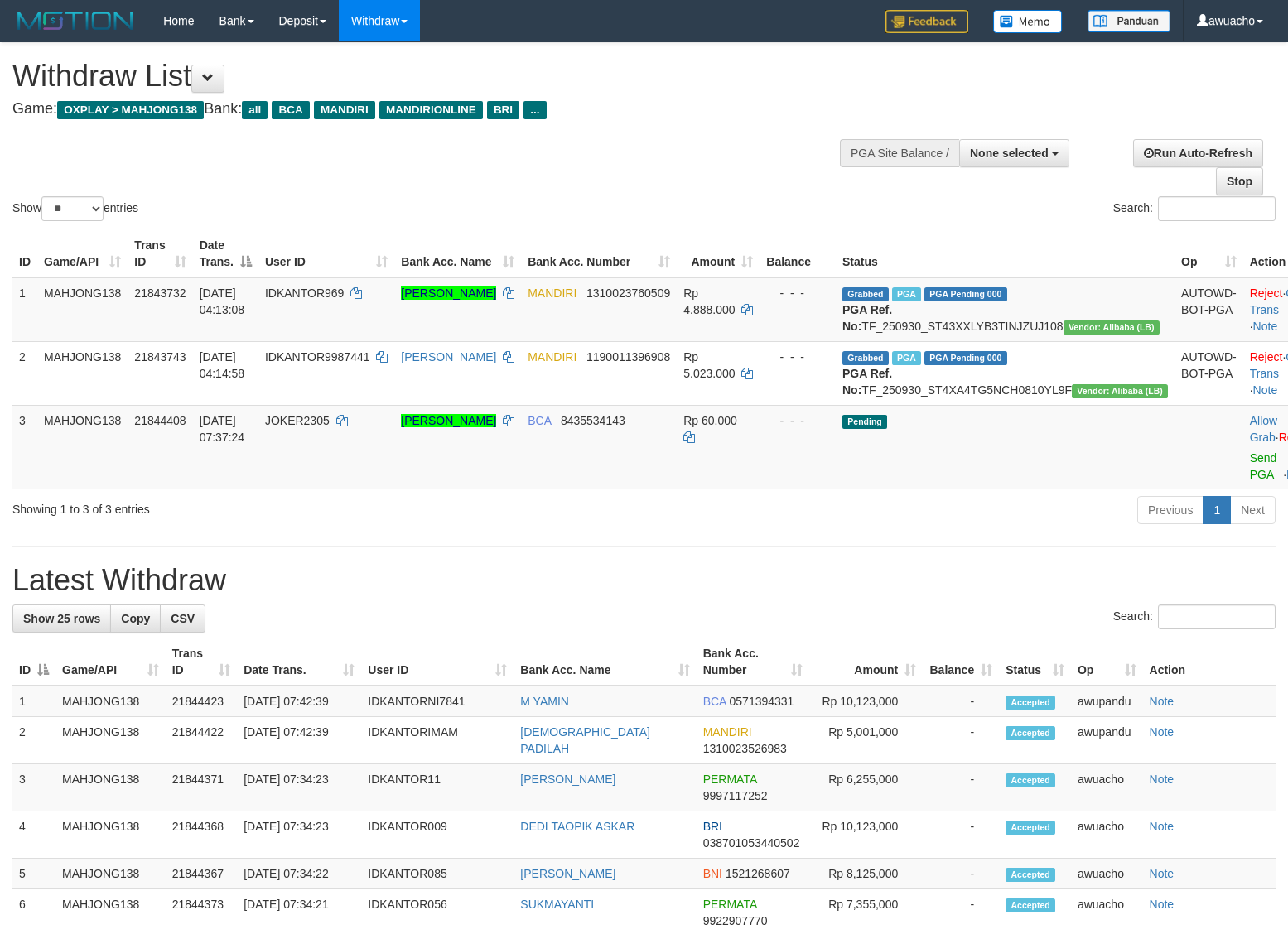
select select
select select "**"
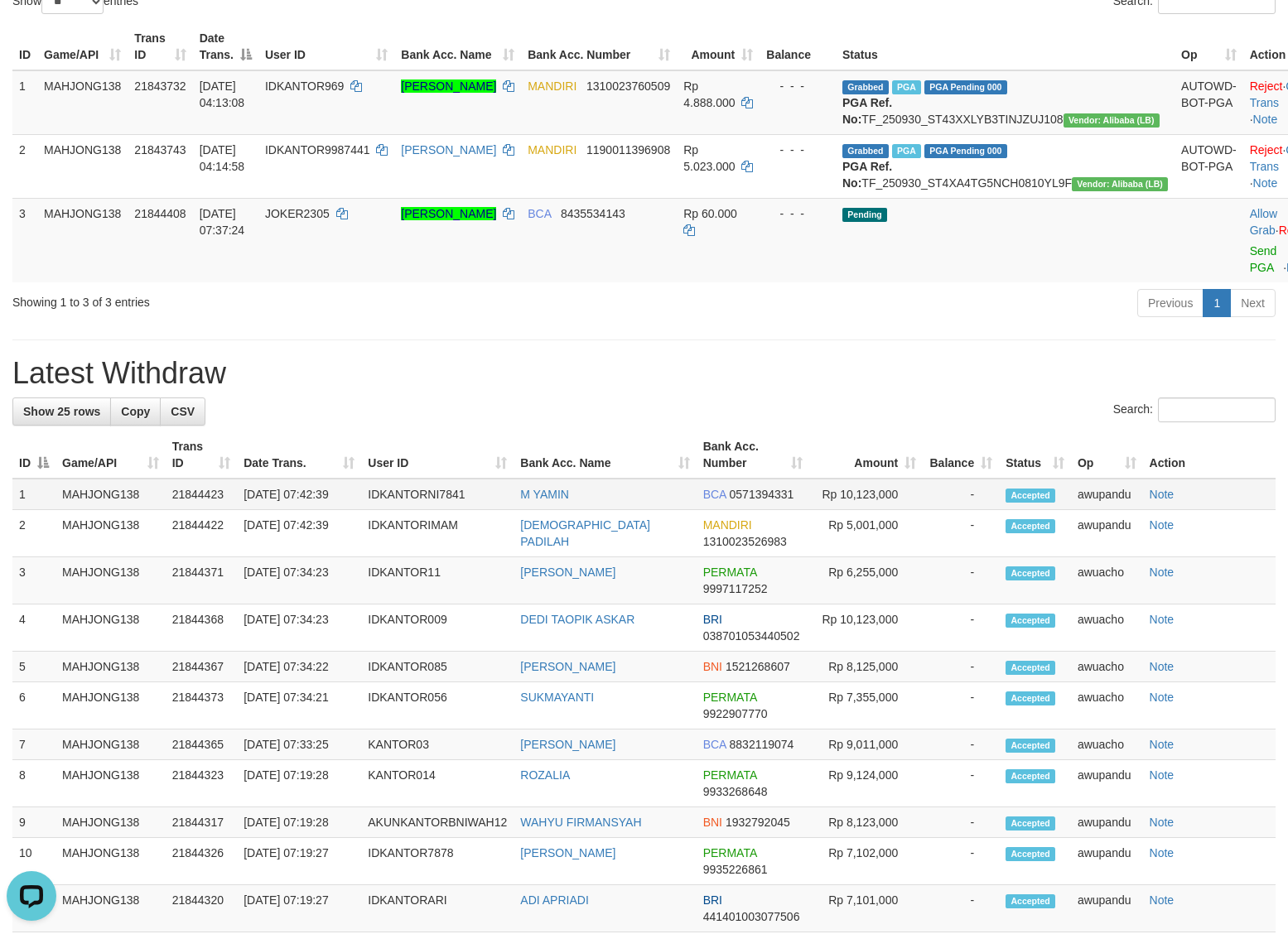
click at [278, 510] on td "[DATE] 07:42:39" at bounding box center [299, 493] width 124 height 31
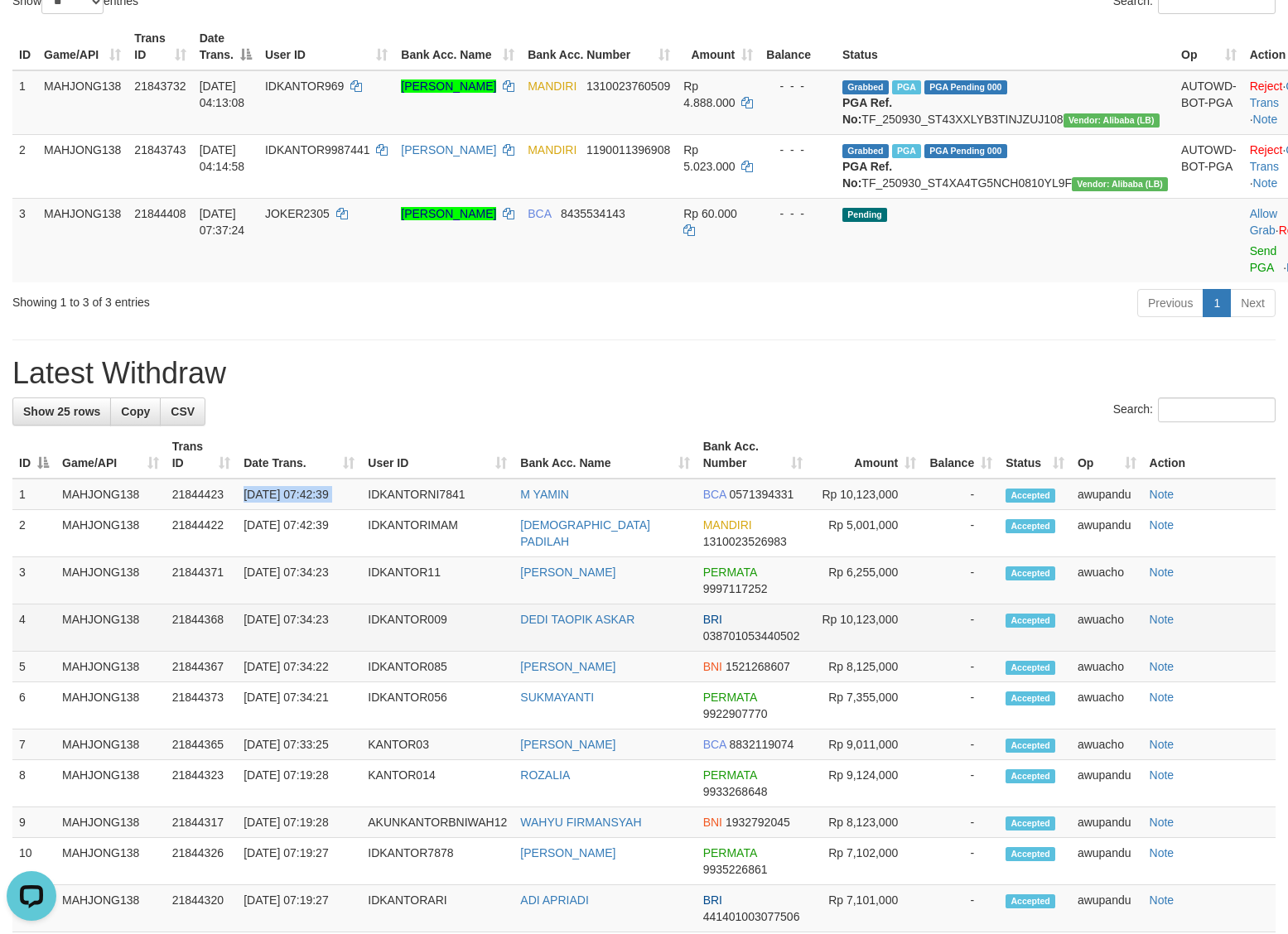
copy tr "[DATE] 07:42:39"
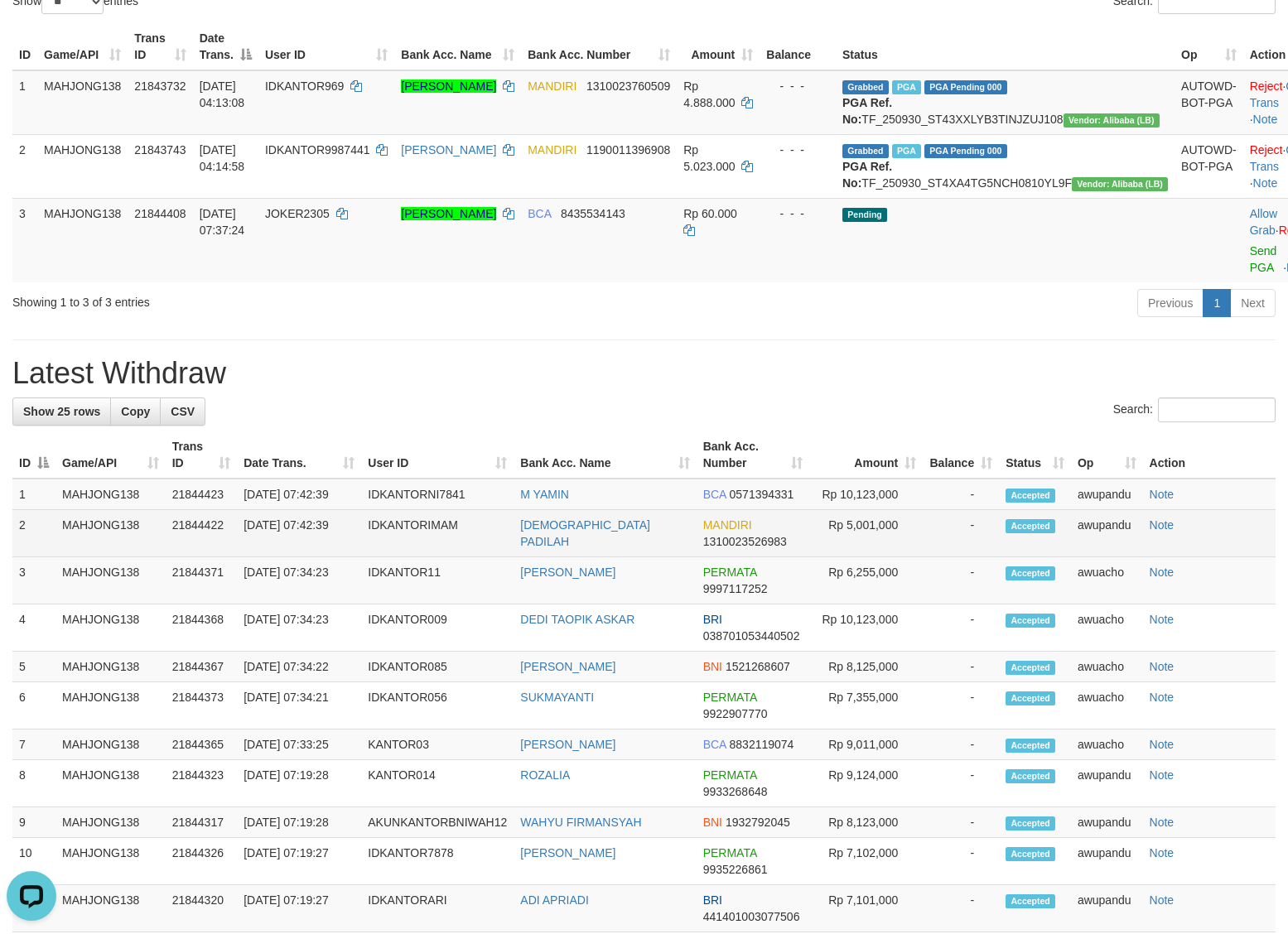
click at [301, 557] on td "[DATE] 07:42:39" at bounding box center [299, 533] width 124 height 47
copy tr "[DATE] 07:42:39"
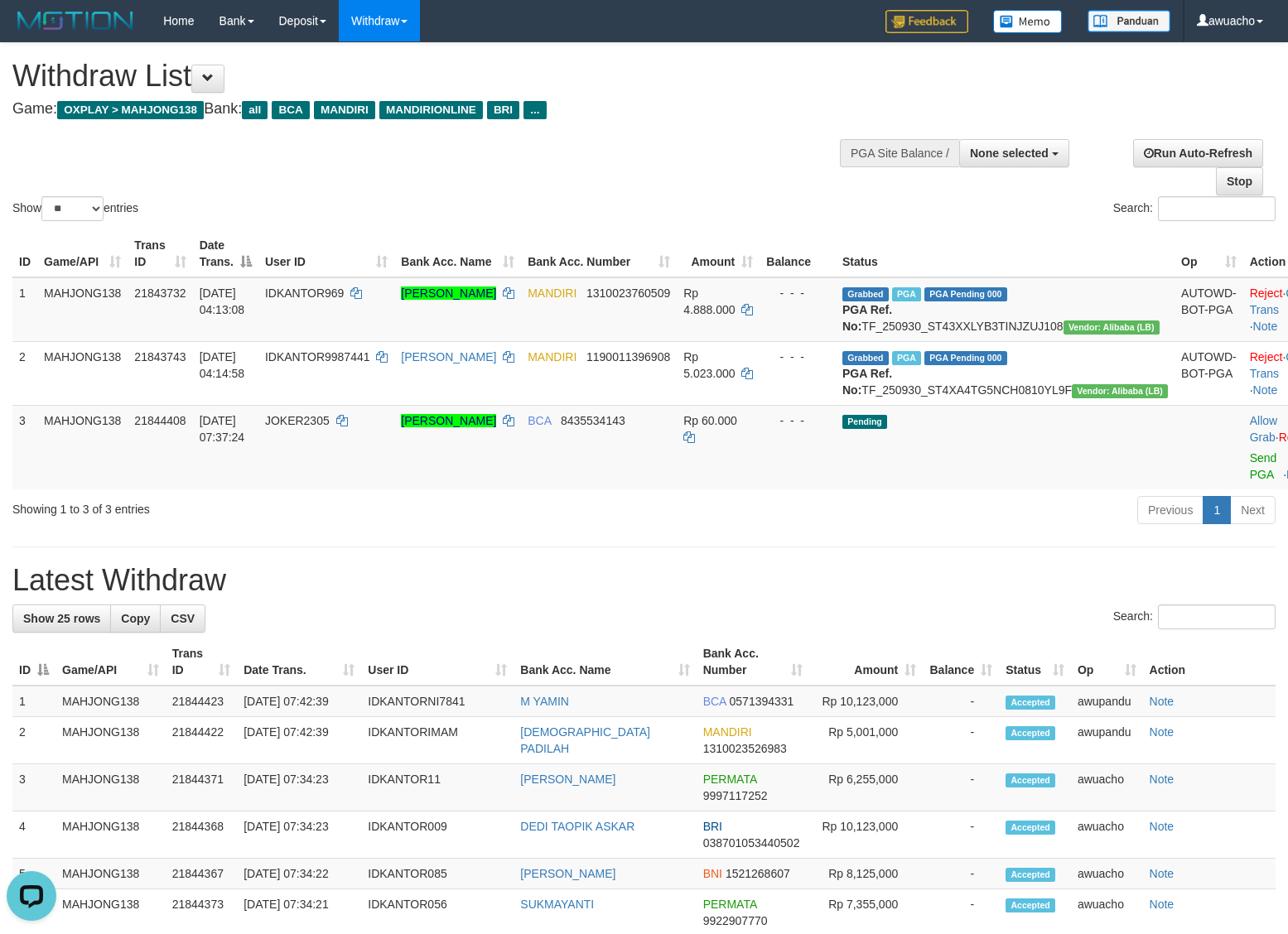
click at [742, 133] on div "Show ** ** ** *** entries Search:" at bounding box center [644, 134] width 1288 height 182
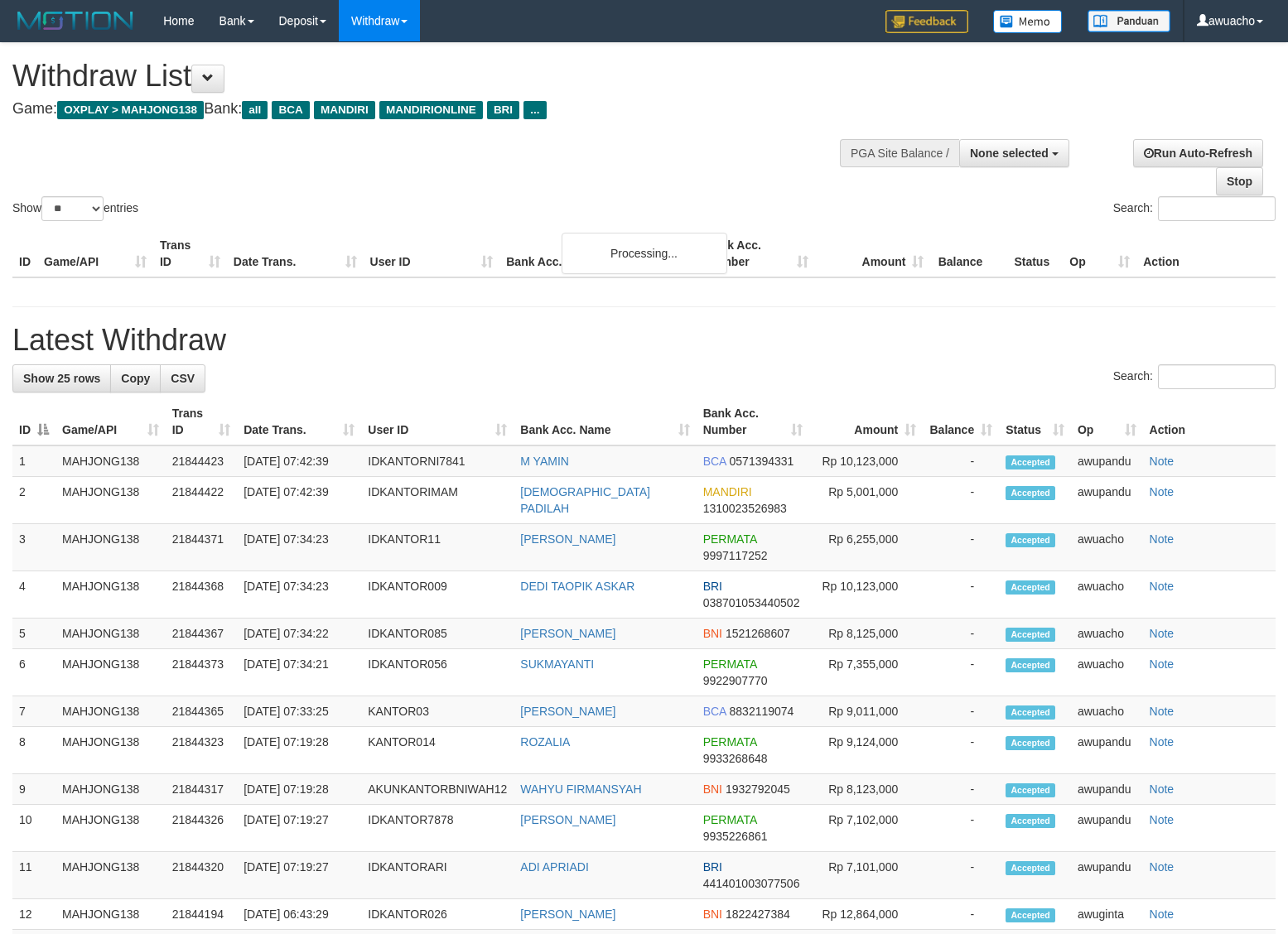
select select
select select "**"
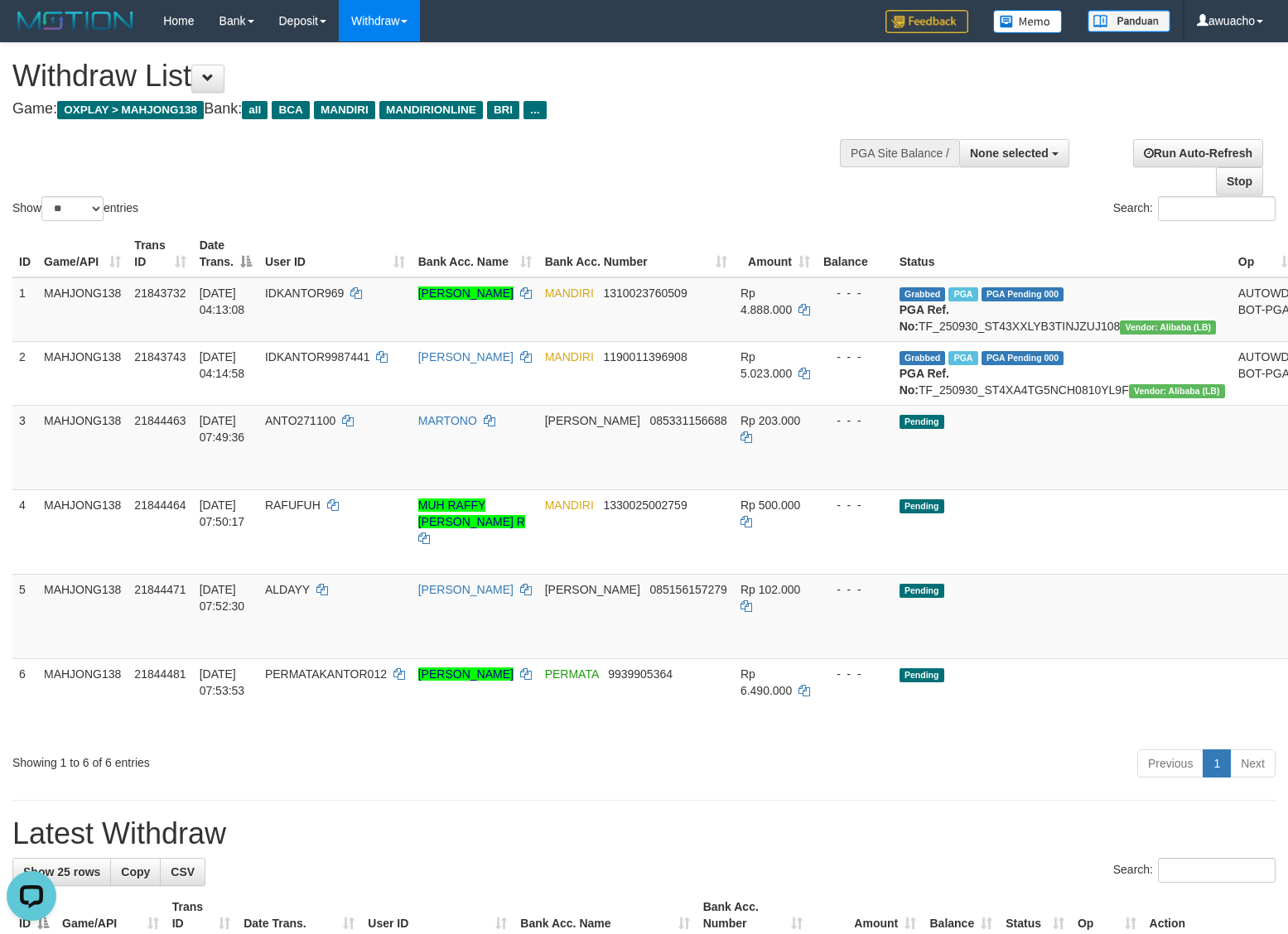
click at [743, 90] on h1 "Withdraw List" at bounding box center [427, 76] width 830 height 33
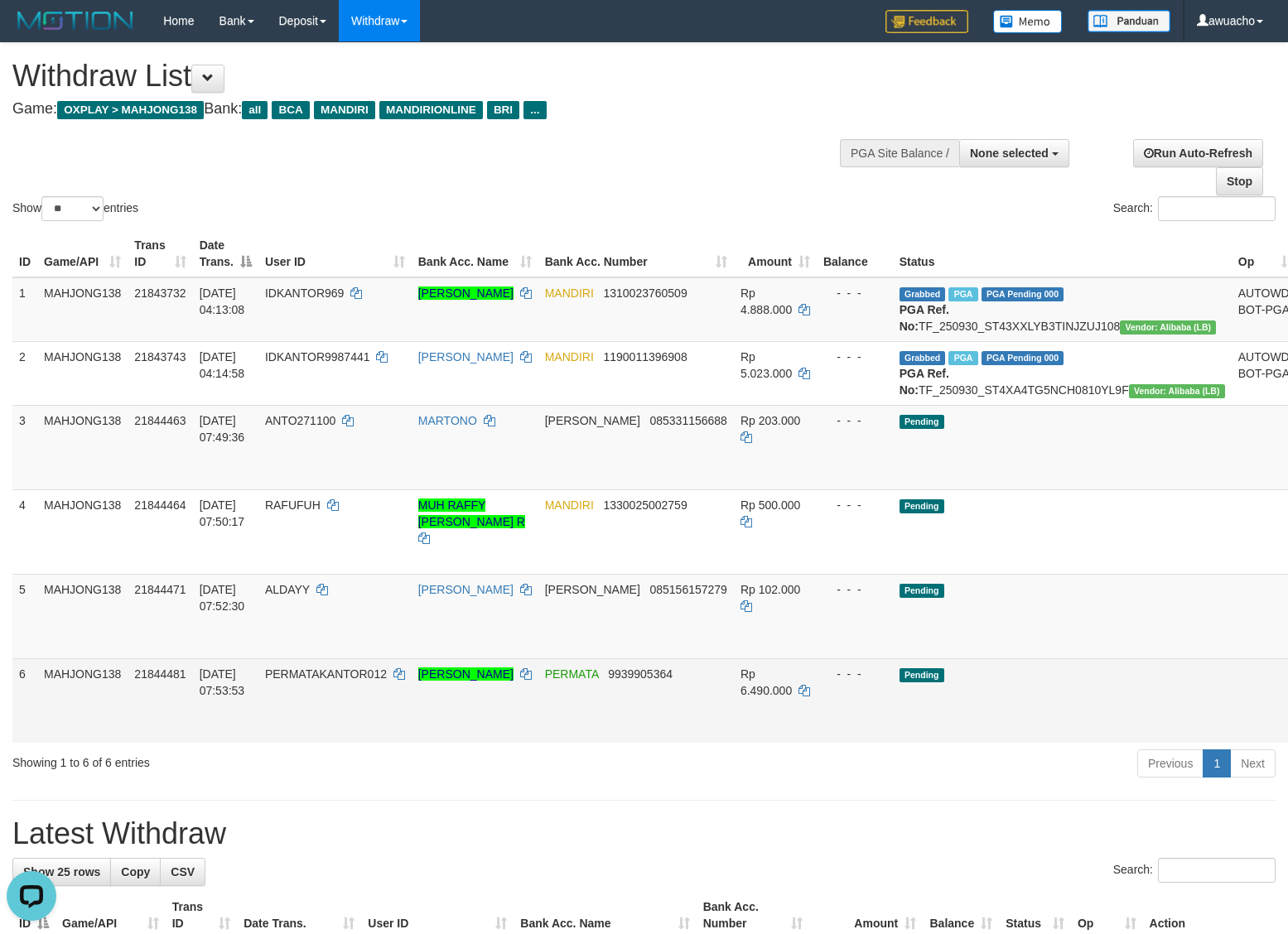
click at [245, 697] on span "[DATE] 07:53:53" at bounding box center [223, 682] width 46 height 30
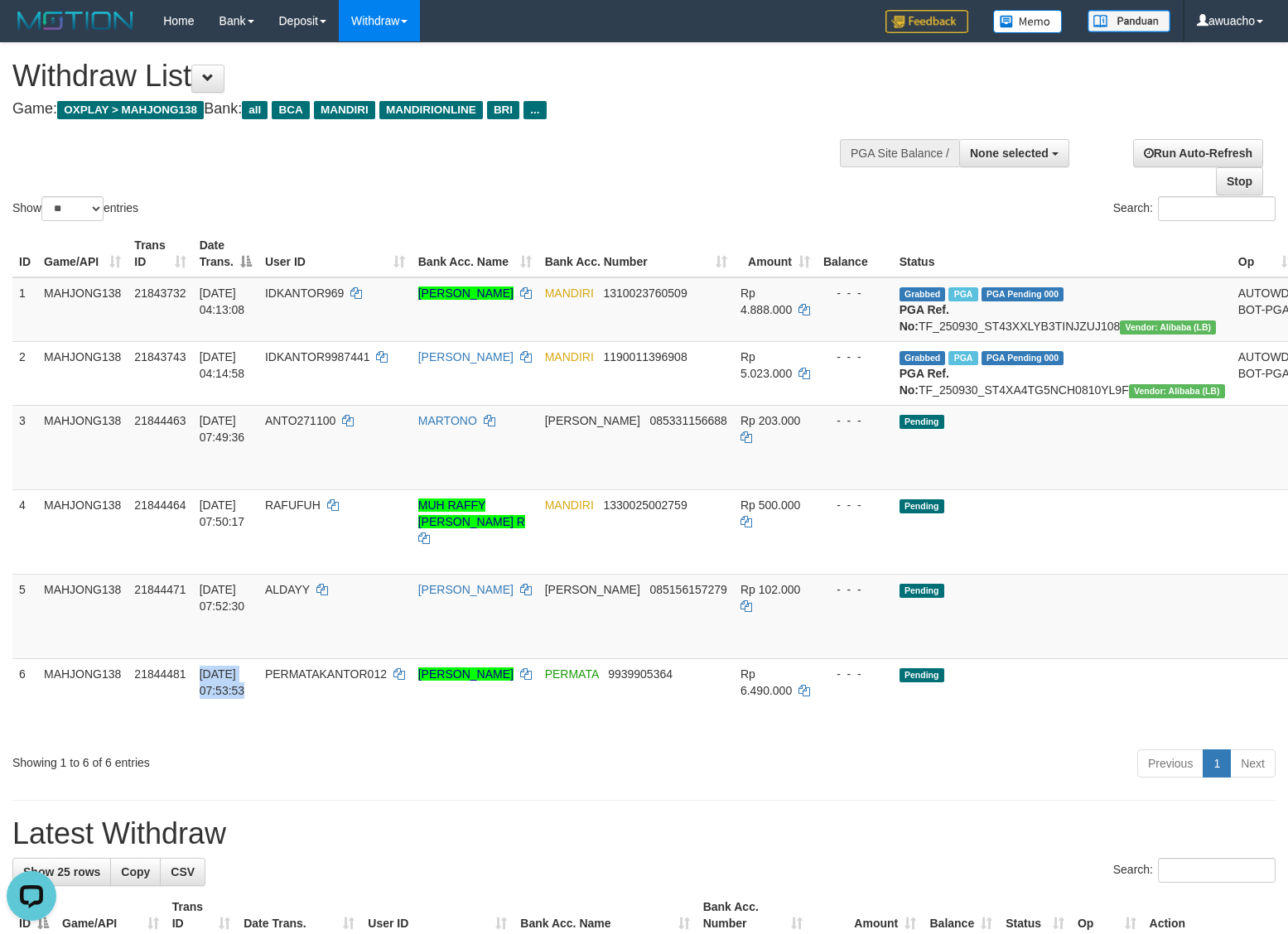
copy td "[DATE] 07:53:53"
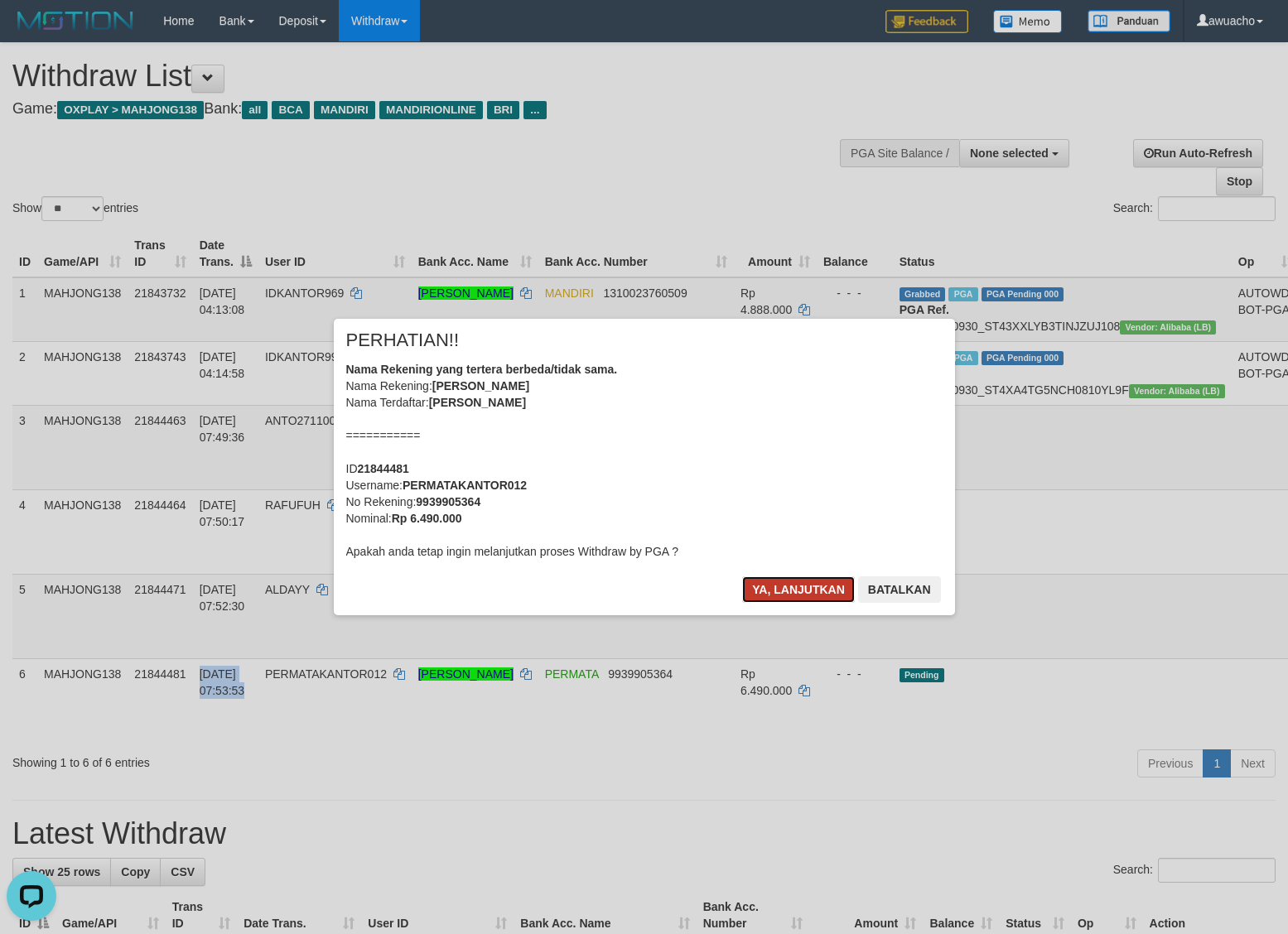
click at [803, 592] on button "Ya, lanjutkan" at bounding box center [798, 589] width 113 height 27
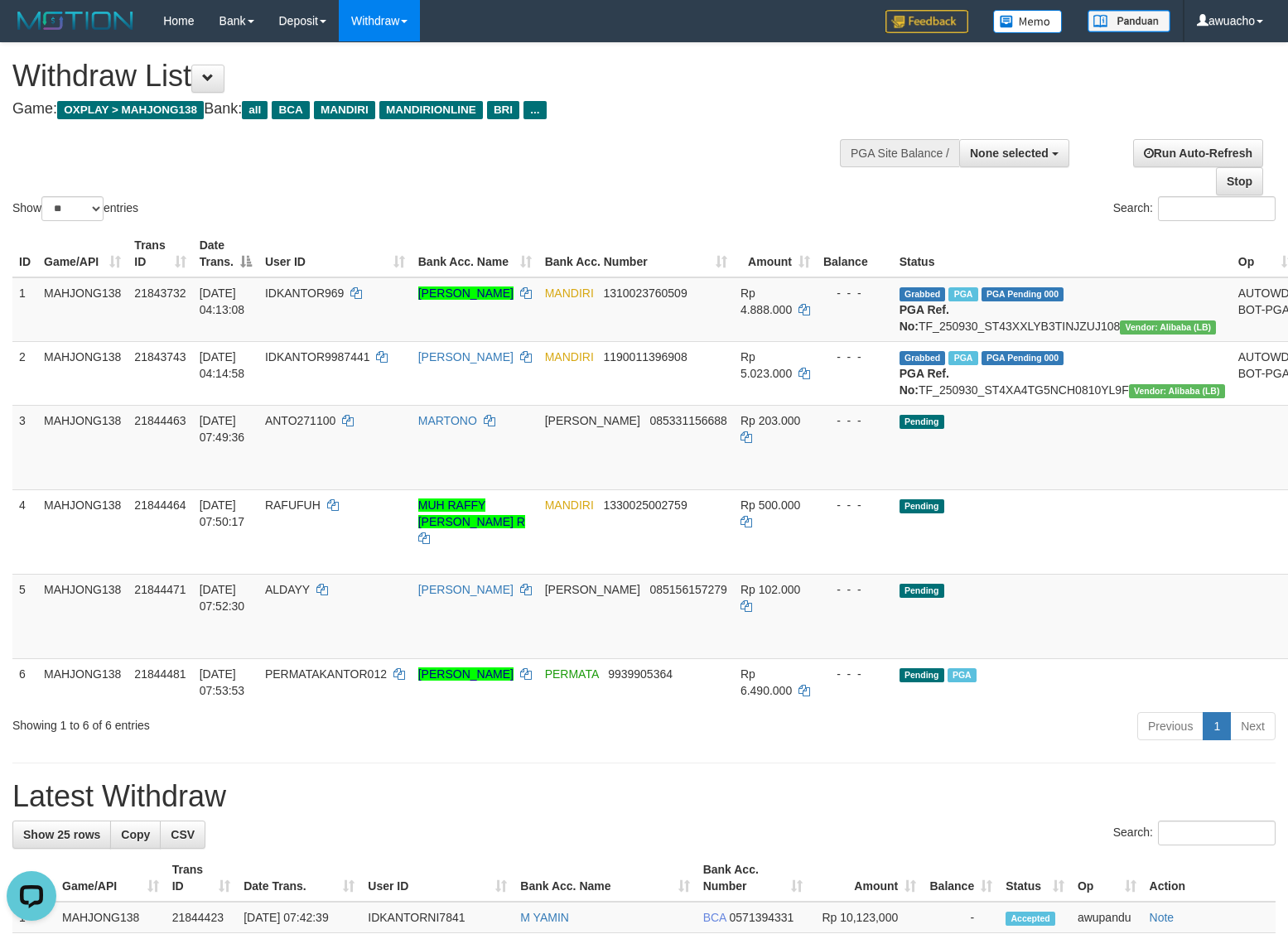
click at [814, 763] on hr at bounding box center [644, 762] width 1263 height 1
